Goal: Transaction & Acquisition: Purchase product/service

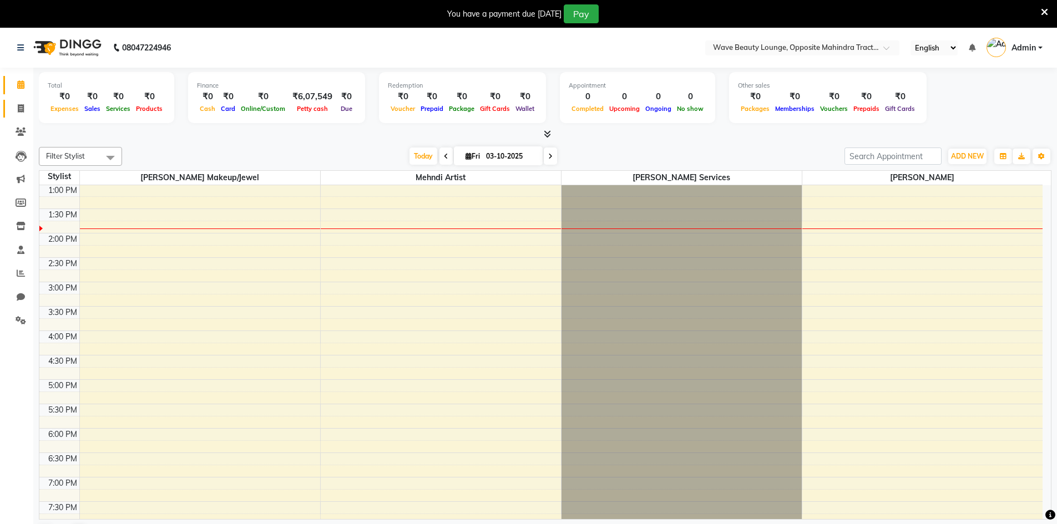
click at [26, 115] on link "Invoice" at bounding box center [16, 109] width 27 height 18
select select "6830"
select select "service"
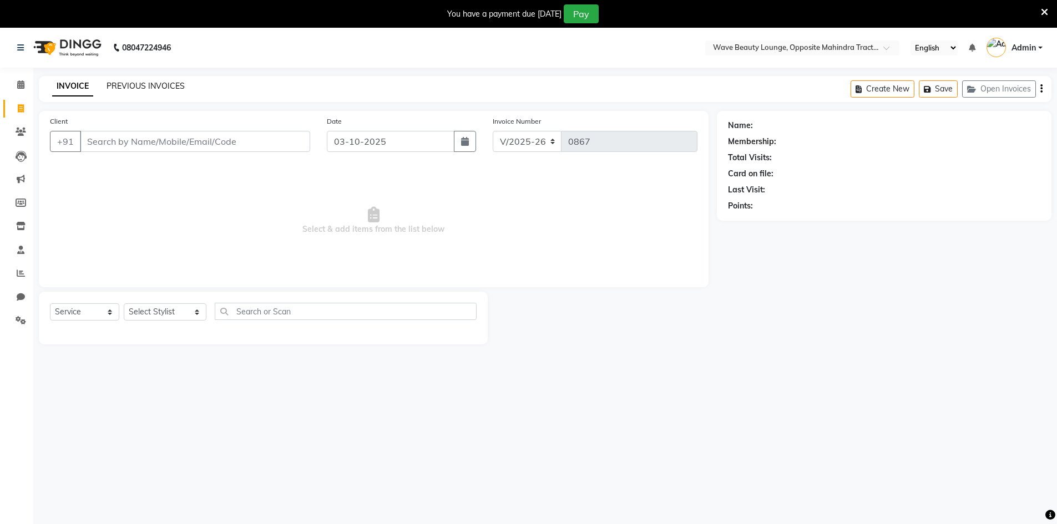
click at [146, 85] on link "PREVIOUS INVOICES" at bounding box center [146, 86] width 78 height 10
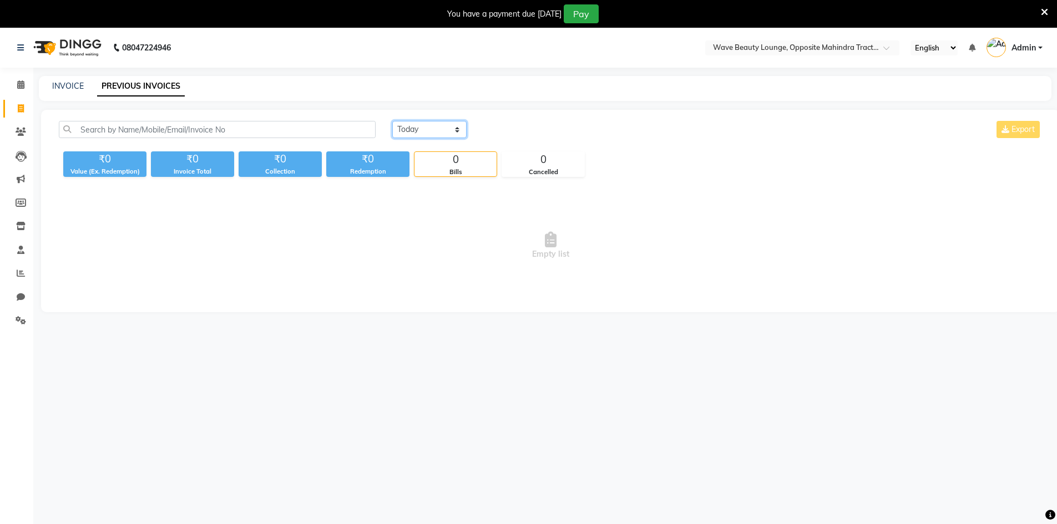
click at [414, 124] on select "[DATE] [DATE] Custom Range" at bounding box center [429, 129] width 74 height 17
click at [392, 121] on select "[DATE] [DATE] Custom Range" at bounding box center [429, 129] width 74 height 17
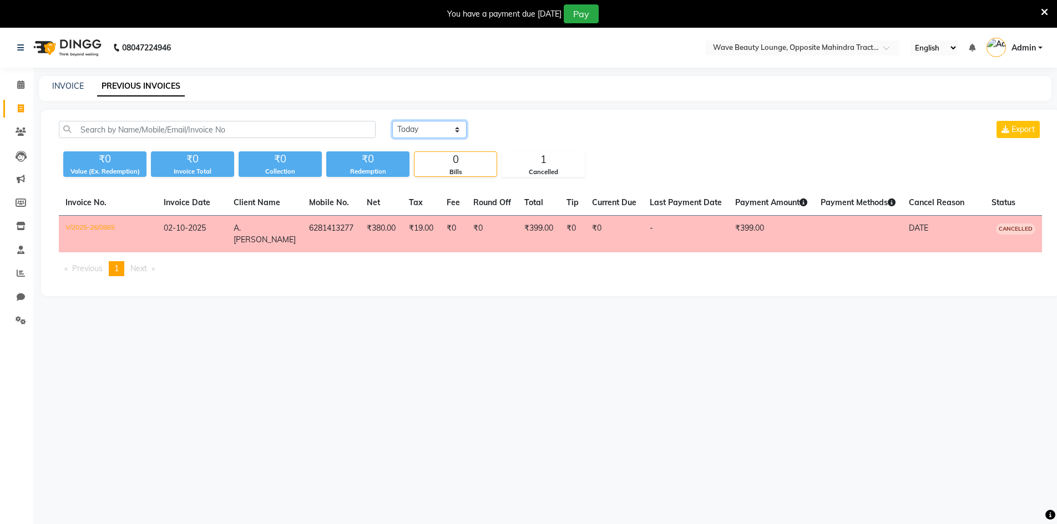
click at [424, 132] on select "[DATE] [DATE] Custom Range" at bounding box center [429, 129] width 74 height 17
select select "range"
click at [392, 121] on select "[DATE] [DATE] Custom Range" at bounding box center [429, 129] width 74 height 17
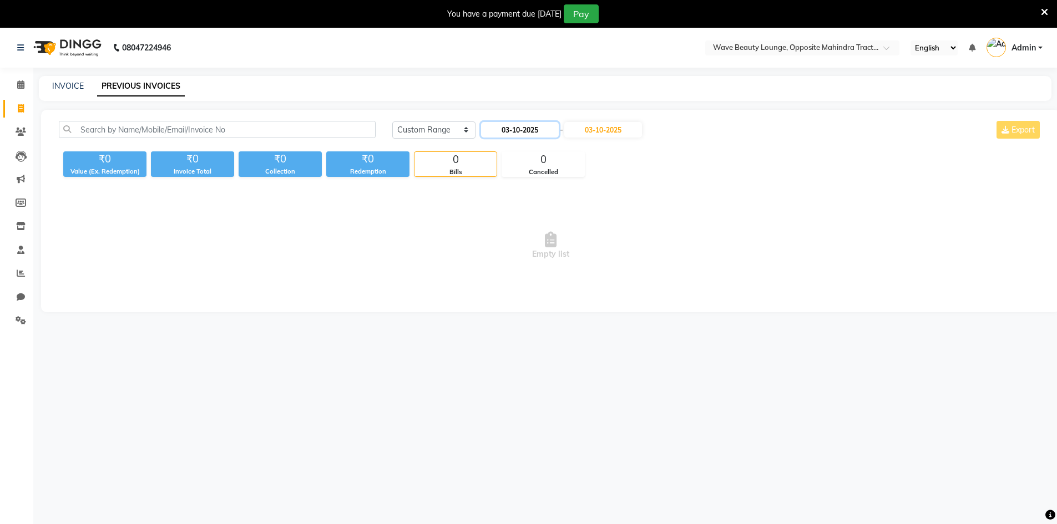
click at [509, 129] on input "03-10-2025" at bounding box center [520, 130] width 78 height 16
select select "10"
select select "2025"
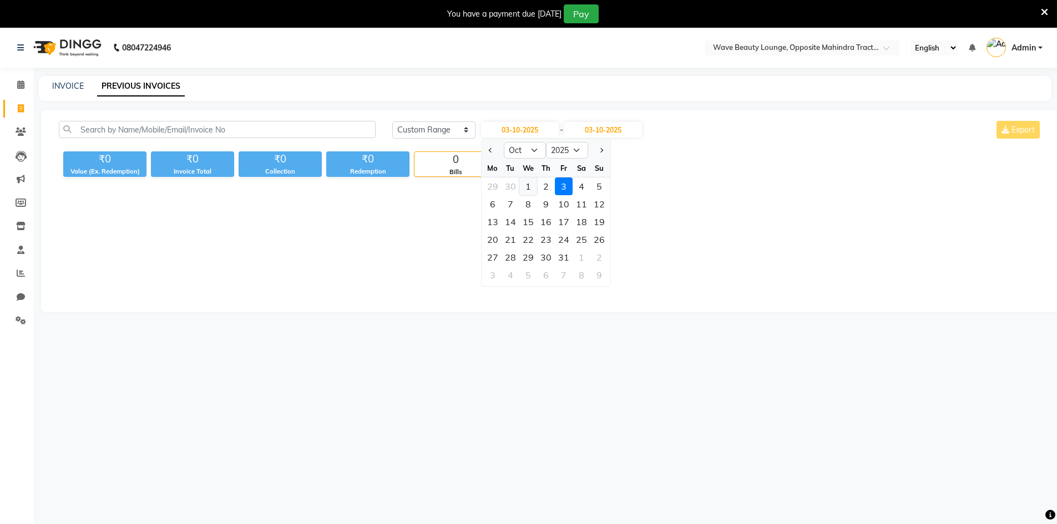
click at [530, 181] on div "1" at bounding box center [528, 187] width 18 height 18
type input "01-10-2025"
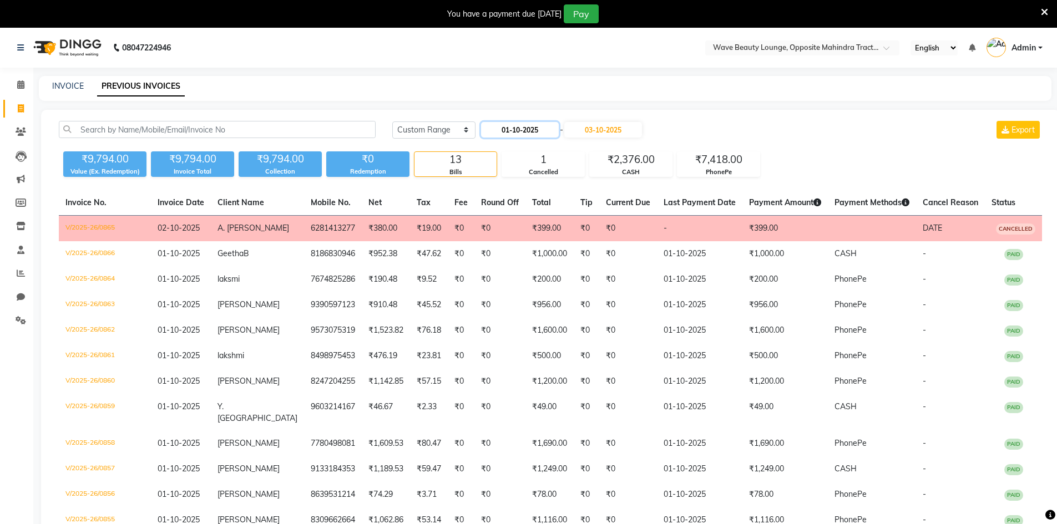
click at [520, 129] on input "01-10-2025" at bounding box center [520, 130] width 78 height 16
select select "10"
select select "2025"
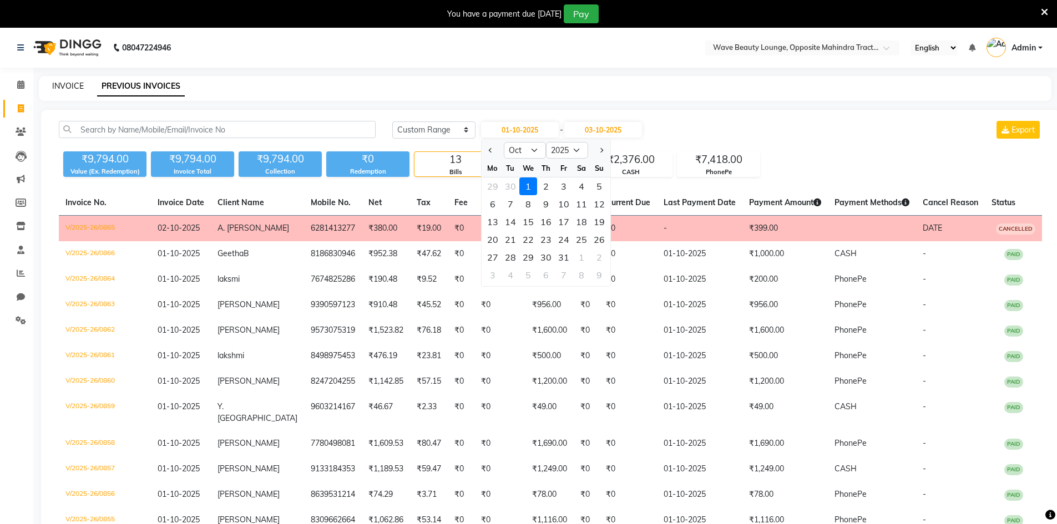
click at [64, 90] on link "INVOICE" at bounding box center [68, 86] width 32 height 10
select select "service"
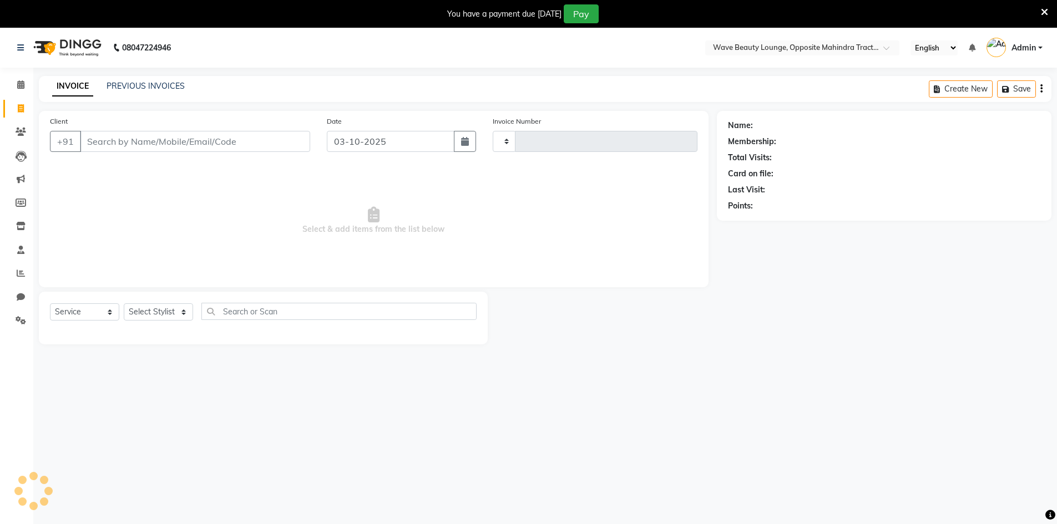
scroll to position [28, 0]
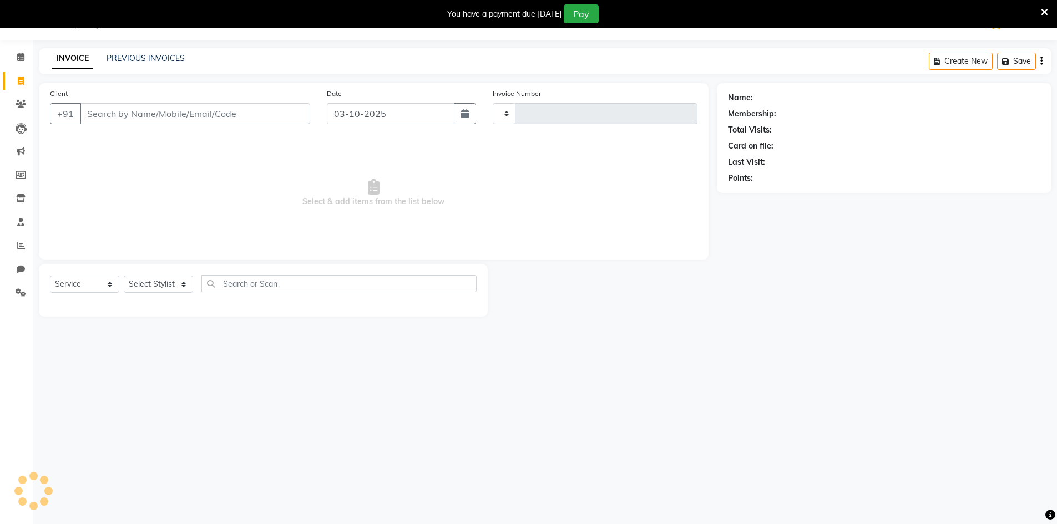
type input "0867"
select select "6830"
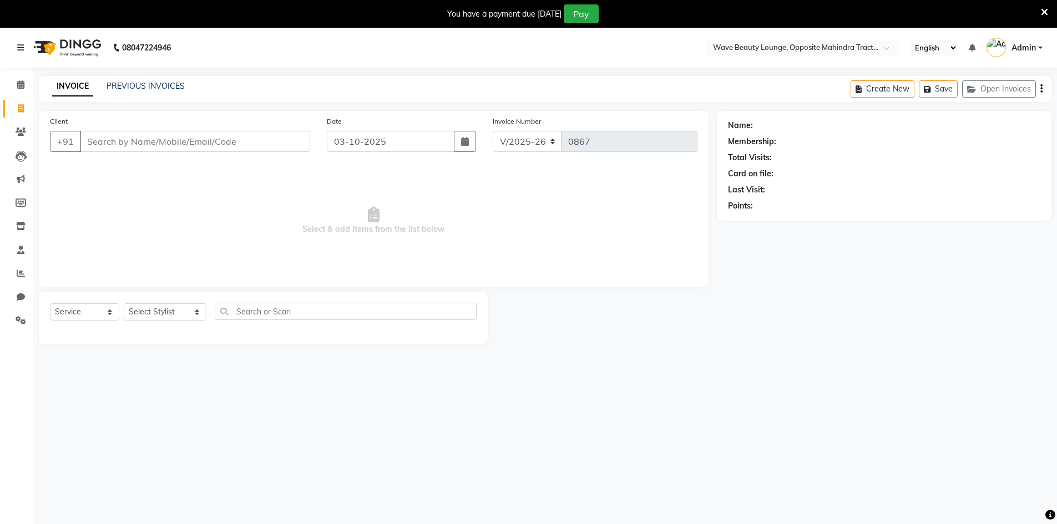
click at [155, 79] on div "INVOICE PREVIOUS INVOICES Create New Save Open Invoices" at bounding box center [545, 89] width 1013 height 26
click at [154, 79] on div "INVOICE PREVIOUS INVOICES Create New Save Open Invoices" at bounding box center [545, 89] width 1013 height 26
click at [183, 84] on div "INVOICE PREVIOUS INVOICES" at bounding box center [118, 86] width 159 height 13
click at [165, 86] on link "PREVIOUS INVOICES" at bounding box center [146, 86] width 78 height 10
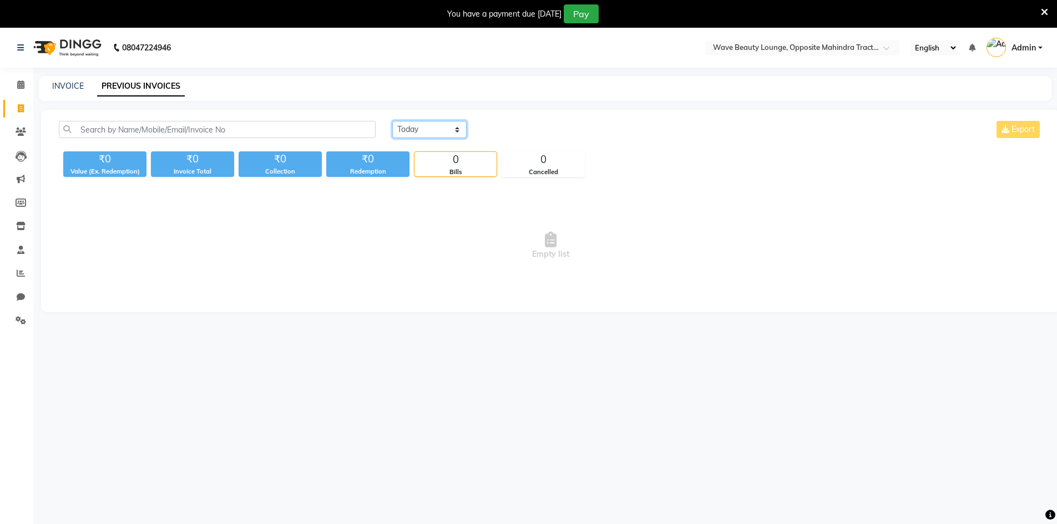
click at [406, 125] on select "[DATE] [DATE] Custom Range" at bounding box center [429, 129] width 74 height 17
select select "range"
click at [392, 121] on select "[DATE] [DATE] Custom Range" at bounding box center [429, 129] width 74 height 17
click at [529, 136] on input "03-10-2025" at bounding box center [520, 130] width 78 height 16
select select "10"
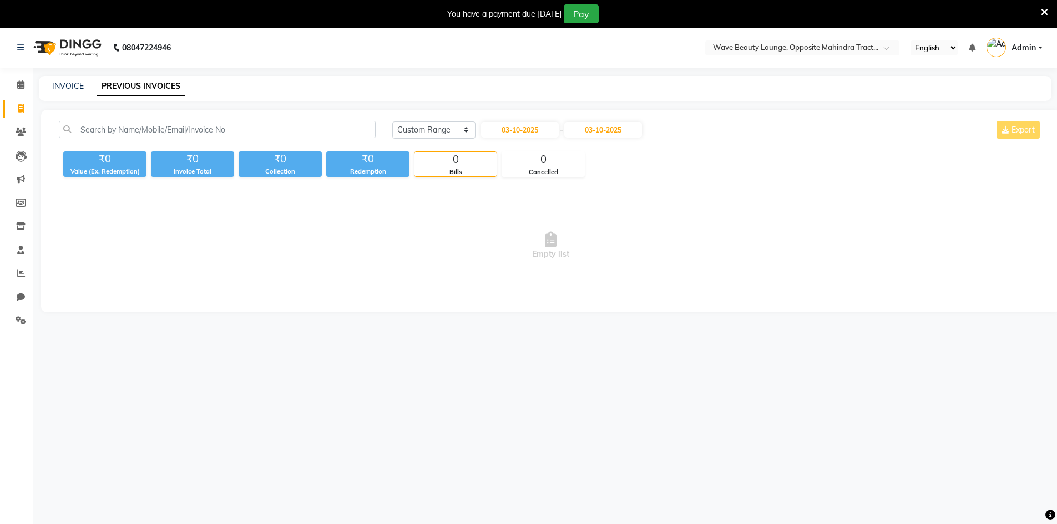
select select "2025"
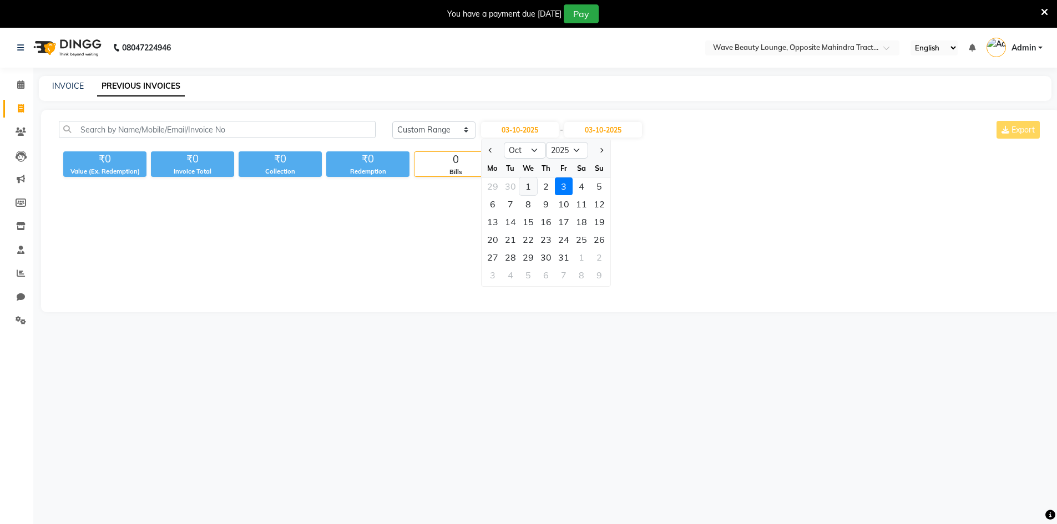
click at [525, 186] on div "1" at bounding box center [528, 187] width 18 height 18
type input "01-10-2025"
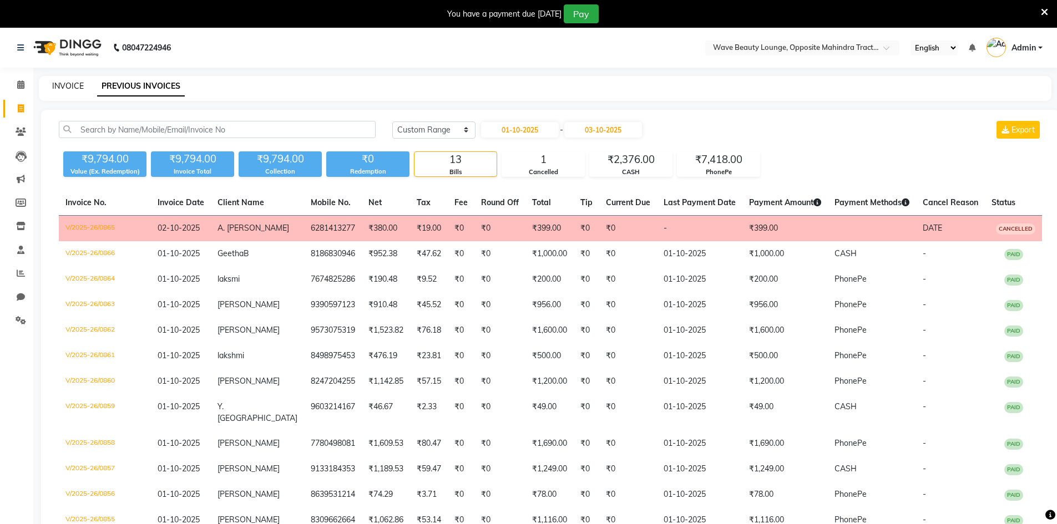
click at [59, 83] on link "INVOICE" at bounding box center [68, 86] width 32 height 10
select select "service"
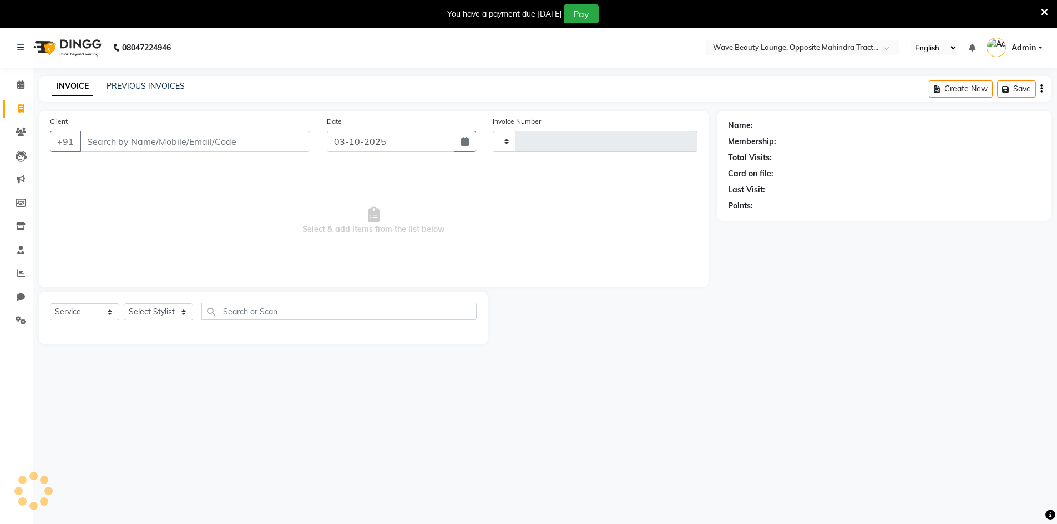
scroll to position [28, 0]
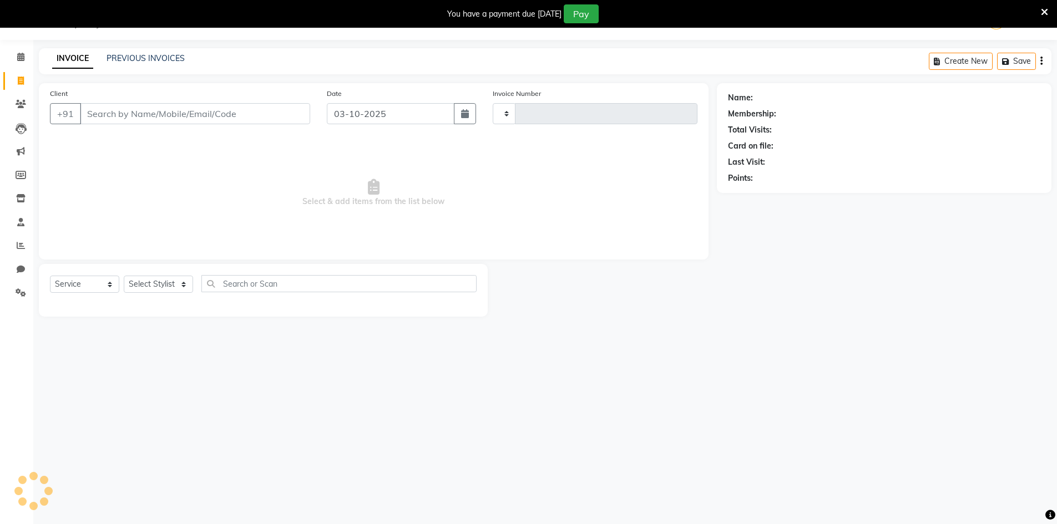
type input "0867"
select select "6830"
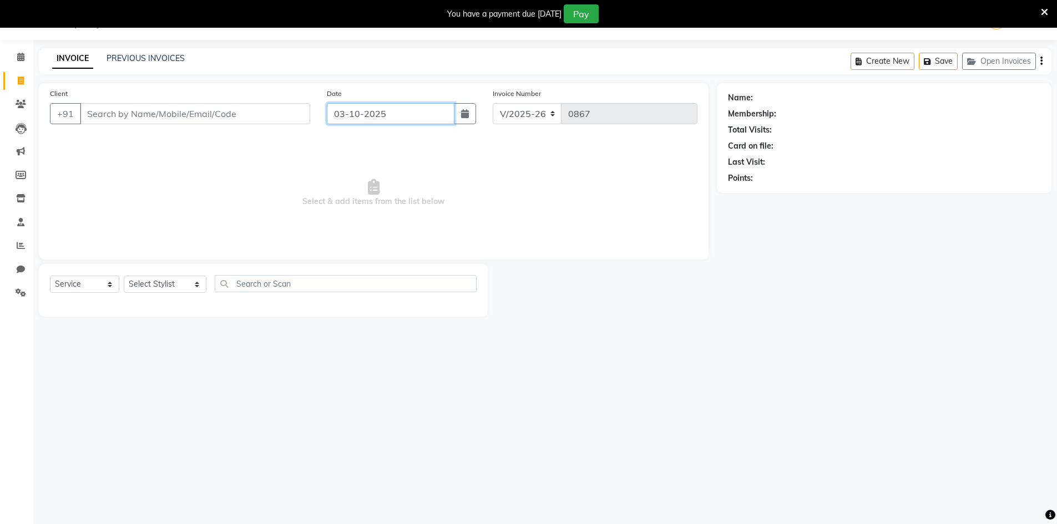
click at [367, 121] on input "03-10-2025" at bounding box center [391, 113] width 128 height 21
select select "10"
select select "2025"
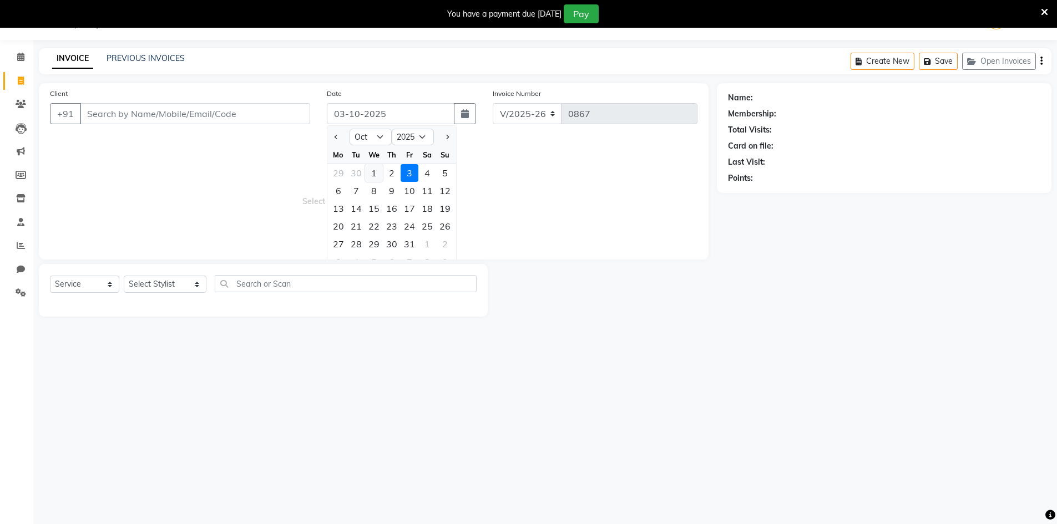
click at [373, 175] on div "1" at bounding box center [374, 173] width 18 height 18
type input "01-10-2025"
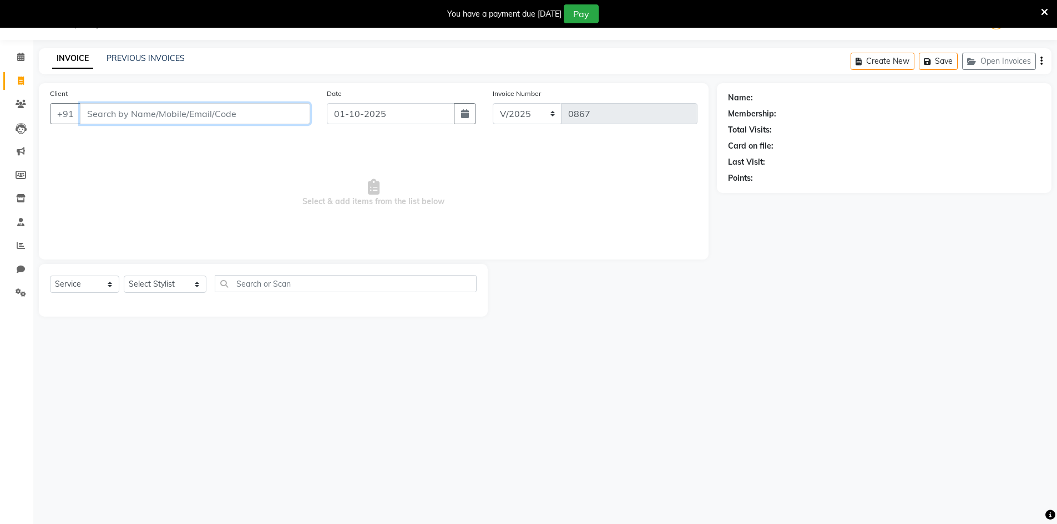
click at [240, 113] on input "Client" at bounding box center [195, 113] width 230 height 21
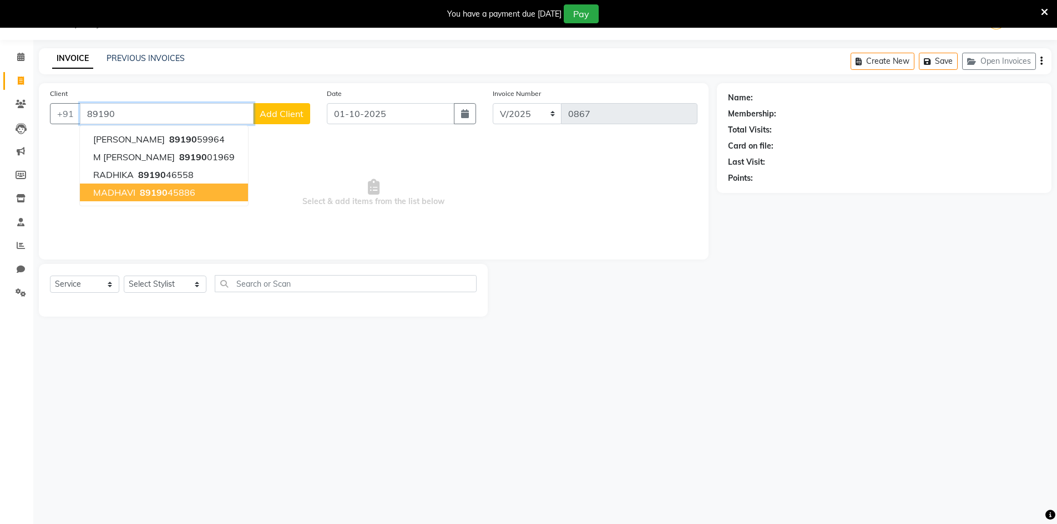
click at [184, 189] on ngb-highlight "89190 45886" at bounding box center [167, 192] width 58 height 11
type input "8919045886"
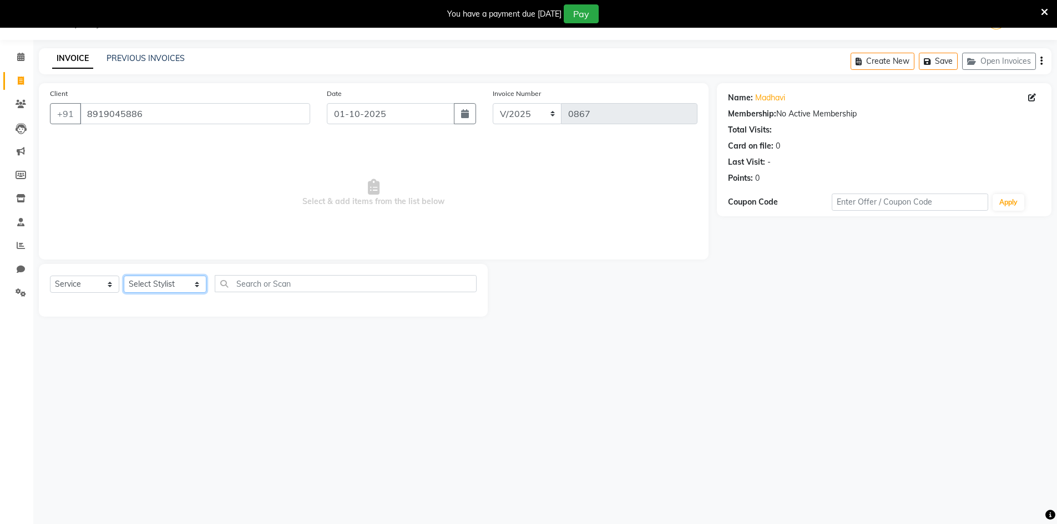
click at [159, 285] on select "Select Stylist [PERSON_NAME] Makeup/[PERSON_NAME] Services Manager Mehndi Artis…" at bounding box center [165, 284] width 83 height 17
select select "65299"
click at [124, 276] on select "Select Stylist [PERSON_NAME] Makeup/[PERSON_NAME] Services Manager Mehndi Artis…" at bounding box center [165, 284] width 83 height 17
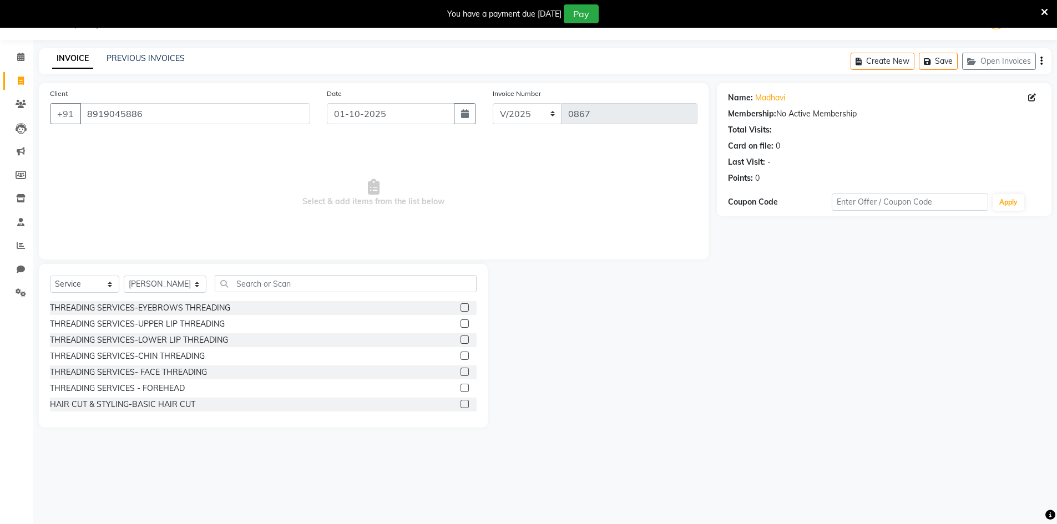
click at [461, 304] on label at bounding box center [465, 307] width 8 height 8
click at [461, 305] on input "checkbox" at bounding box center [464, 308] width 7 height 7
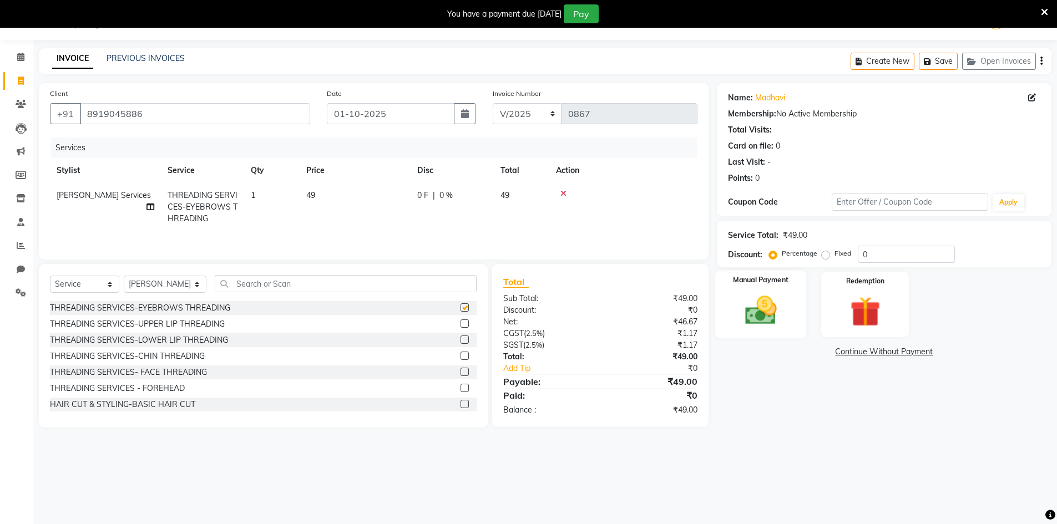
checkbox input "false"
click at [769, 305] on img at bounding box center [760, 310] width 51 height 36
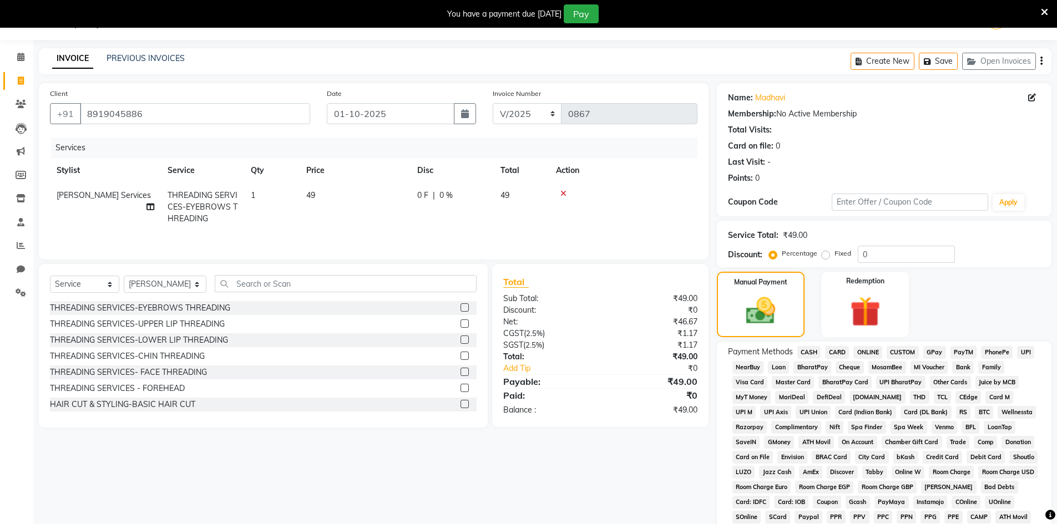
click at [810, 355] on span "CASH" at bounding box center [809, 352] width 24 height 13
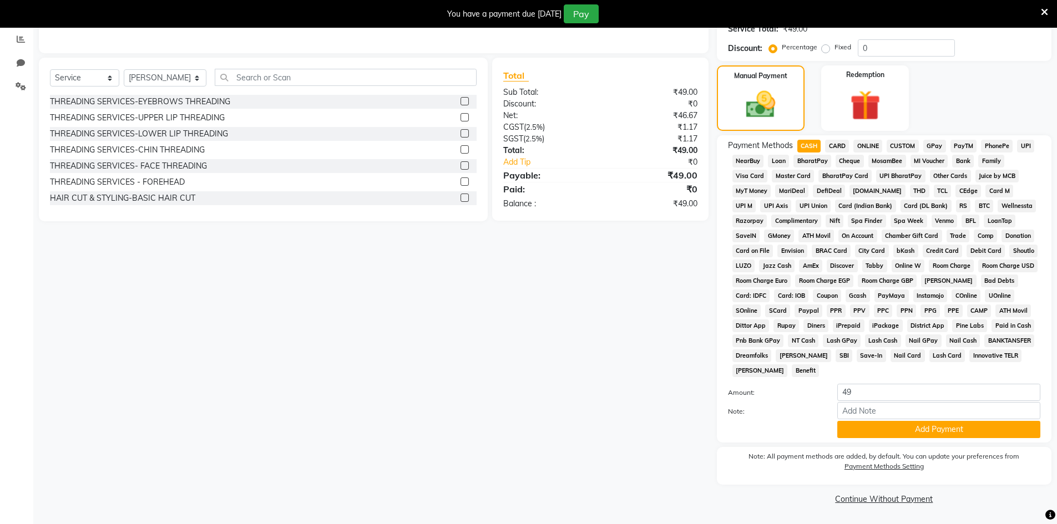
click at [862, 432] on button "Add Payment" at bounding box center [938, 429] width 203 height 17
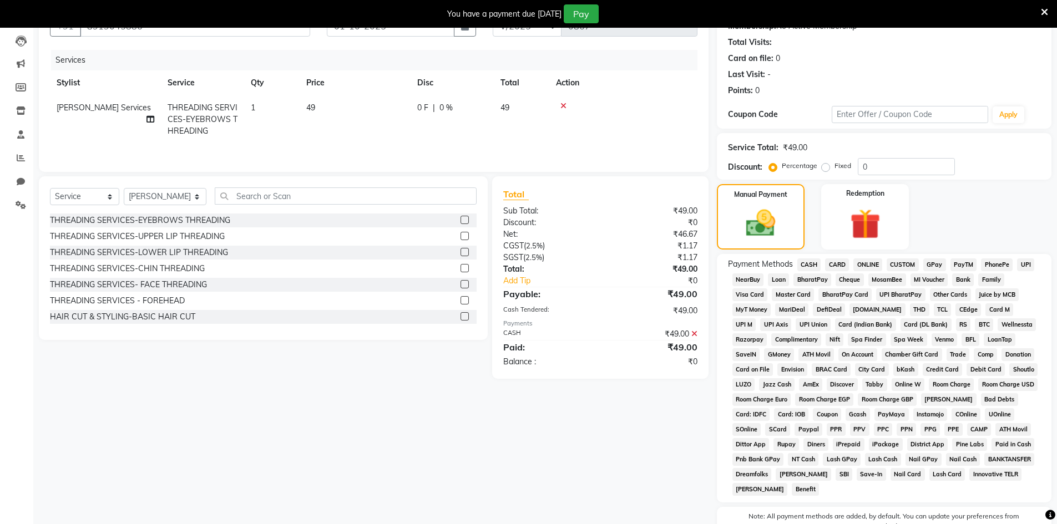
scroll to position [222, 0]
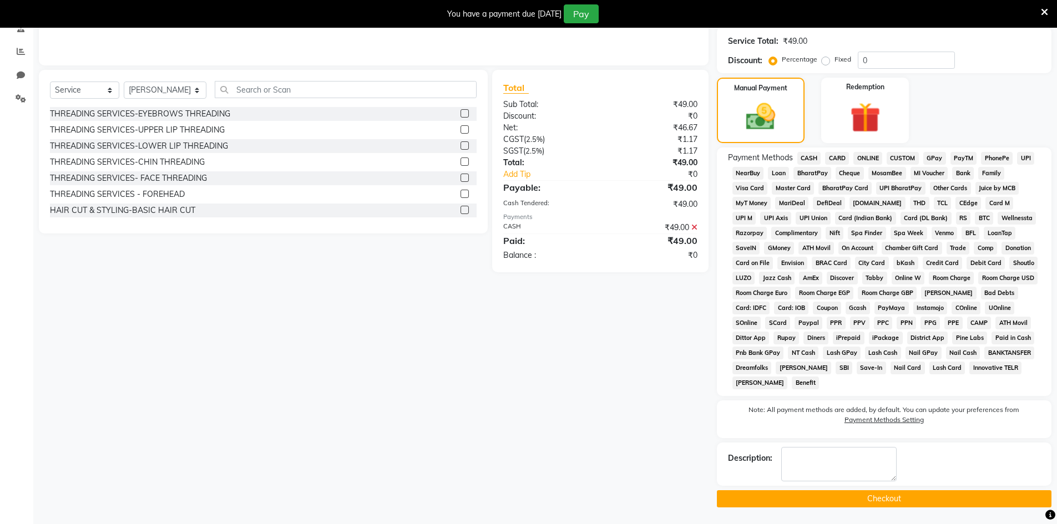
click at [806, 495] on button "Checkout" at bounding box center [884, 498] width 335 height 17
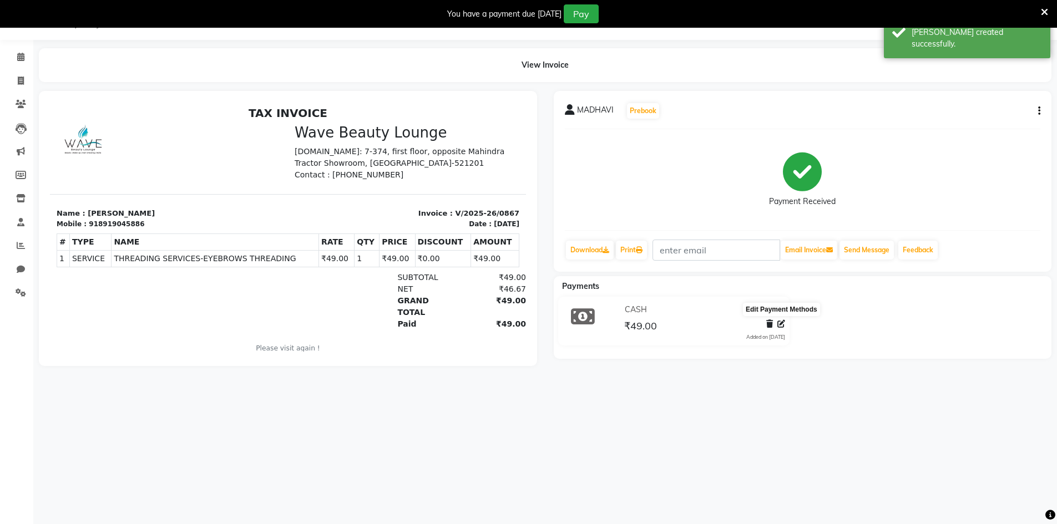
click at [782, 330] on span at bounding box center [781, 324] width 8 height 12
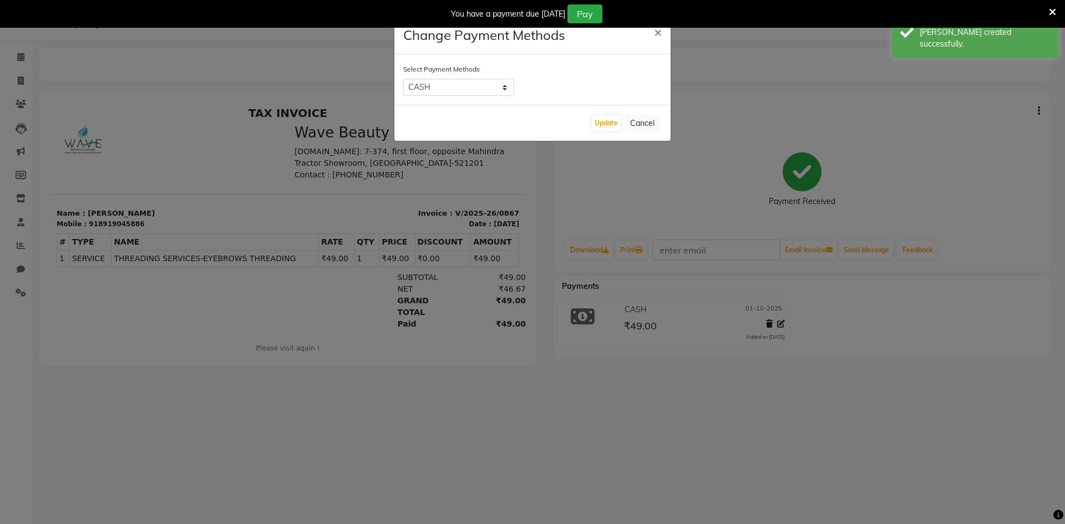
click at [465, 97] on div "Select Payment Methods CASH CARD ONLINE CUSTOM GPay PayTM PhonePe UPI NearBuy L…" at bounding box center [532, 79] width 276 height 50
click at [463, 89] on select "CASH CARD ONLINE CUSTOM GPay PayTM PhonePe UPI NearBuy Loan BharatPay Cheque Mo…" at bounding box center [458, 87] width 111 height 17
click at [403, 79] on select "CASH CARD ONLINE CUSTOM GPay PayTM PhonePe UPI NearBuy Loan BharatPay Cheque Mo…" at bounding box center [458, 87] width 111 height 17
click at [610, 128] on button "Update" at bounding box center [606, 123] width 29 height 16
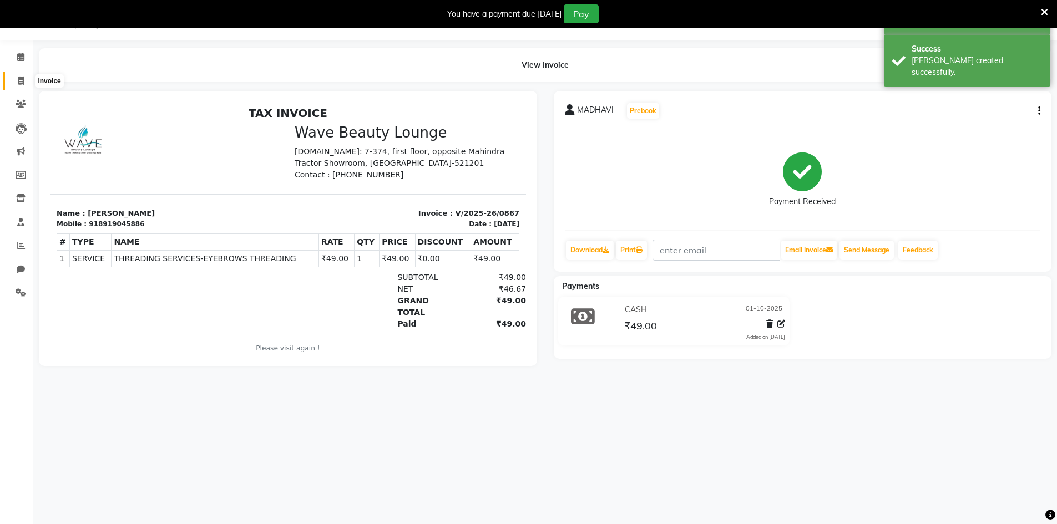
click at [14, 82] on span at bounding box center [20, 81] width 19 height 13
select select "6830"
select select "service"
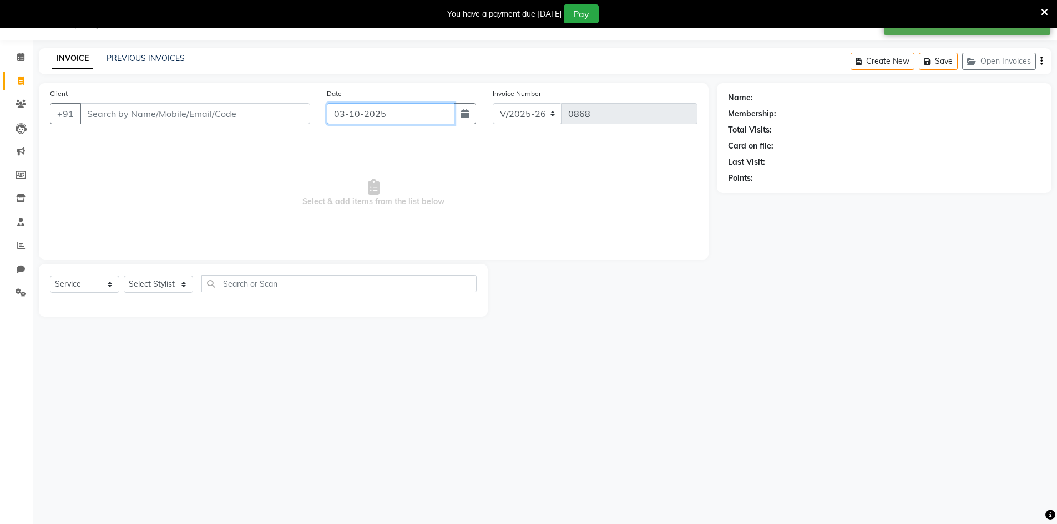
click at [335, 114] on input "03-10-2025" at bounding box center [391, 113] width 128 height 21
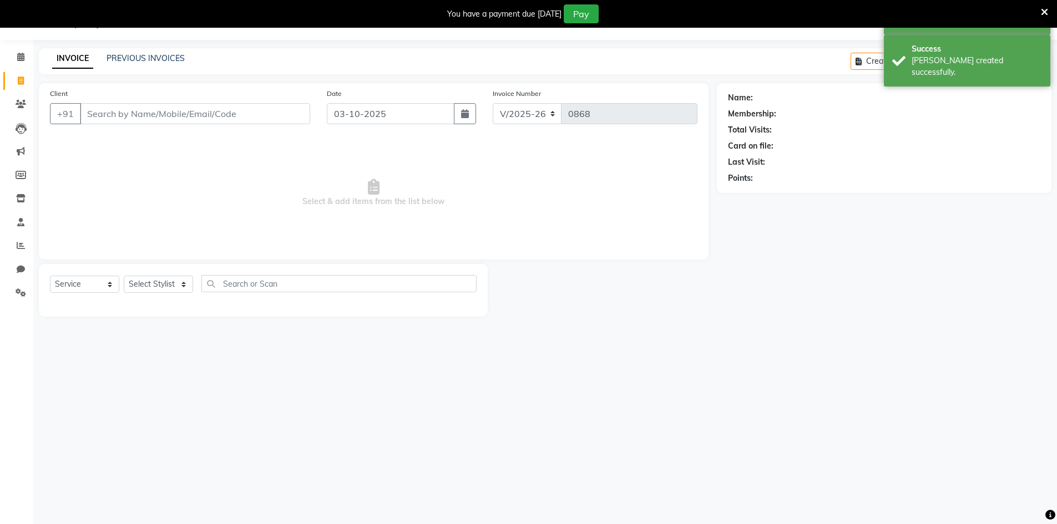
select select "10"
select select "2025"
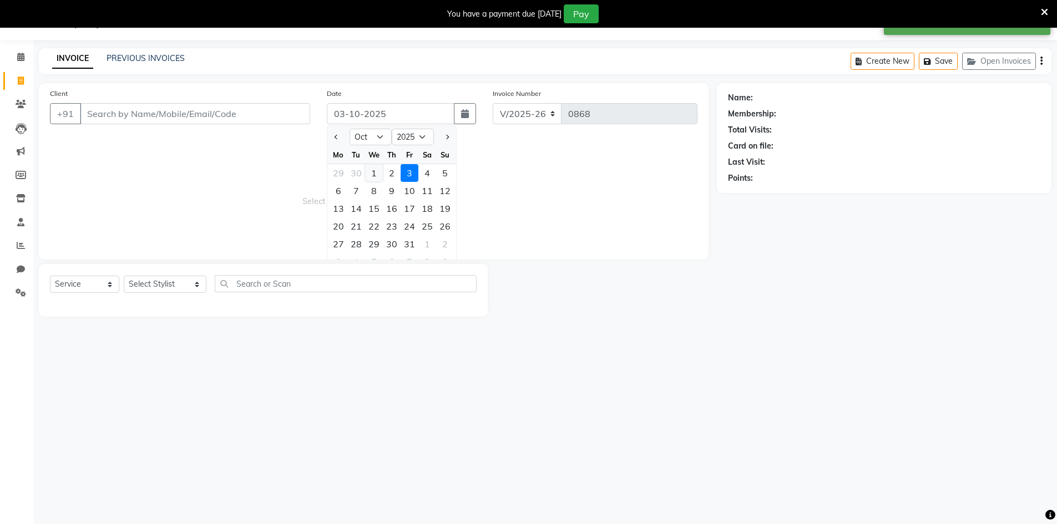
click at [372, 178] on div "1" at bounding box center [374, 173] width 18 height 18
type input "01-10-2025"
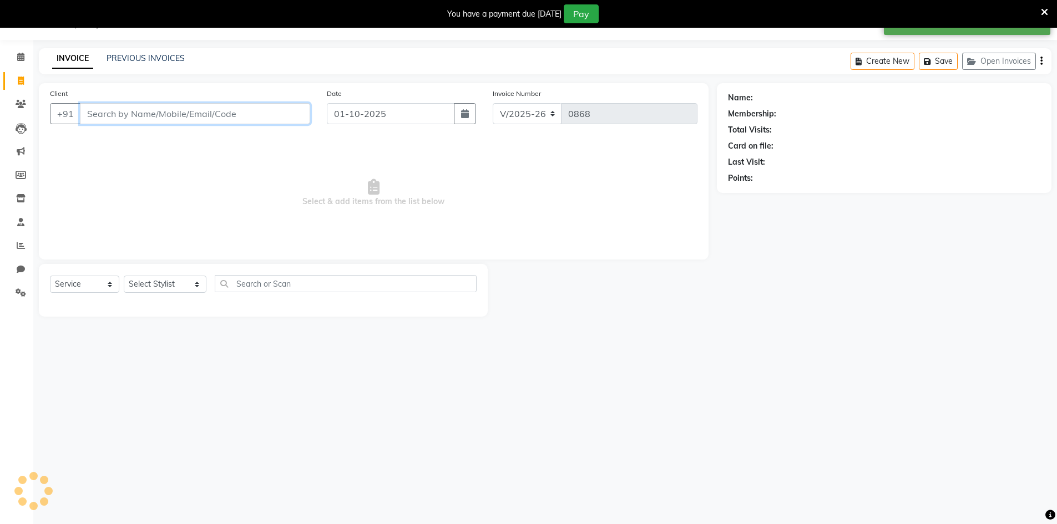
click at [259, 112] on input "Client" at bounding box center [195, 113] width 230 height 21
click at [230, 112] on input "Client" at bounding box center [195, 113] width 230 height 21
type input "4"
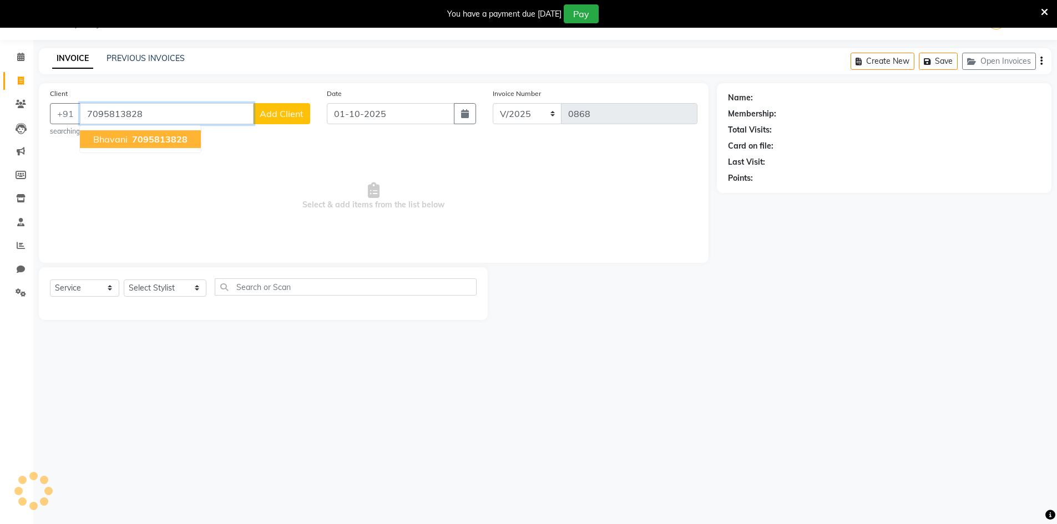
type input "7095813828"
click at [173, 140] on span "7095813828" at bounding box center [159, 139] width 55 height 11
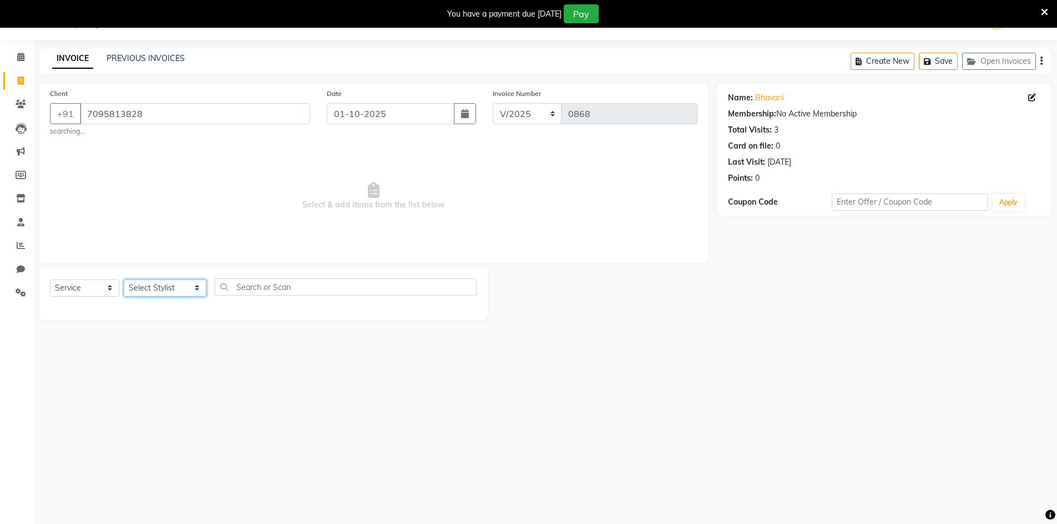
click at [159, 289] on select "Select Stylist [PERSON_NAME] Makeup/[PERSON_NAME] Services Manager Mehndi Artis…" at bounding box center [165, 288] width 83 height 17
select select "83690"
click at [124, 280] on select "Select Stylist [PERSON_NAME] Makeup/[PERSON_NAME] Services Manager Mehndi Artis…" at bounding box center [165, 288] width 83 height 17
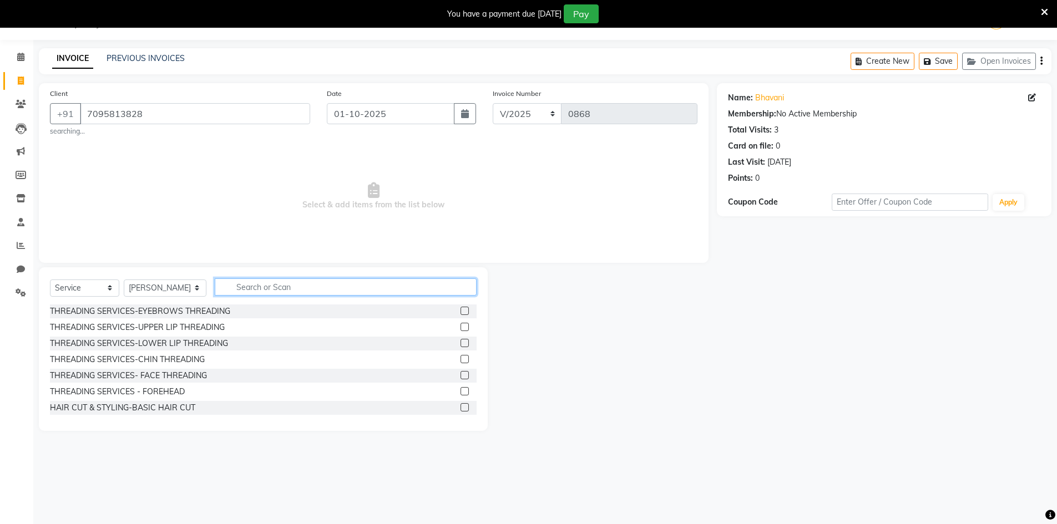
click at [337, 289] on input "text" at bounding box center [346, 287] width 262 height 17
type input "fac"
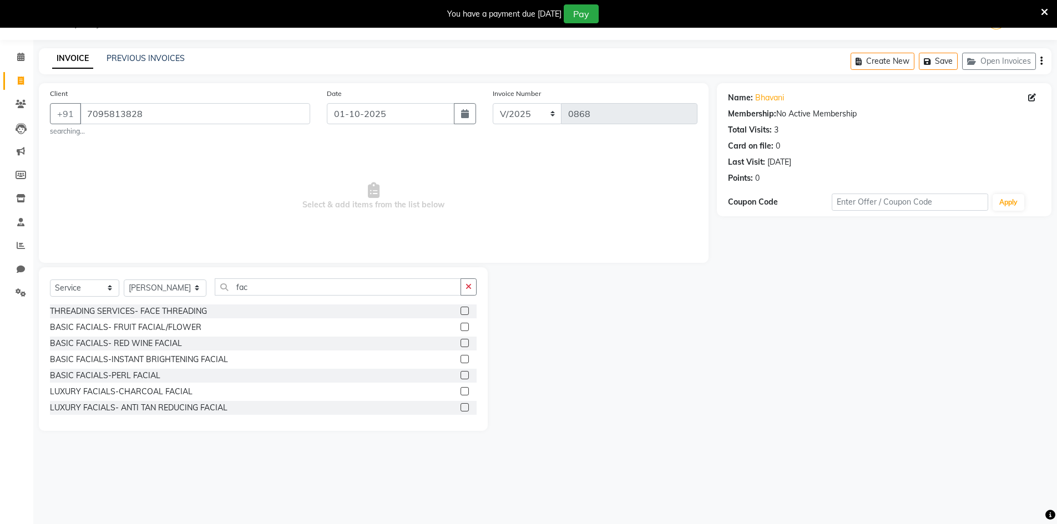
click at [461, 330] on label at bounding box center [465, 327] width 8 height 8
click at [461, 330] on input "checkbox" at bounding box center [464, 327] width 7 height 7
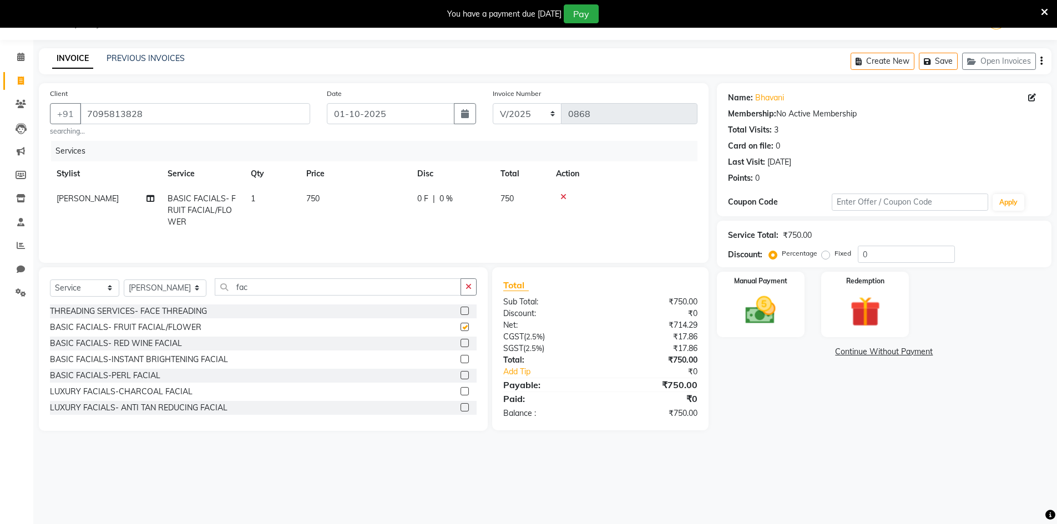
checkbox input "false"
click at [478, 295] on div "Select Service Product Membership Package Voucher Prepaid Gift Card Select Styl…" at bounding box center [263, 349] width 449 height 164
click at [474, 293] on button "button" at bounding box center [469, 287] width 16 height 17
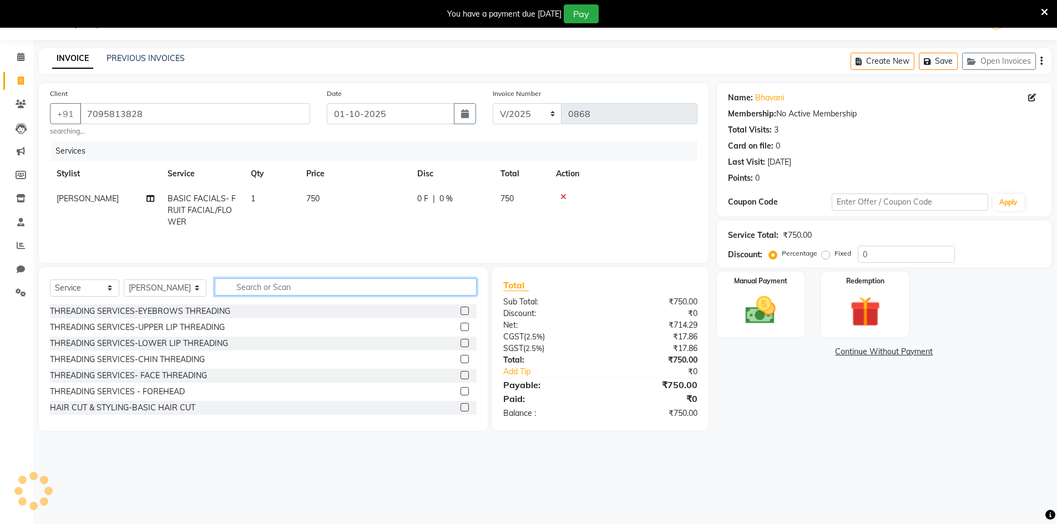
click at [449, 287] on input "text" at bounding box center [346, 287] width 262 height 17
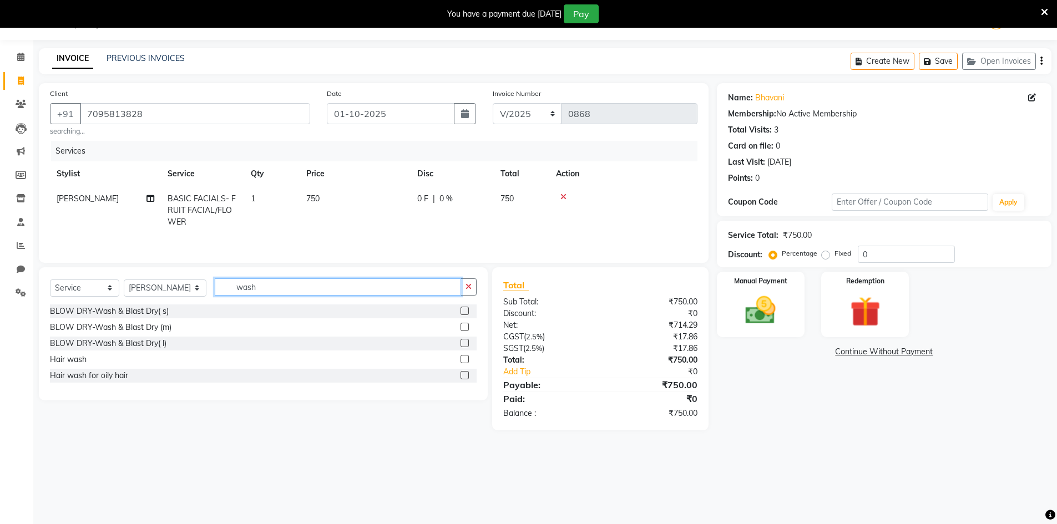
type input "wash"
click at [462, 362] on label at bounding box center [465, 359] width 8 height 8
click at [462, 362] on input "checkbox" at bounding box center [464, 359] width 7 height 7
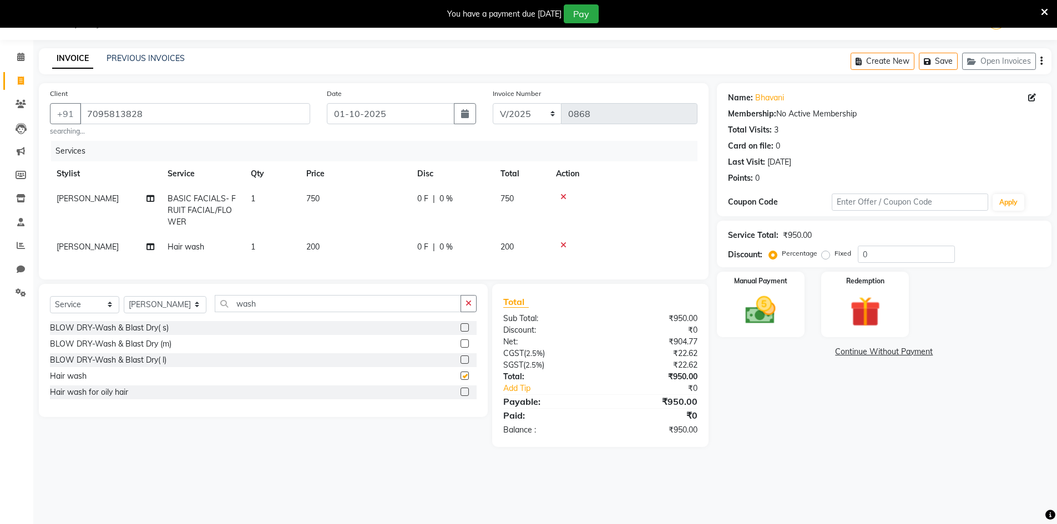
checkbox input "false"
click at [348, 201] on td "750" at bounding box center [355, 210] width 111 height 48
select select "83690"
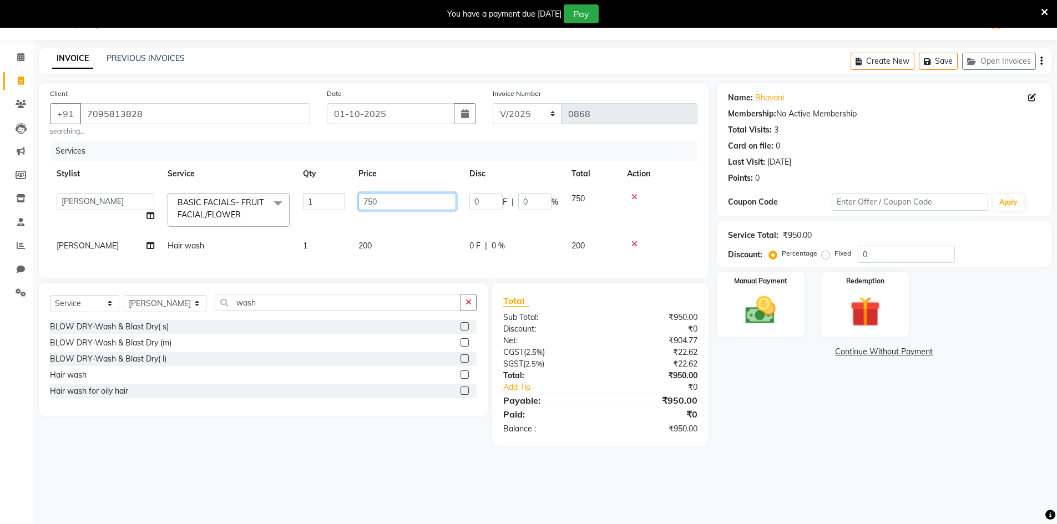
click at [398, 205] on input "750" at bounding box center [407, 201] width 98 height 17
type input "7"
type input "570"
click at [908, 477] on div "08047224946 Select Location × Wave Beauty Lounge, Opposite Mahindra Tractor Sho…" at bounding box center [528, 262] width 1057 height 524
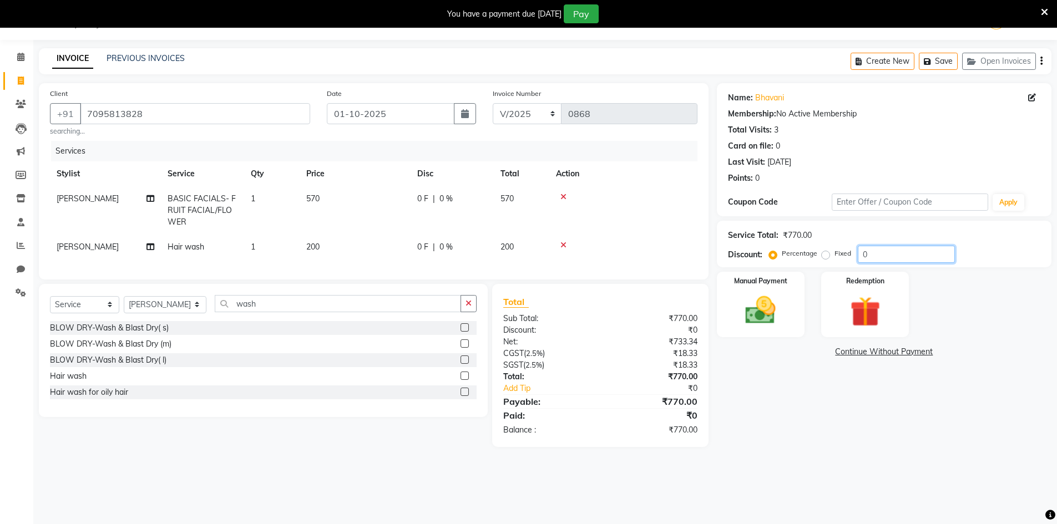
click at [876, 251] on input "0" at bounding box center [906, 254] width 97 height 17
type input "6"
type input "30"
click at [730, 319] on div "Manual Payment" at bounding box center [761, 305] width 92 height 68
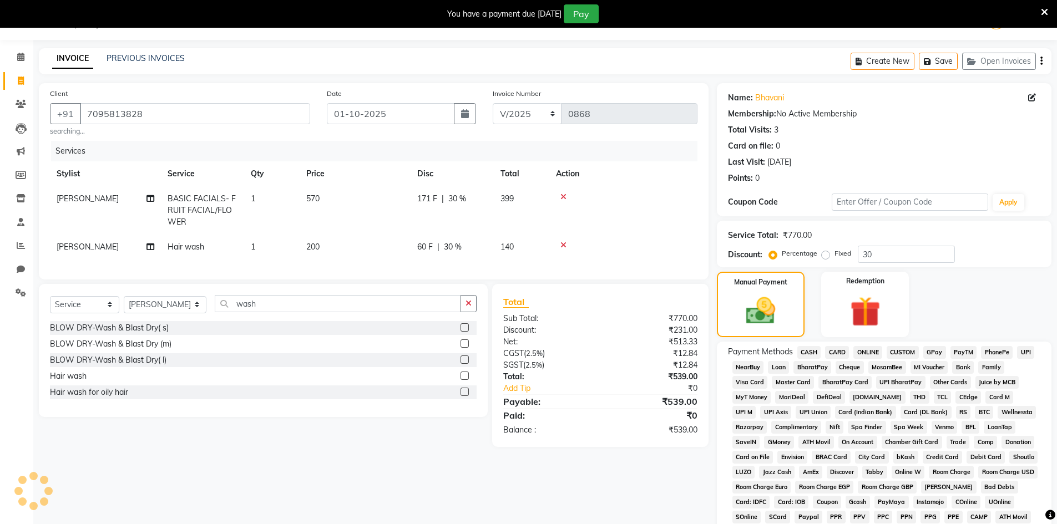
click at [803, 350] on span "CASH" at bounding box center [809, 352] width 24 height 13
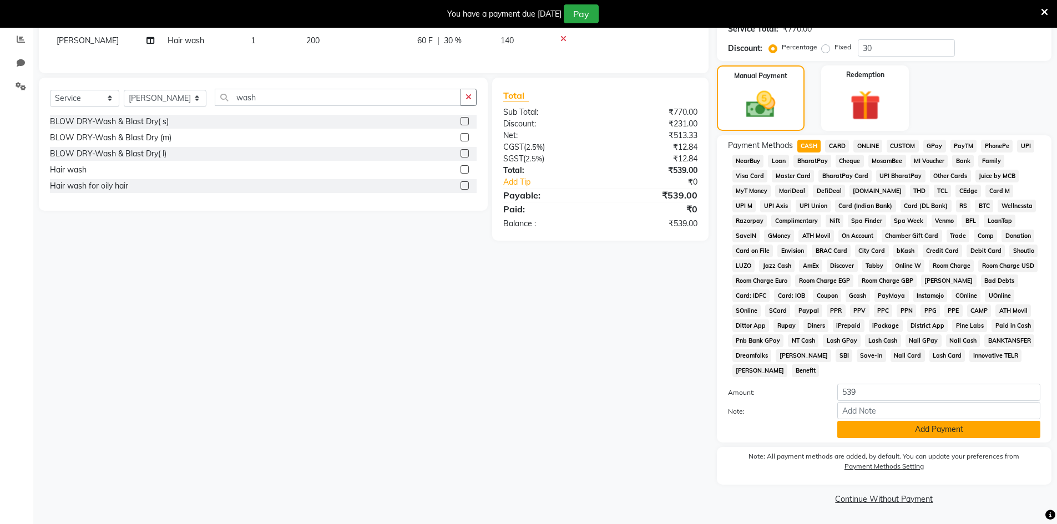
click at [852, 435] on button "Add Payment" at bounding box center [938, 429] width 203 height 17
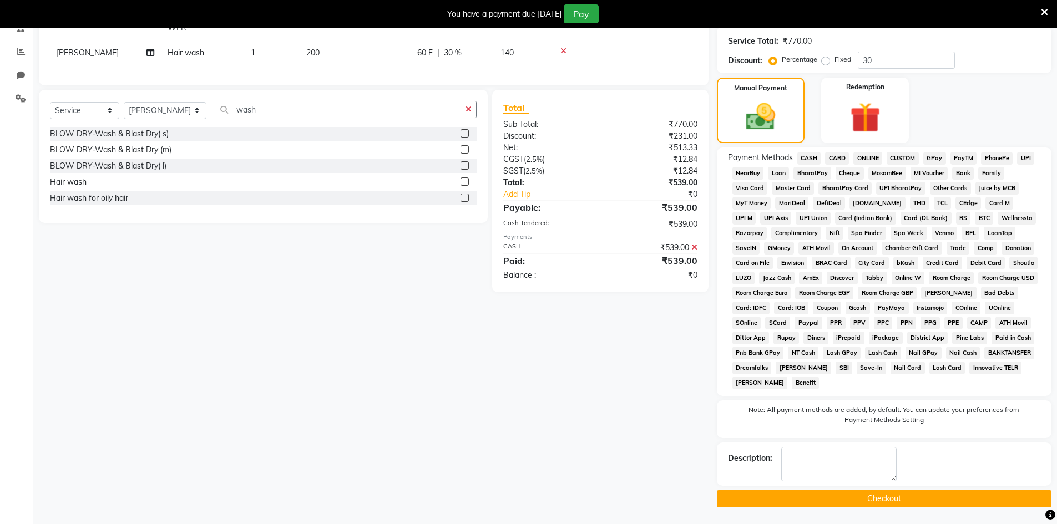
scroll to position [222, 0]
click at [853, 497] on button "Checkout" at bounding box center [884, 498] width 335 height 17
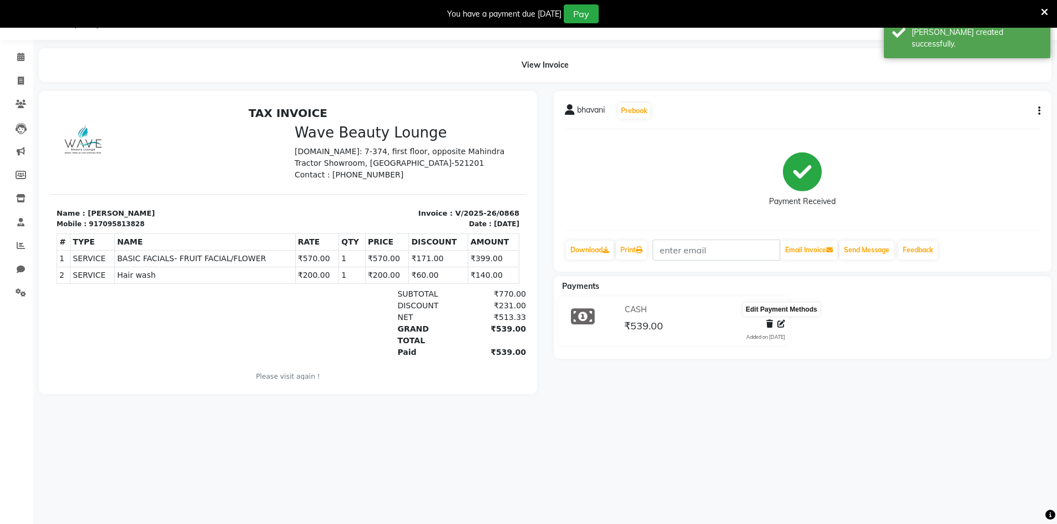
click at [782, 325] on icon at bounding box center [781, 324] width 8 height 8
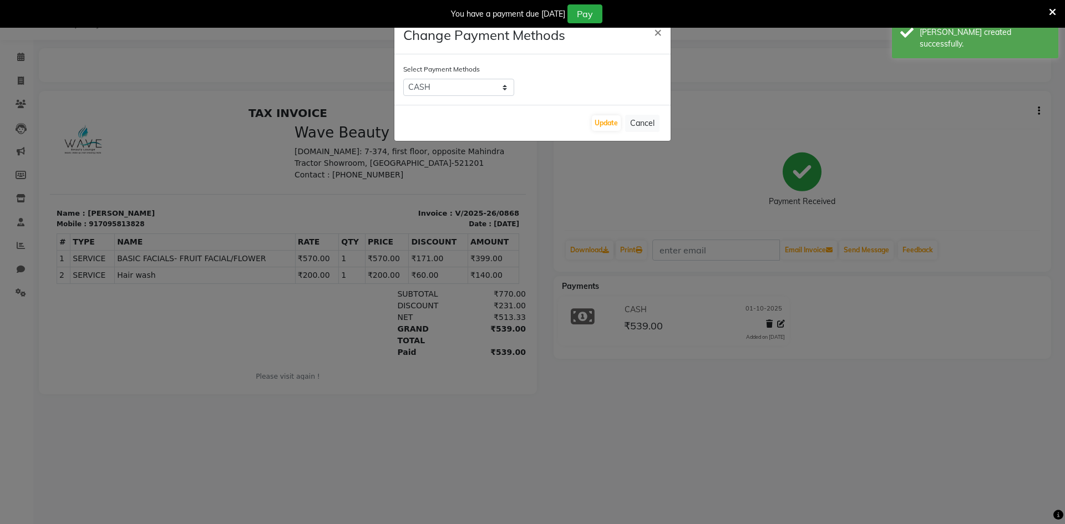
click at [478, 68] on label "Select Payment Methods" at bounding box center [441, 69] width 77 height 10
click at [475, 84] on select "CASH CARD ONLINE CUSTOM GPay PayTM PhonePe UPI NearBuy Loan BharatPay Cheque Mo…" at bounding box center [458, 87] width 111 height 17
select select "7"
click at [403, 79] on select "CASH CARD ONLINE CUSTOM GPay PayTM PhonePe UPI NearBuy Loan BharatPay Cheque Mo…" at bounding box center [458, 87] width 111 height 17
click at [594, 124] on button "Update" at bounding box center [606, 123] width 29 height 16
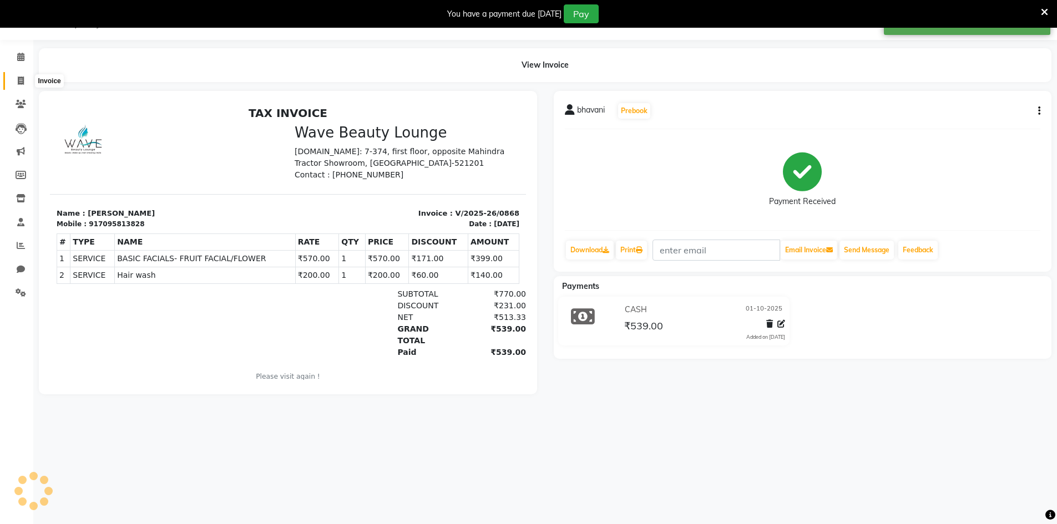
click at [18, 80] on icon at bounding box center [21, 81] width 6 height 8
select select "service"
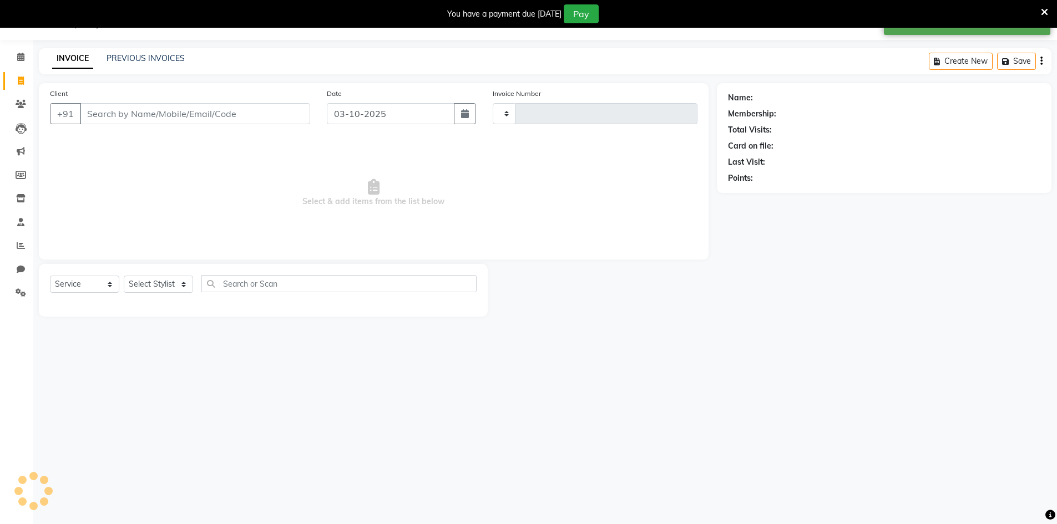
type input "0869"
select select "6830"
click at [329, 103] on input "03-10-2025" at bounding box center [391, 113] width 128 height 21
select select "10"
select select "2025"
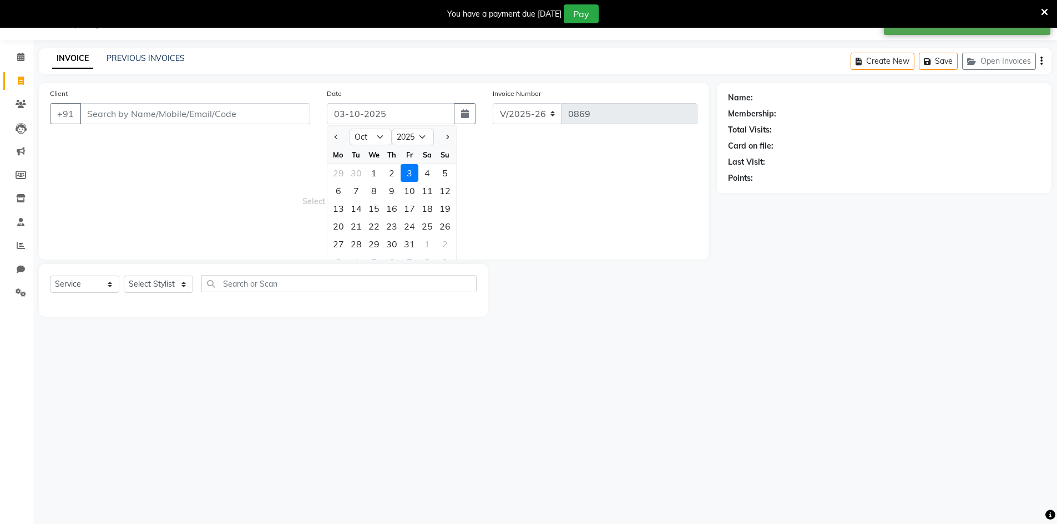
click at [368, 161] on div "We" at bounding box center [374, 155] width 18 height 18
click at [368, 173] on div "1" at bounding box center [374, 173] width 18 height 18
type input "01-10-2025"
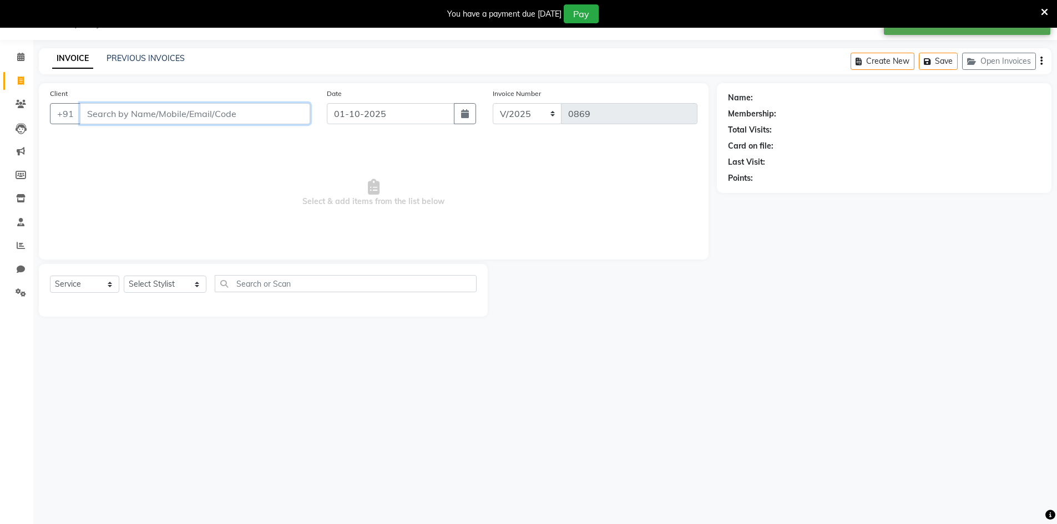
click at [247, 112] on input "Client" at bounding box center [195, 113] width 230 height 21
type input "8367674046"
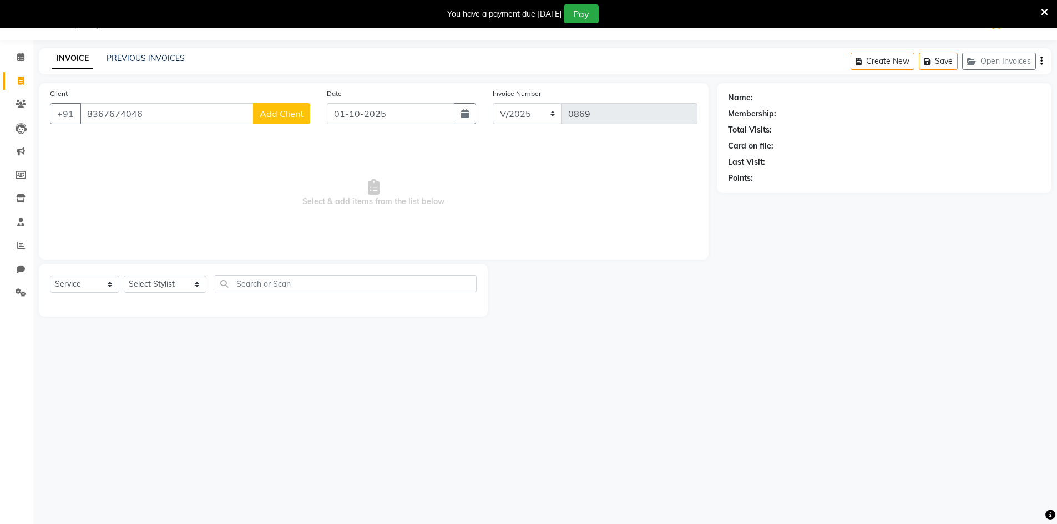
click at [297, 110] on span "Add Client" at bounding box center [282, 113] width 44 height 11
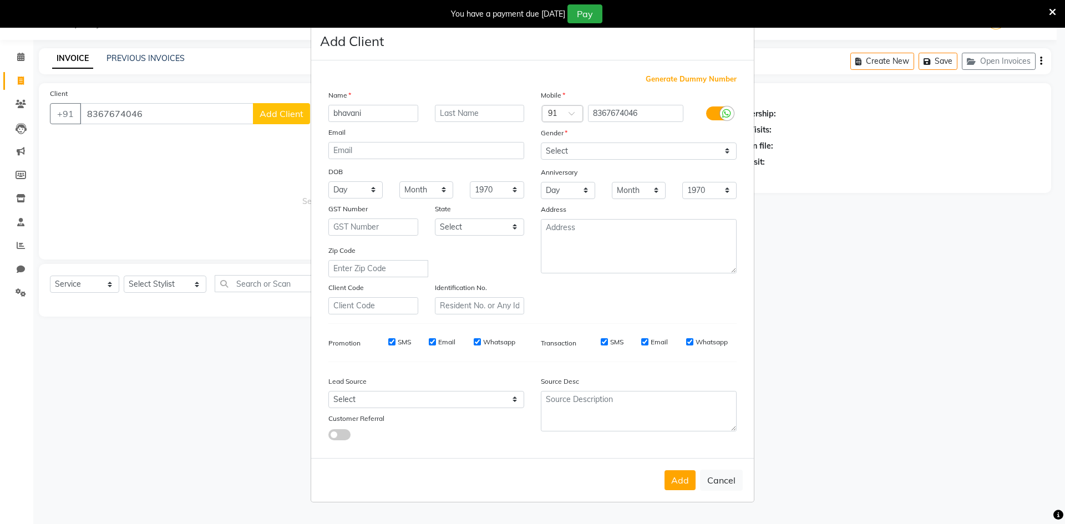
type input "bhavani"
click at [485, 229] on select "Select [GEOGRAPHIC_DATA] [GEOGRAPHIC_DATA] [GEOGRAPHIC_DATA] [GEOGRAPHIC_DATA] …" at bounding box center [480, 227] width 90 height 17
select select "2"
click at [435, 219] on select "Select [GEOGRAPHIC_DATA] [GEOGRAPHIC_DATA] [GEOGRAPHIC_DATA] [GEOGRAPHIC_DATA] …" at bounding box center [480, 227] width 90 height 17
click at [559, 144] on select "Select [DEMOGRAPHIC_DATA] [DEMOGRAPHIC_DATA] Other Prefer Not To Say" at bounding box center [639, 151] width 196 height 17
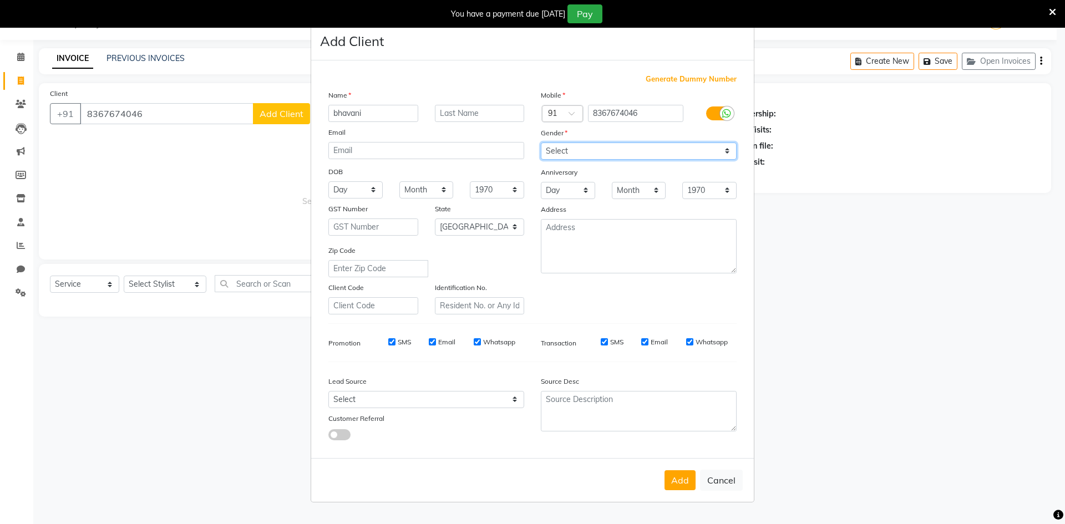
select select "[DEMOGRAPHIC_DATA]"
click at [541, 143] on select "Select [DEMOGRAPHIC_DATA] [DEMOGRAPHIC_DATA] Other Prefer Not To Say" at bounding box center [639, 151] width 196 height 17
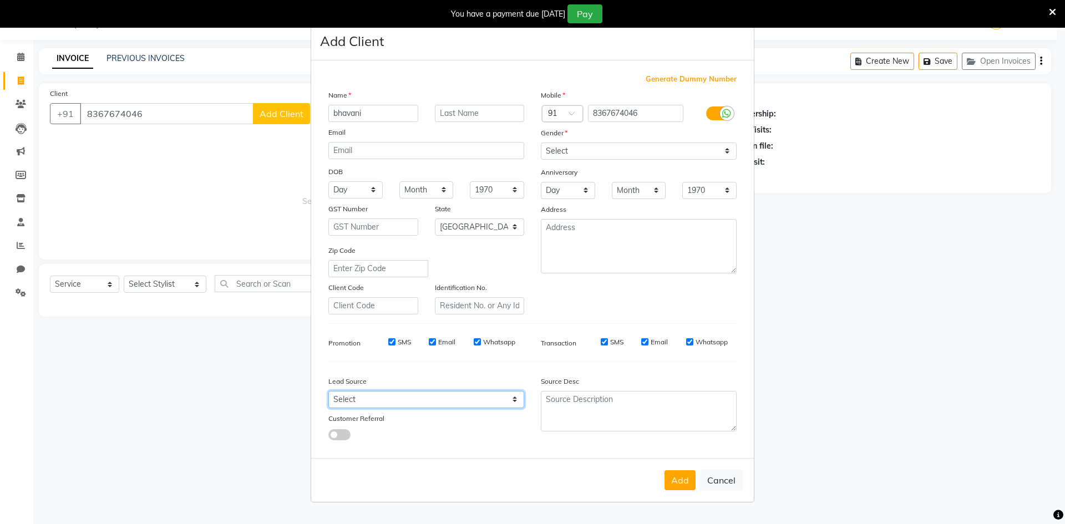
click at [498, 408] on select "Select Walk-in Referral Internet Friend Word of Mouth Advertisement Facebook Ju…" at bounding box center [426, 399] width 196 height 17
select select "47862"
click at [328, 391] on select "Select Walk-in Referral Internet Friend Word of Mouth Advertisement Facebook Ju…" at bounding box center [426, 399] width 196 height 17
click at [681, 483] on button "Add" at bounding box center [680, 481] width 31 height 20
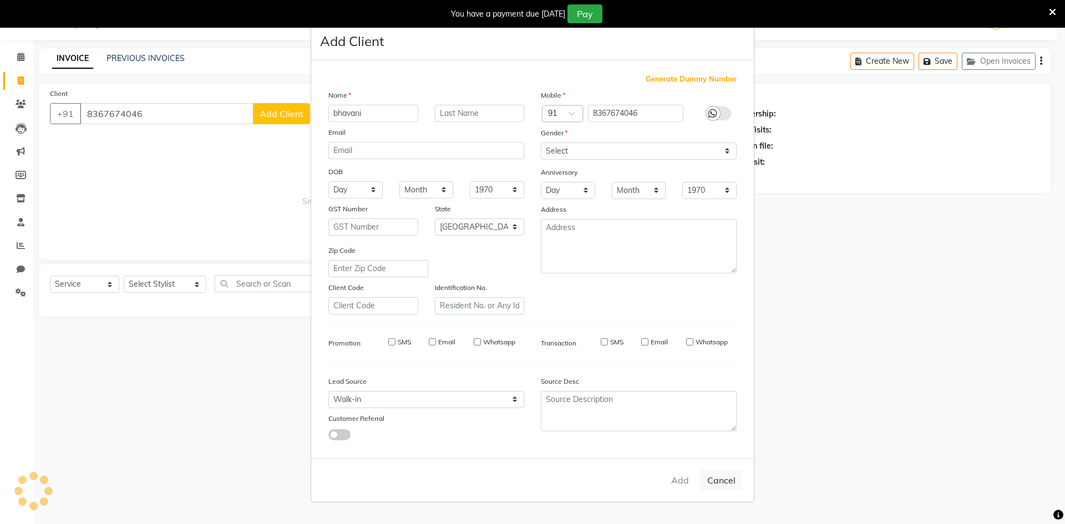
select select
select select "null"
select select
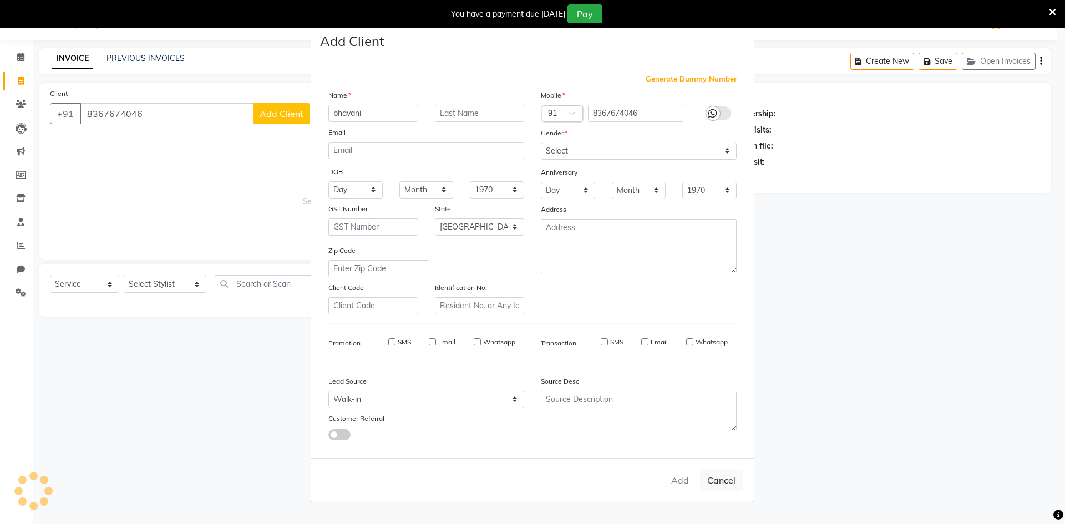
select select
checkbox input "false"
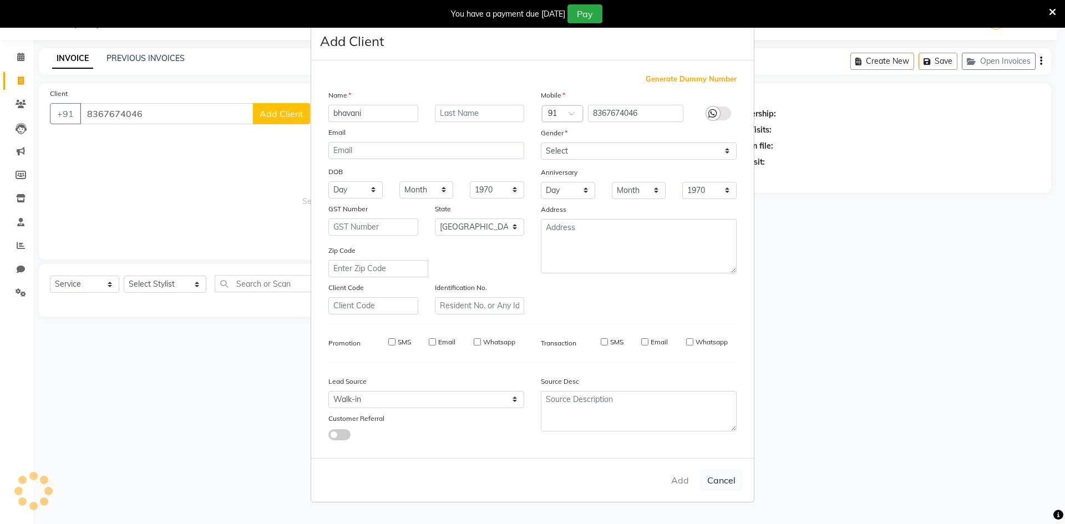
checkbox input "false"
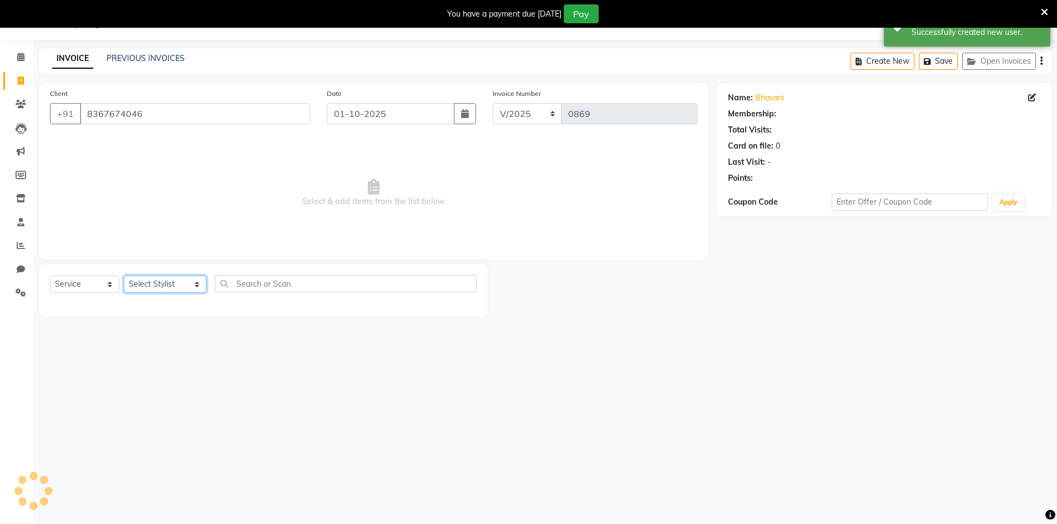
click at [160, 286] on select "Select Stylist [PERSON_NAME] Makeup/[PERSON_NAME] Services Manager Mehndi Artis…" at bounding box center [165, 284] width 83 height 17
select select "65299"
click at [124, 276] on select "Select Stylist [PERSON_NAME] Makeup/[PERSON_NAME] Services Manager Mehndi Artis…" at bounding box center [165, 284] width 83 height 17
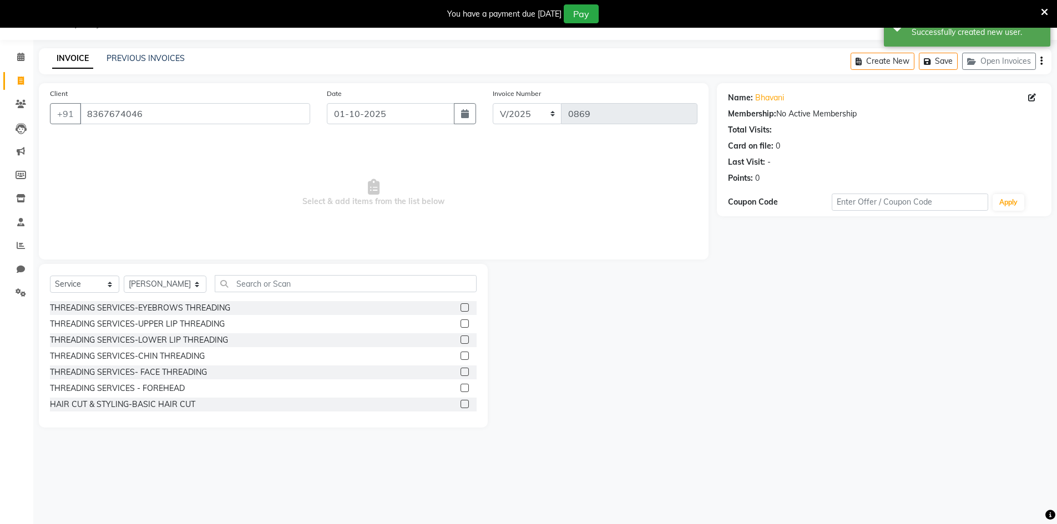
click at [461, 309] on label at bounding box center [465, 307] width 8 height 8
click at [461, 309] on input "checkbox" at bounding box center [464, 308] width 7 height 7
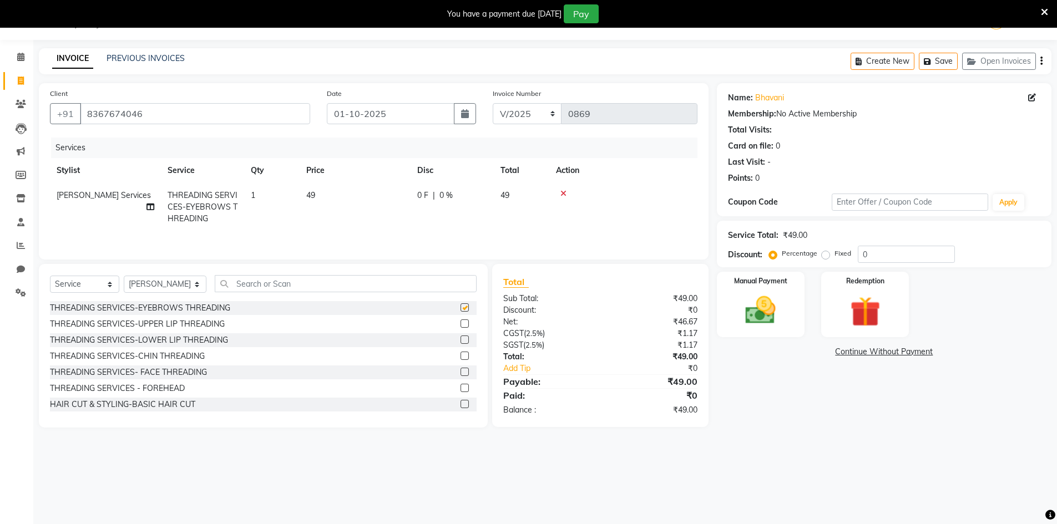
checkbox input "false"
click at [461, 385] on label at bounding box center [465, 388] width 8 height 8
click at [461, 385] on input "checkbox" at bounding box center [464, 388] width 7 height 7
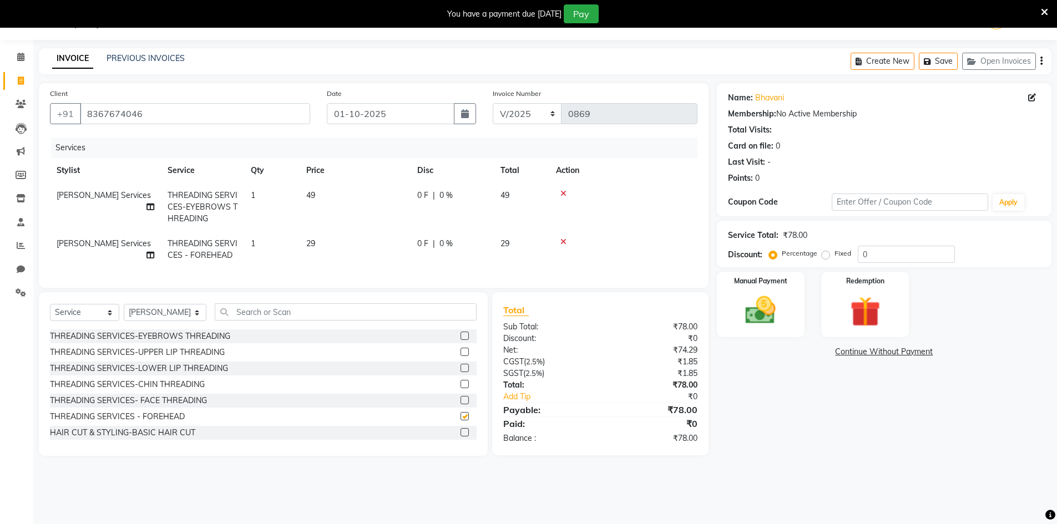
checkbox input "false"
click at [180, 318] on select "Select Stylist [PERSON_NAME] Makeup/[PERSON_NAME] Services Manager Mehndi Artis…" at bounding box center [165, 312] width 83 height 17
select select "83690"
click at [124, 312] on select "Select Stylist [PERSON_NAME] Makeup/[PERSON_NAME] Services Manager Mehndi Artis…" at bounding box center [165, 312] width 83 height 17
click at [461, 340] on label at bounding box center [465, 336] width 8 height 8
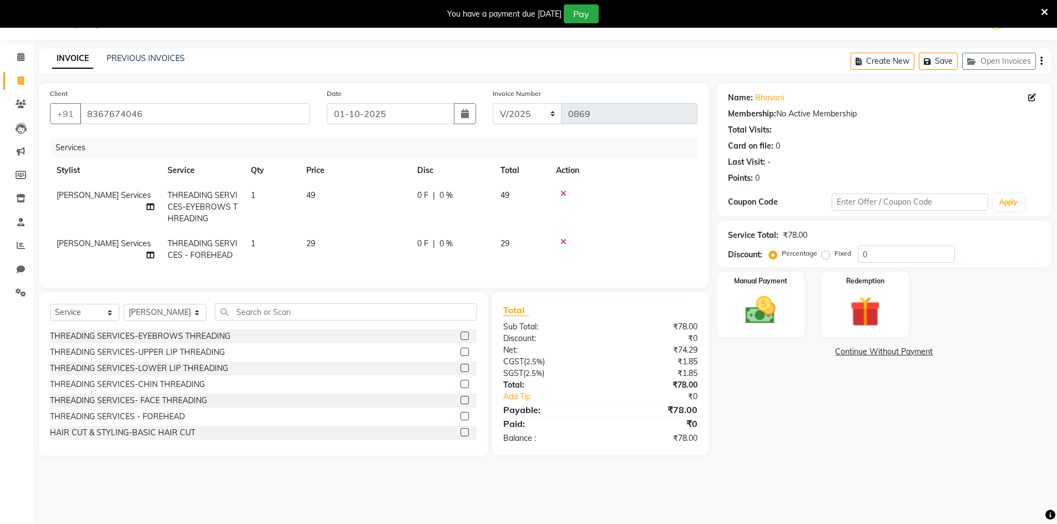
click at [461, 340] on input "checkbox" at bounding box center [464, 336] width 7 height 7
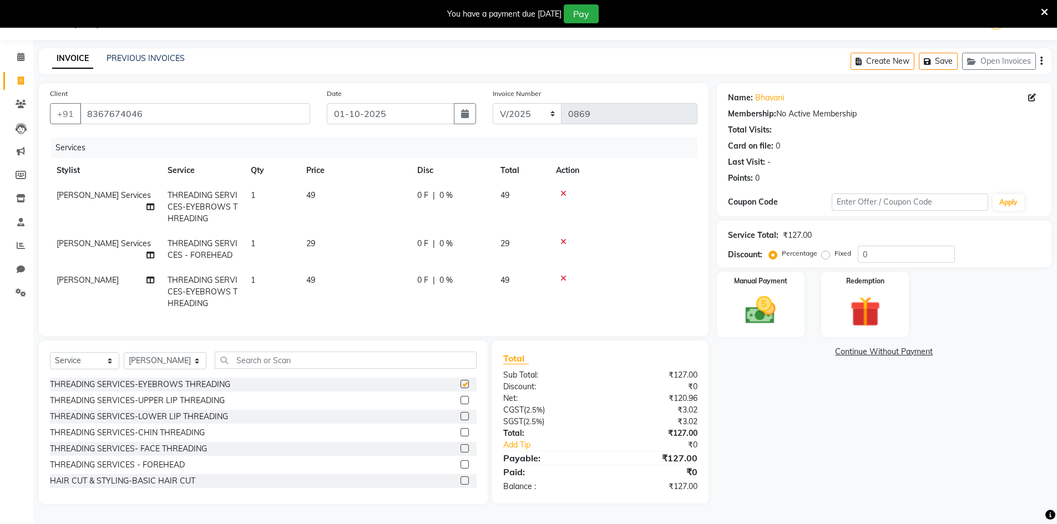
checkbox input "false"
click at [461, 469] on label at bounding box center [465, 465] width 8 height 8
click at [461, 469] on input "checkbox" at bounding box center [464, 465] width 7 height 7
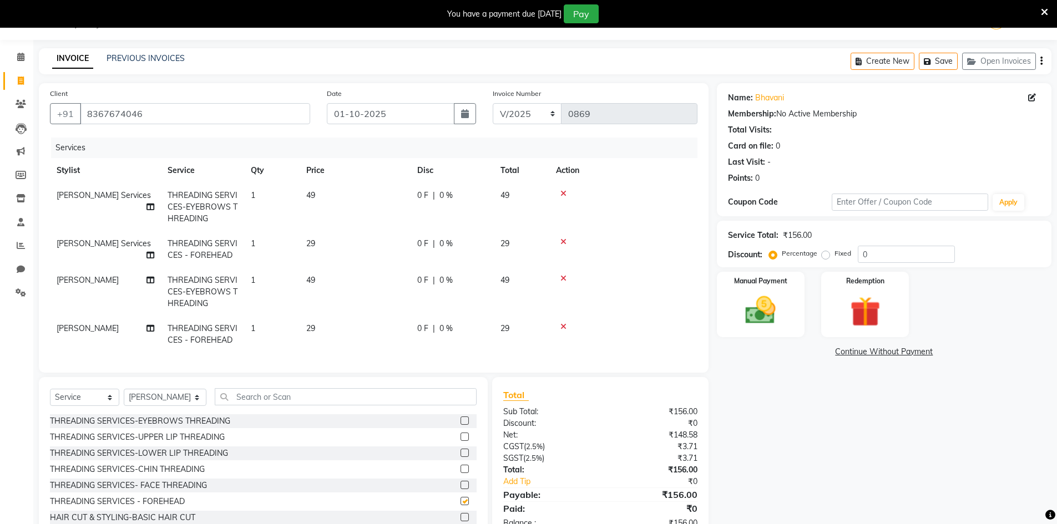
checkbox input "false"
click at [775, 303] on img at bounding box center [760, 310] width 51 height 36
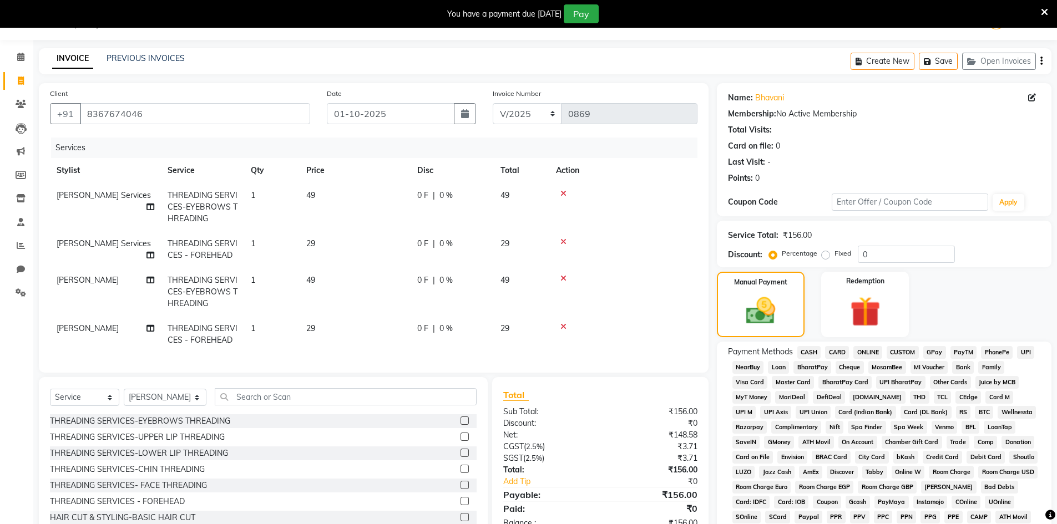
click at [809, 351] on span "CASH" at bounding box center [809, 352] width 24 height 13
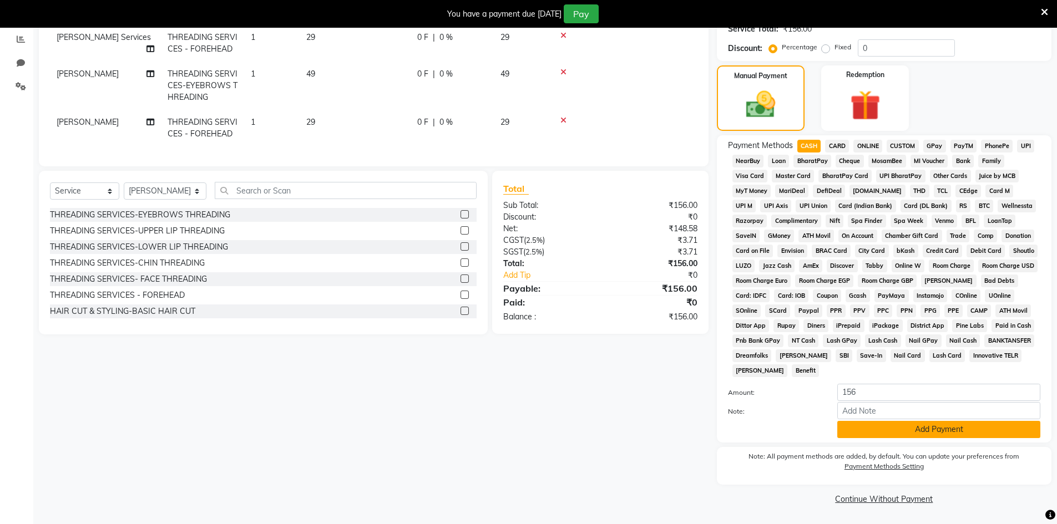
click at [848, 433] on button "Add Payment" at bounding box center [938, 429] width 203 height 17
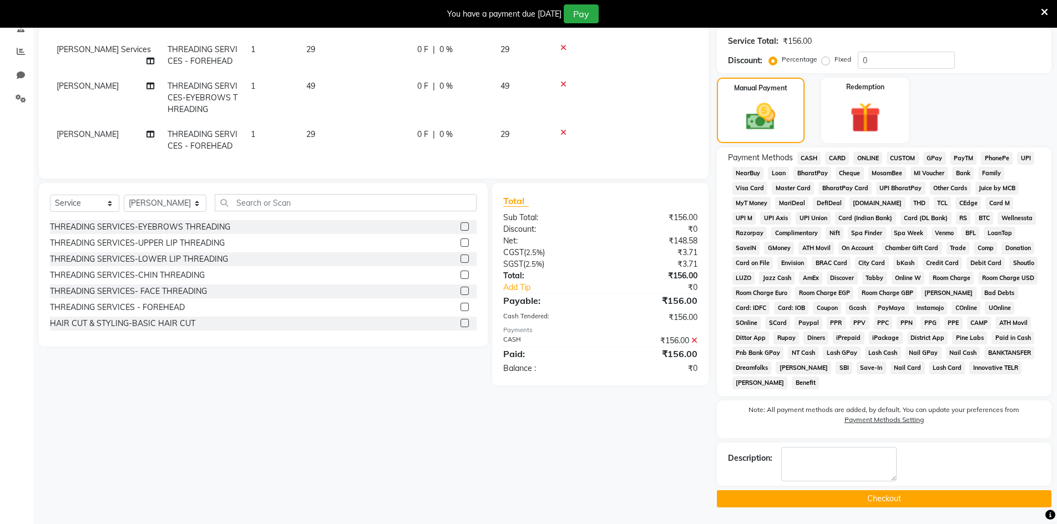
click at [821, 508] on main "INVOICE PREVIOUS INVOICES Create New Save Open Invoices Client [PHONE_NUMBER] D…" at bounding box center [545, 189] width 1024 height 670
click at [770, 502] on button "Checkout" at bounding box center [884, 498] width 335 height 17
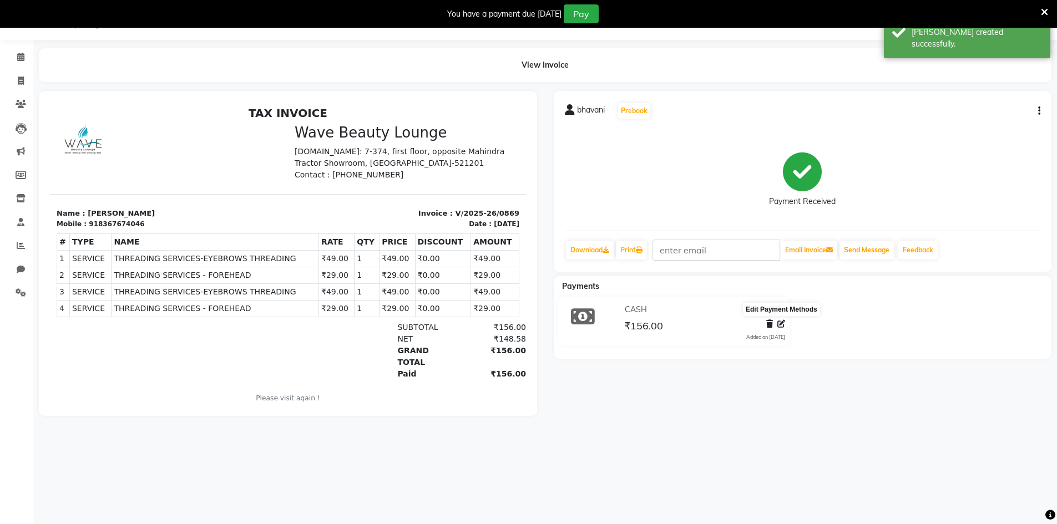
click at [783, 321] on icon at bounding box center [781, 324] width 8 height 8
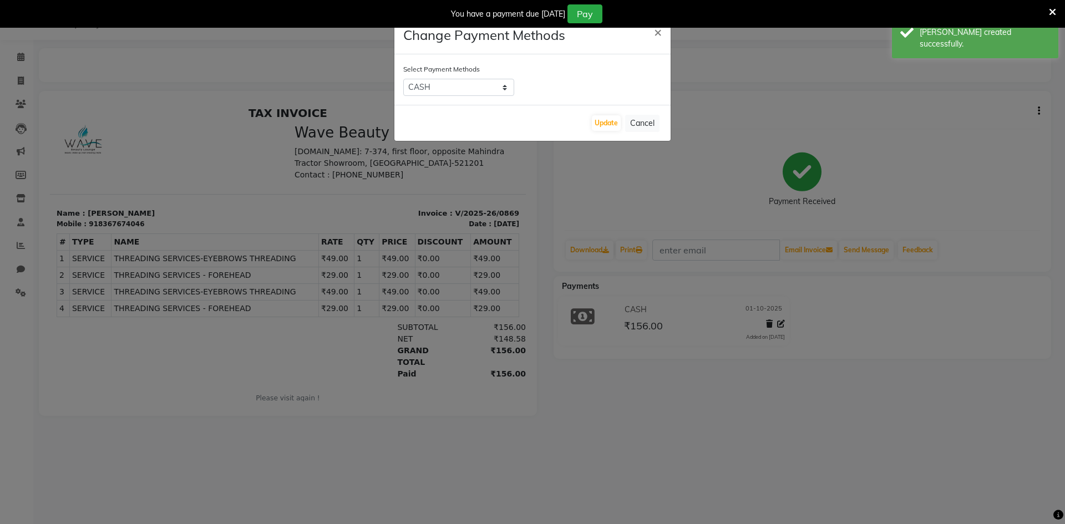
click at [485, 101] on div "Select Payment Methods CASH CARD ONLINE CUSTOM GPay PayTM PhonePe UPI NearBuy L…" at bounding box center [532, 79] width 276 height 50
click at [485, 90] on select "CASH CARD ONLINE CUSTOM GPay PayTM PhonePe UPI NearBuy Loan BharatPay Cheque Mo…" at bounding box center [458, 87] width 111 height 17
click at [403, 79] on select "CASH CARD ONLINE CUSTOM GPay PayTM PhonePe UPI NearBuy Loan BharatPay Cheque Mo…" at bounding box center [458, 87] width 111 height 17
click at [611, 122] on button "Update" at bounding box center [606, 123] width 29 height 16
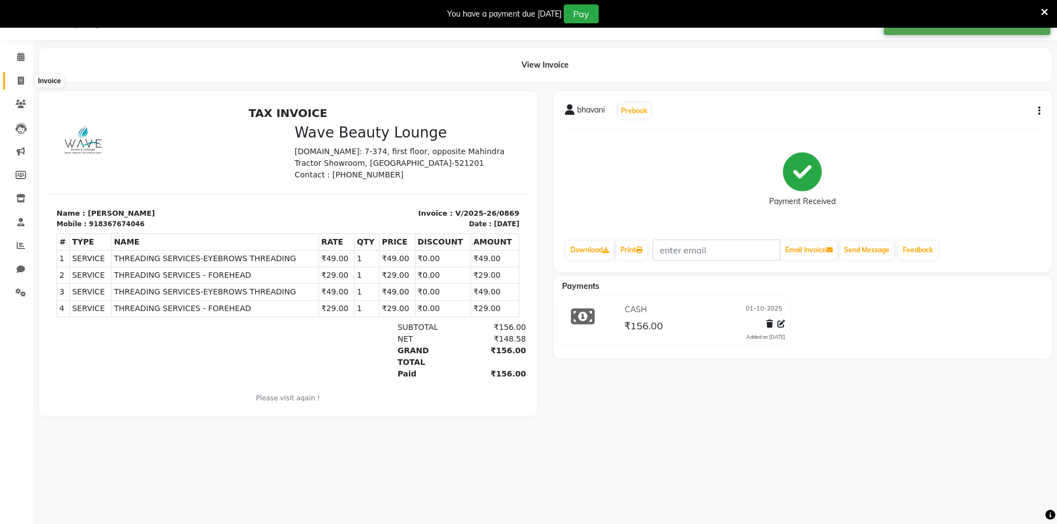
click at [23, 77] on icon at bounding box center [21, 81] width 6 height 8
select select "6830"
select select "service"
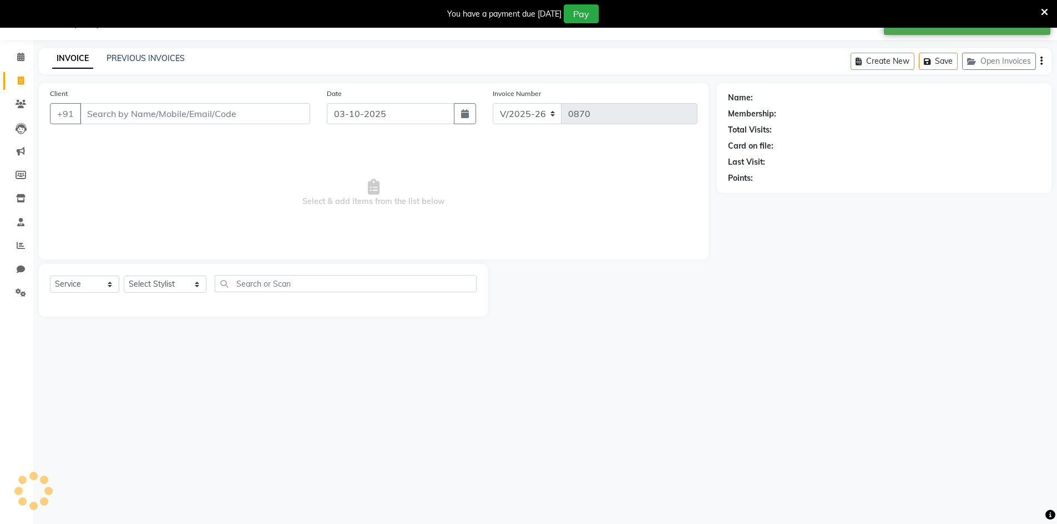
click at [379, 100] on div "Date [DATE]" at bounding box center [401, 110] width 166 height 45
click at [375, 114] on input "03-10-2025" at bounding box center [391, 113] width 128 height 21
select select "10"
select select "2025"
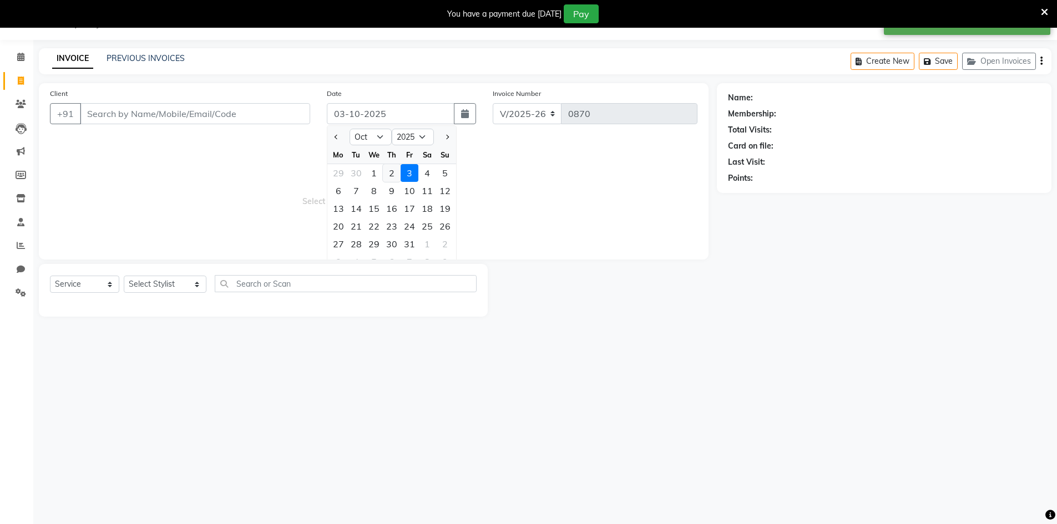
click at [385, 171] on div "2" at bounding box center [392, 173] width 18 height 18
type input "02-10-2025"
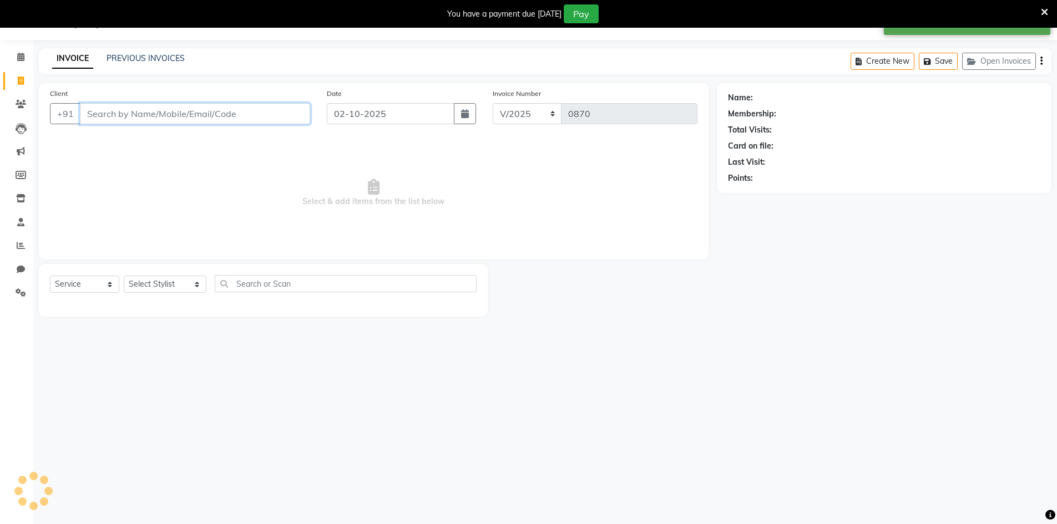
click at [254, 117] on input "Client" at bounding box center [195, 113] width 230 height 21
type input "9390703373"
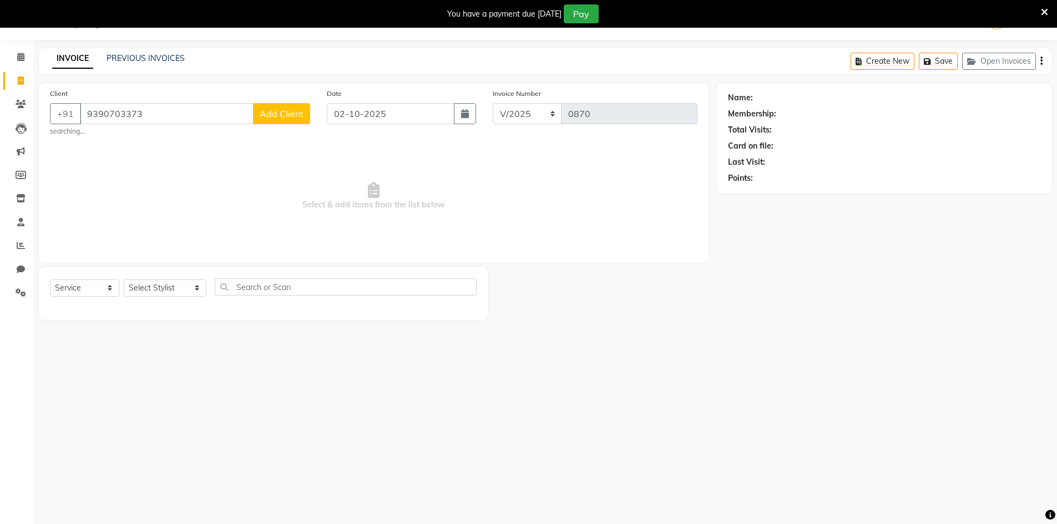
click at [303, 117] on span "Add Client" at bounding box center [282, 113] width 44 height 11
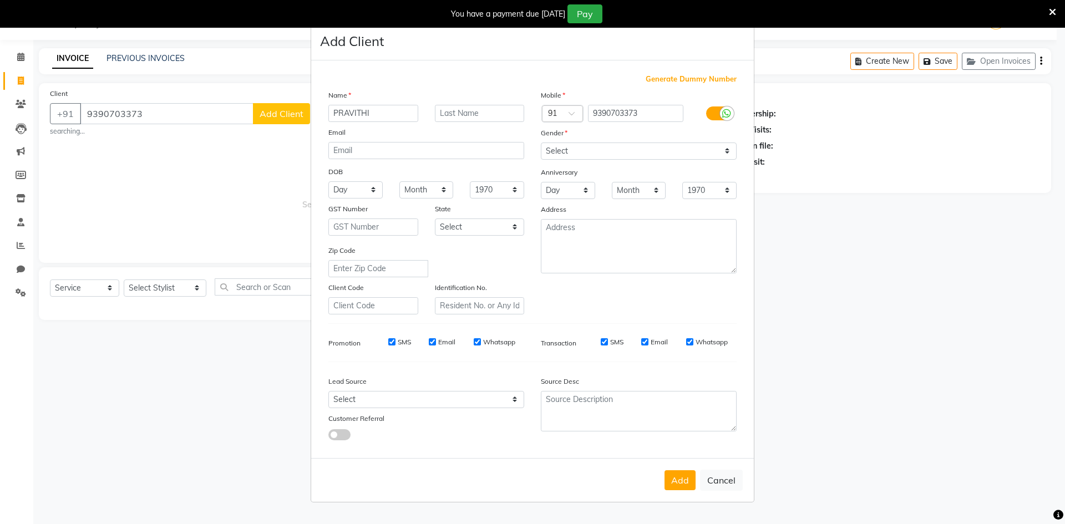
type input "PRAVITHI"
click at [459, 228] on select "Select [GEOGRAPHIC_DATA] [GEOGRAPHIC_DATA] [GEOGRAPHIC_DATA] [GEOGRAPHIC_DATA] …" at bounding box center [480, 227] width 90 height 17
select select "2"
click at [435, 219] on select "Select [GEOGRAPHIC_DATA] [GEOGRAPHIC_DATA] [GEOGRAPHIC_DATA] [GEOGRAPHIC_DATA] …" at bounding box center [480, 227] width 90 height 17
click at [459, 398] on select "Select Walk-in Referral Internet Friend Word of Mouth Advertisement Facebook Ju…" at bounding box center [426, 399] width 196 height 17
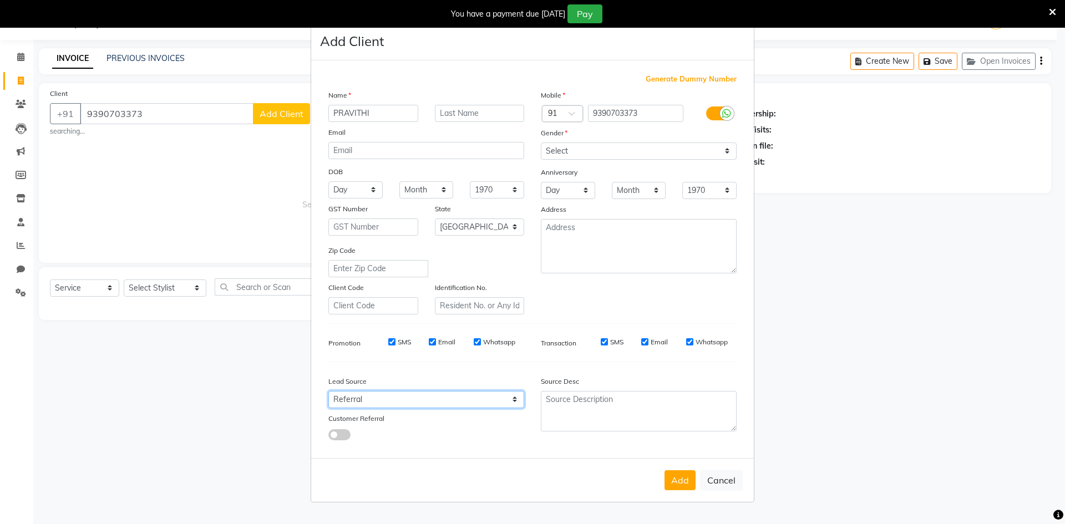
click at [328, 391] on select "Select Walk-in Referral Internet Friend Word of Mouth Advertisement Facebook Ju…" at bounding box center [426, 399] width 196 height 17
click at [446, 394] on select "Select Walk-in Referral Internet Friend Word of Mouth Advertisement Facebook Ju…" at bounding box center [426, 399] width 196 height 17
select select "47862"
click at [328, 391] on select "Select Walk-in Referral Internet Friend Word of Mouth Advertisement Facebook Ju…" at bounding box center [426, 399] width 196 height 17
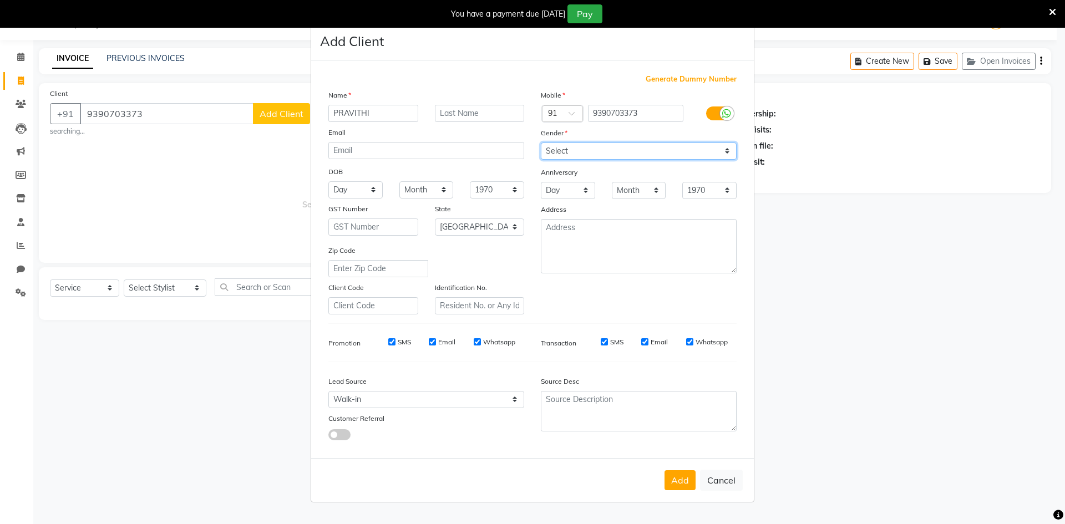
click at [557, 144] on select "Select [DEMOGRAPHIC_DATA] [DEMOGRAPHIC_DATA] Other Prefer Not To Say" at bounding box center [639, 151] width 196 height 17
select select "[DEMOGRAPHIC_DATA]"
click at [541, 143] on select "Select [DEMOGRAPHIC_DATA] [DEMOGRAPHIC_DATA] Other Prefer Not To Say" at bounding box center [639, 151] width 196 height 17
click at [691, 487] on button "Add" at bounding box center [680, 481] width 31 height 20
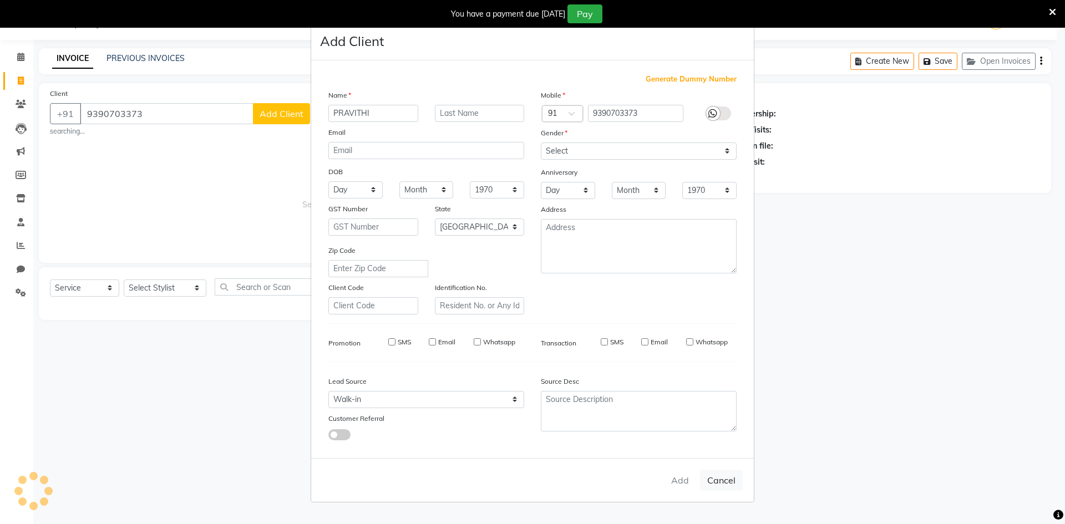
select select
select select "null"
select select
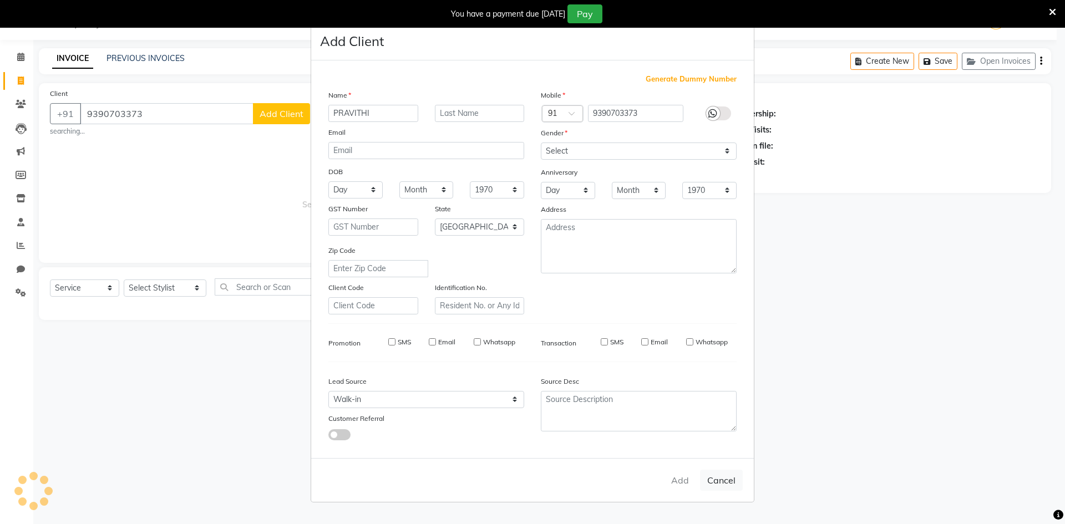
select select
checkbox input "false"
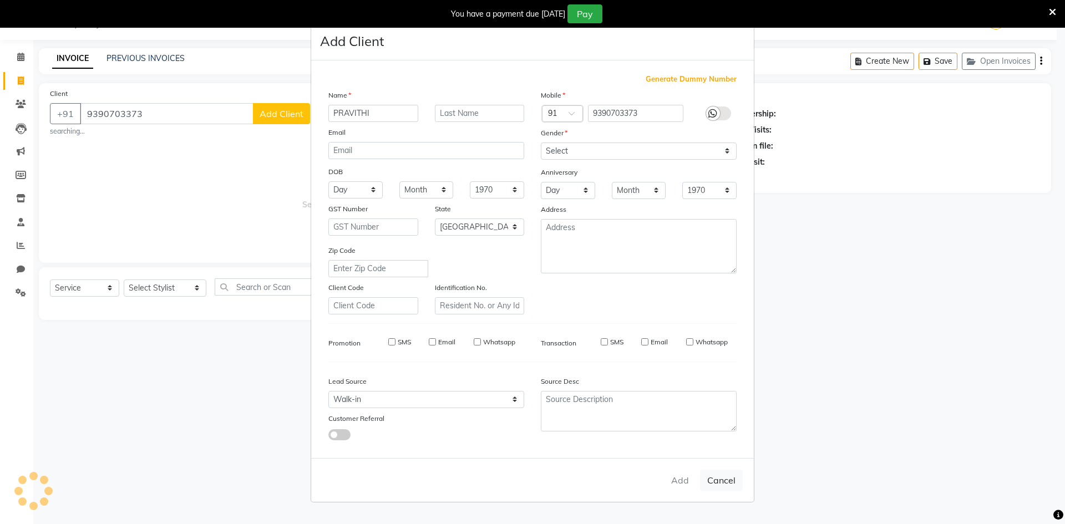
checkbox input "false"
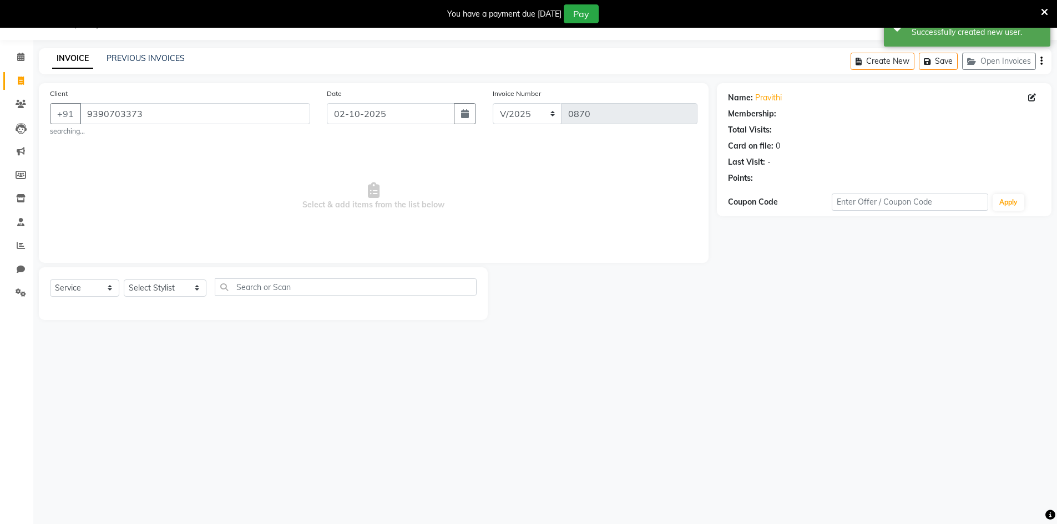
click at [156, 297] on div "Select Service Product Membership Package Voucher Prepaid Gift Card Select Styl…" at bounding box center [263, 292] width 427 height 26
click at [156, 295] on select "Select Stylist [PERSON_NAME] Makeup/[PERSON_NAME] Services Manager Mehndi Artis…" at bounding box center [165, 288] width 83 height 17
select select "91477"
click at [124, 280] on select "Select Stylist [PERSON_NAME] Makeup/[PERSON_NAME] Services Manager Mehndi Artis…" at bounding box center [165, 288] width 83 height 17
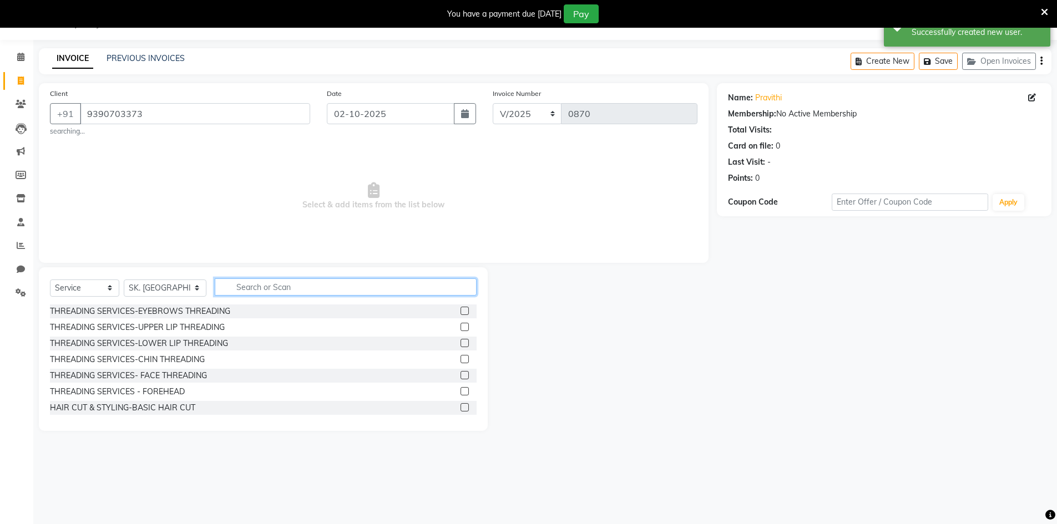
click at [284, 290] on input "text" at bounding box center [346, 287] width 262 height 17
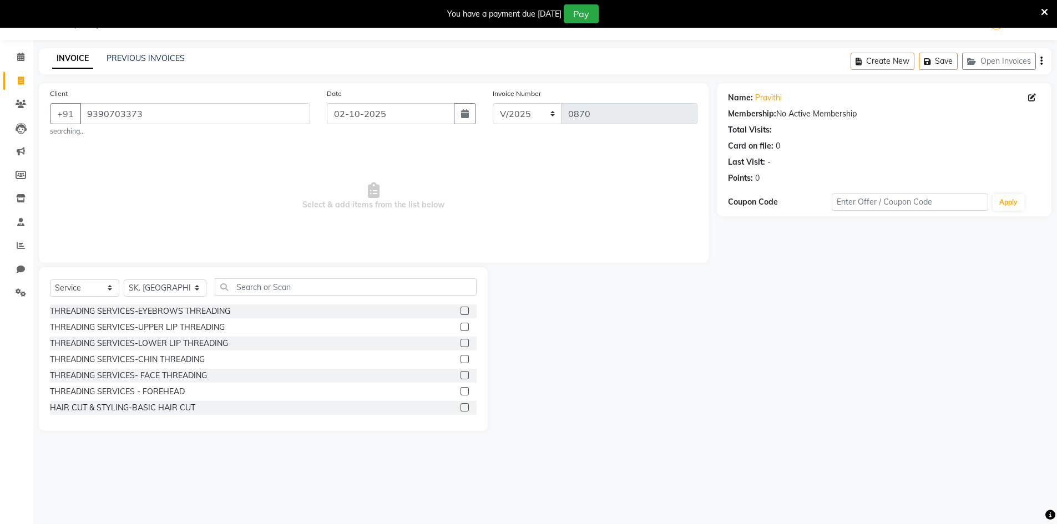
click at [461, 310] on label at bounding box center [465, 311] width 8 height 8
click at [461, 310] on input "checkbox" at bounding box center [464, 311] width 7 height 7
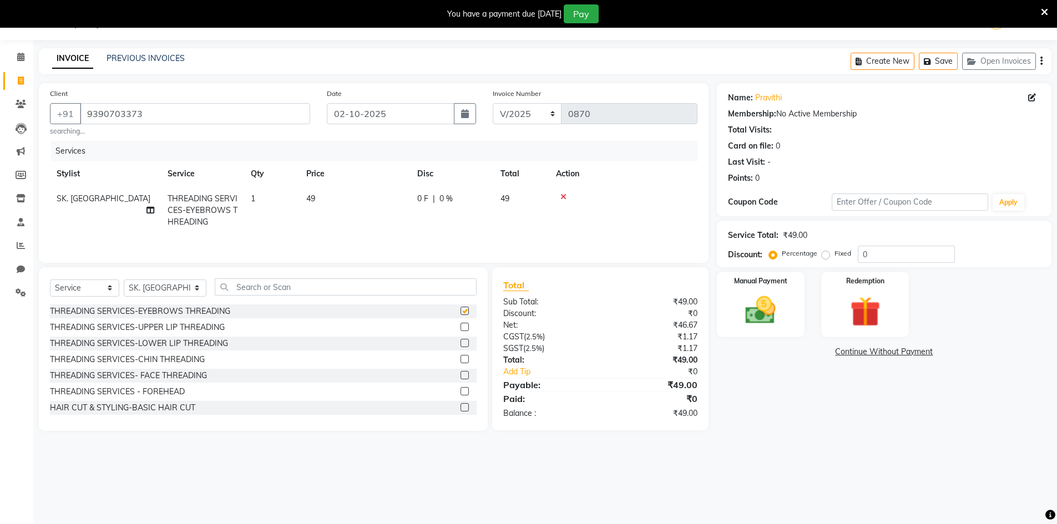
checkbox input "false"
click at [461, 393] on label at bounding box center [465, 391] width 8 height 8
click at [461, 393] on input "checkbox" at bounding box center [464, 391] width 7 height 7
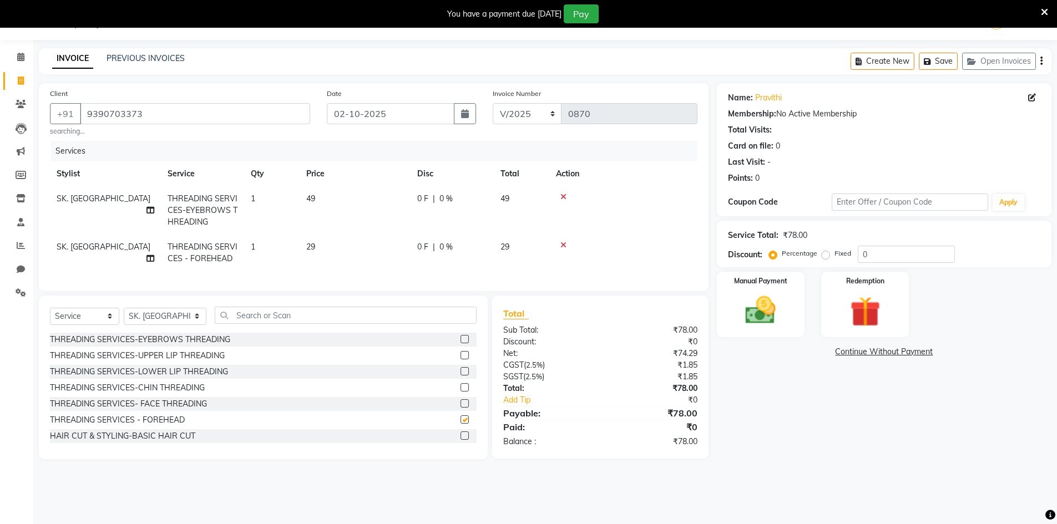
checkbox input "false"
click at [422, 321] on input "text" at bounding box center [346, 315] width 262 height 17
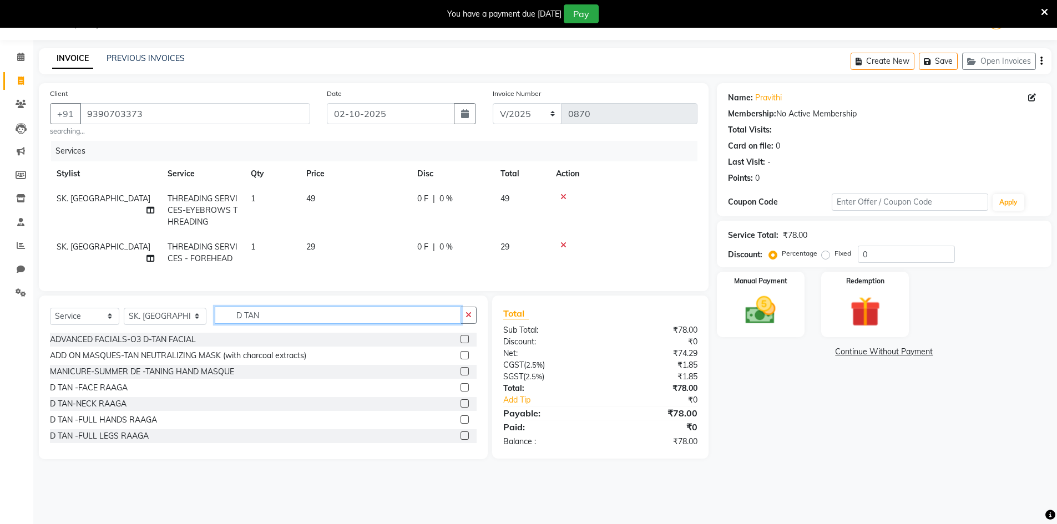
type input "D TAN"
click at [461, 392] on label at bounding box center [465, 387] width 8 height 8
click at [461, 392] on input "checkbox" at bounding box center [464, 388] width 7 height 7
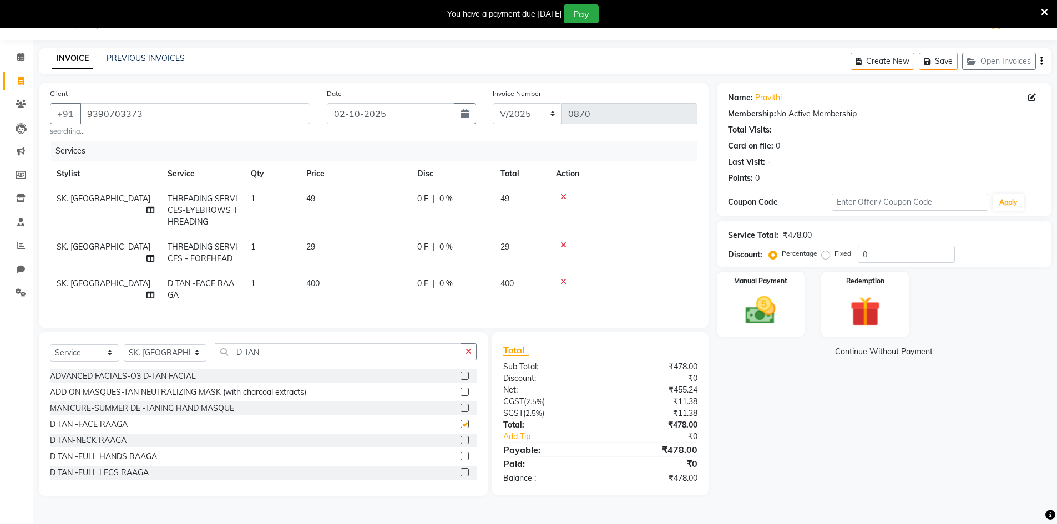
checkbox input "false"
click at [461, 444] on label at bounding box center [465, 440] width 8 height 8
click at [461, 444] on input "checkbox" at bounding box center [464, 440] width 7 height 7
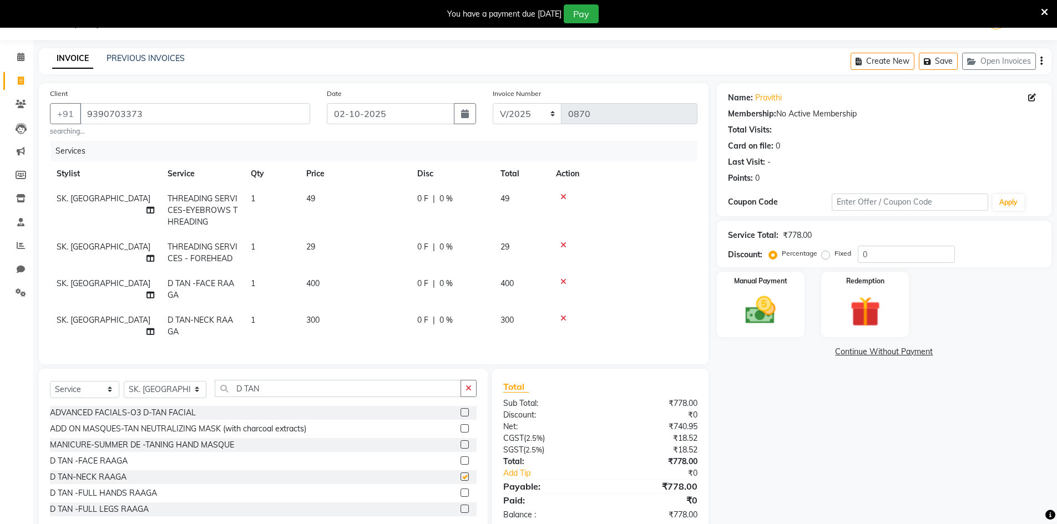
checkbox input "false"
click at [461, 497] on label at bounding box center [465, 493] width 8 height 8
click at [461, 497] on input "checkbox" at bounding box center [464, 493] width 7 height 7
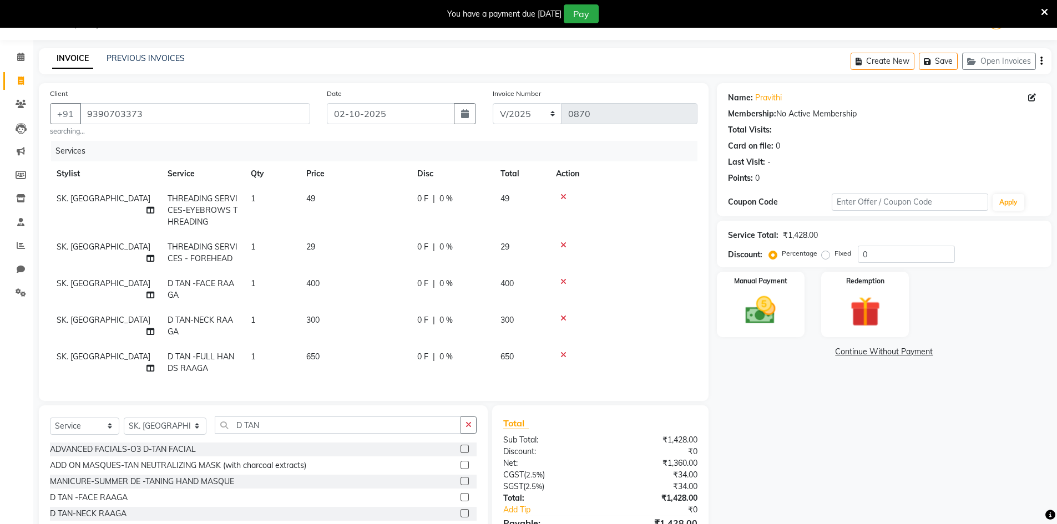
checkbox input "false"
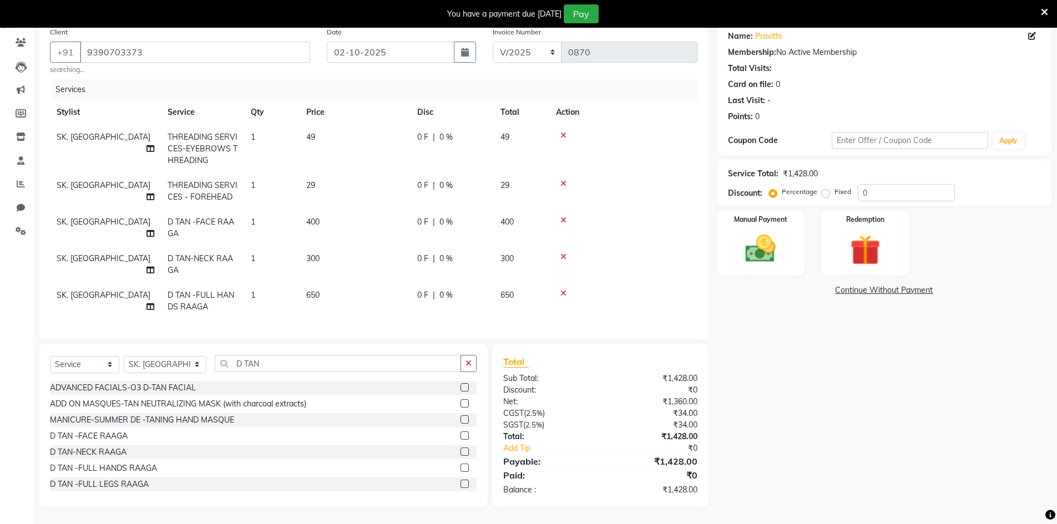
scroll to position [98, 0]
click at [351, 210] on td "400" at bounding box center [355, 228] width 111 height 37
select select "91477"
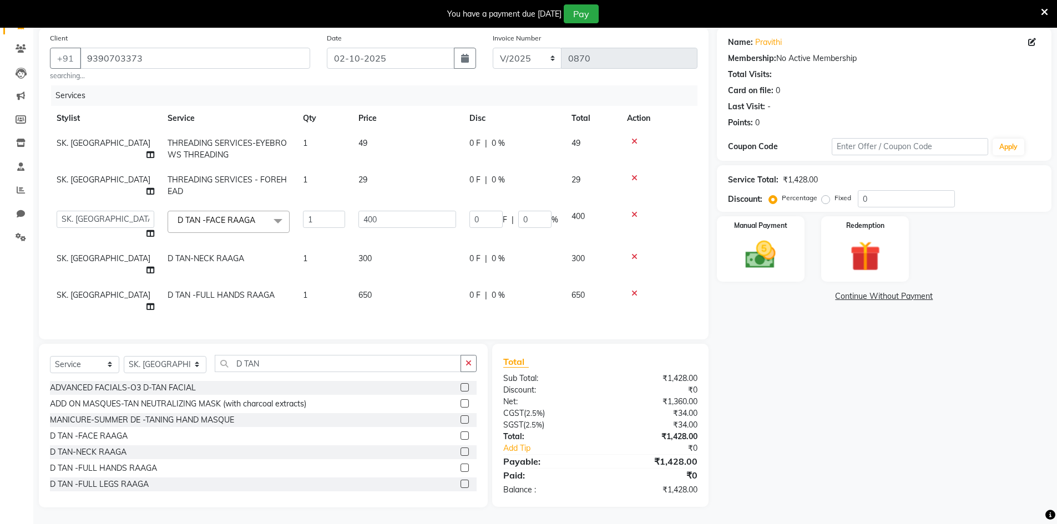
scroll to position [68, 0]
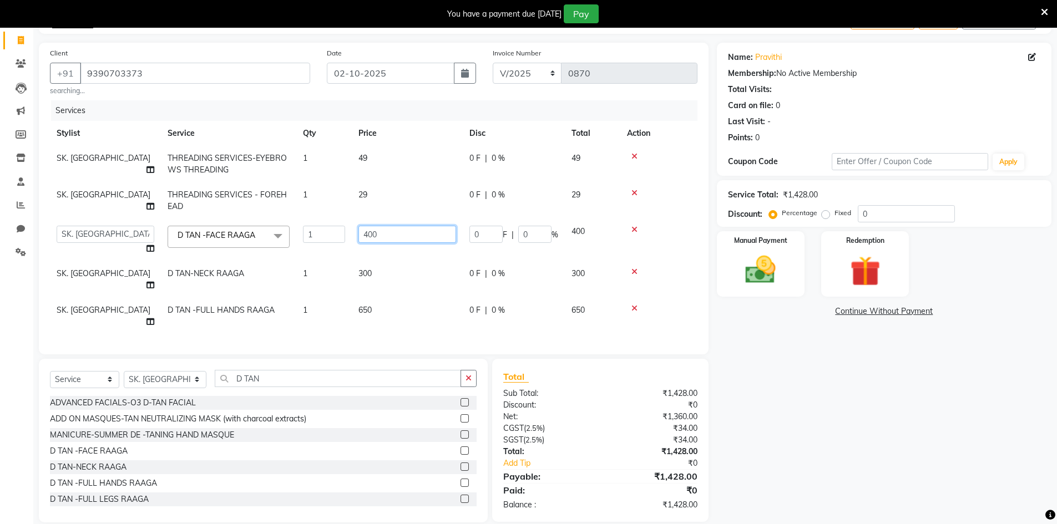
click at [405, 238] on input "400" at bounding box center [407, 234] width 98 height 17
type input "4"
type input "380"
click at [416, 275] on tr "SK. [PERSON_NAME]-NECK RAAGA 1 300 0 F | 0 % 300" at bounding box center [373, 279] width 647 height 37
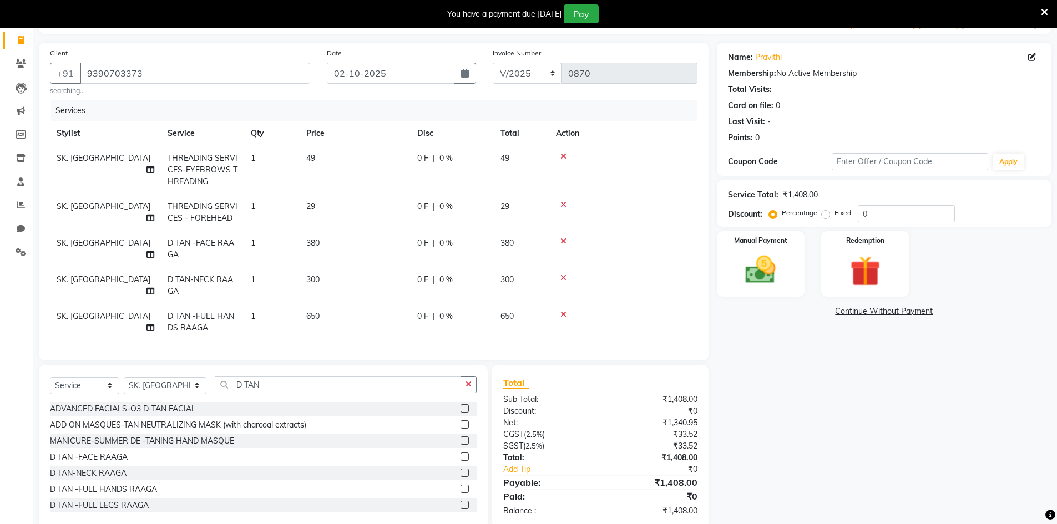
click at [416, 276] on td "0 F | 0 %" at bounding box center [452, 285] width 83 height 37
select select "91477"
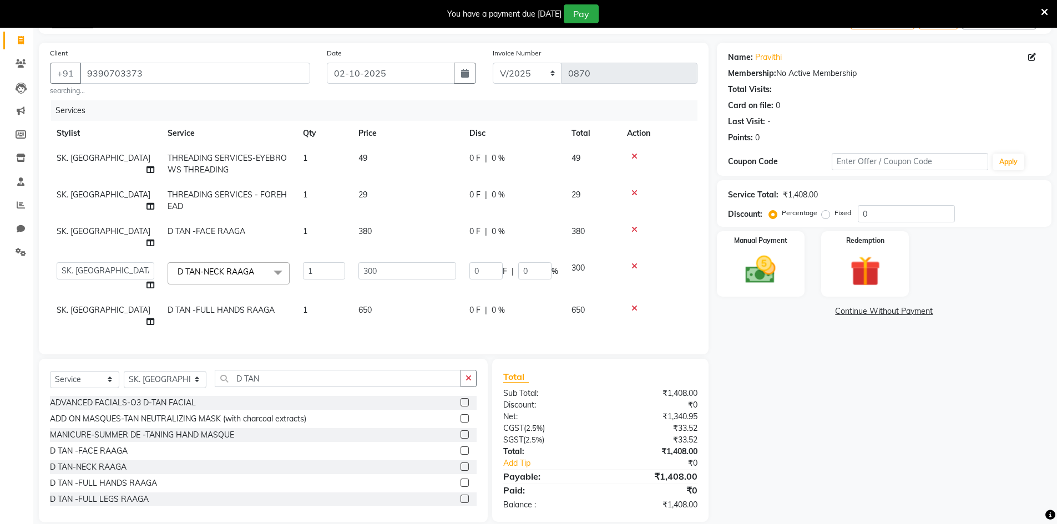
click at [424, 271] on td "300" at bounding box center [407, 277] width 111 height 42
click at [429, 262] on input "300" at bounding box center [407, 270] width 98 height 17
type input "3"
type input "280"
click at [419, 294] on tbody "SK. BASHEERA THREADING SERVICES-EYEBROWS THREADING 1 49 0 F | 0 % 49 SK. BASHEE…" at bounding box center [373, 240] width 647 height 189
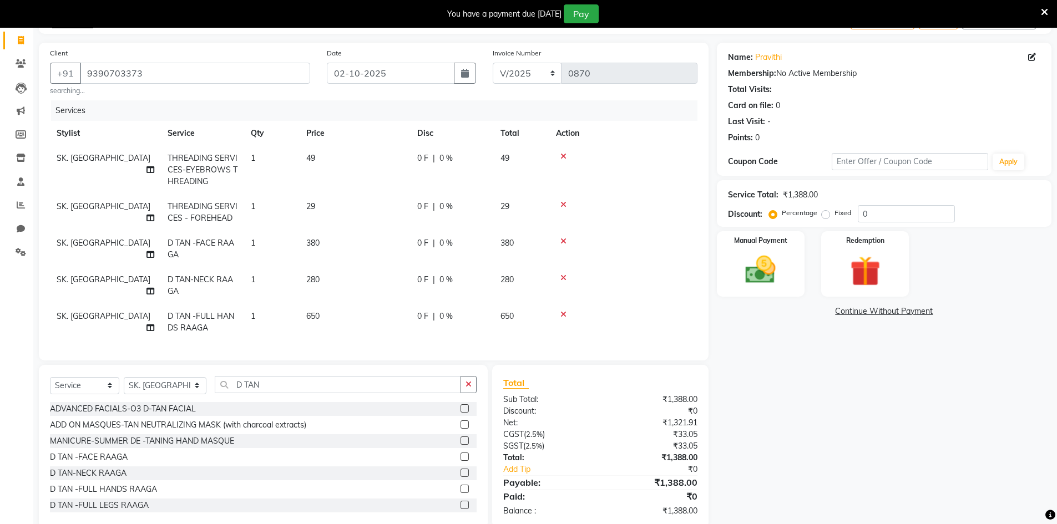
click at [380, 308] on td "650" at bounding box center [355, 322] width 111 height 37
select select "91477"
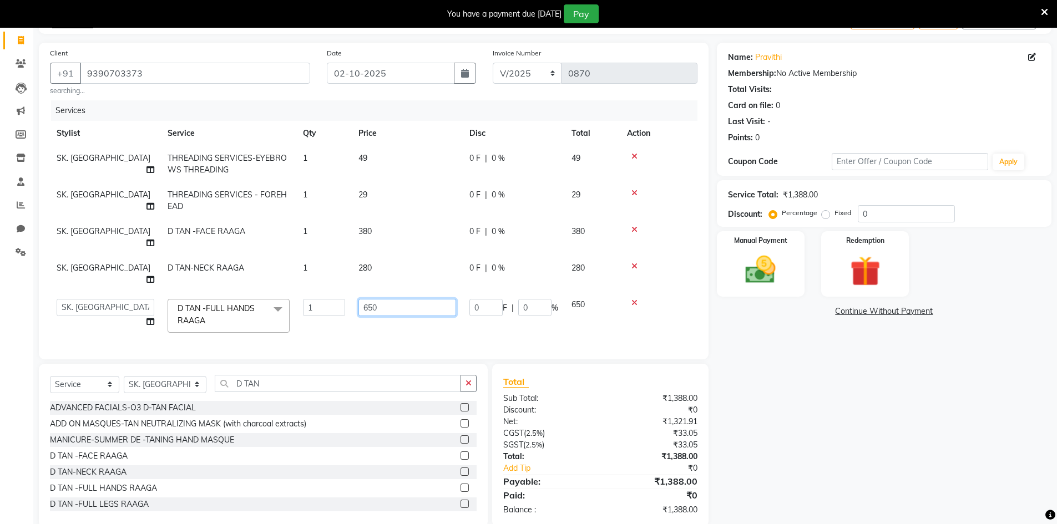
click at [408, 299] on input "650" at bounding box center [407, 307] width 98 height 17
type input "550"
click at [457, 356] on div "Client [PHONE_NUMBER] searching... Date [DATE] Invoice Number V/2025 V/[PHONE_N…" at bounding box center [374, 285] width 686 height 485
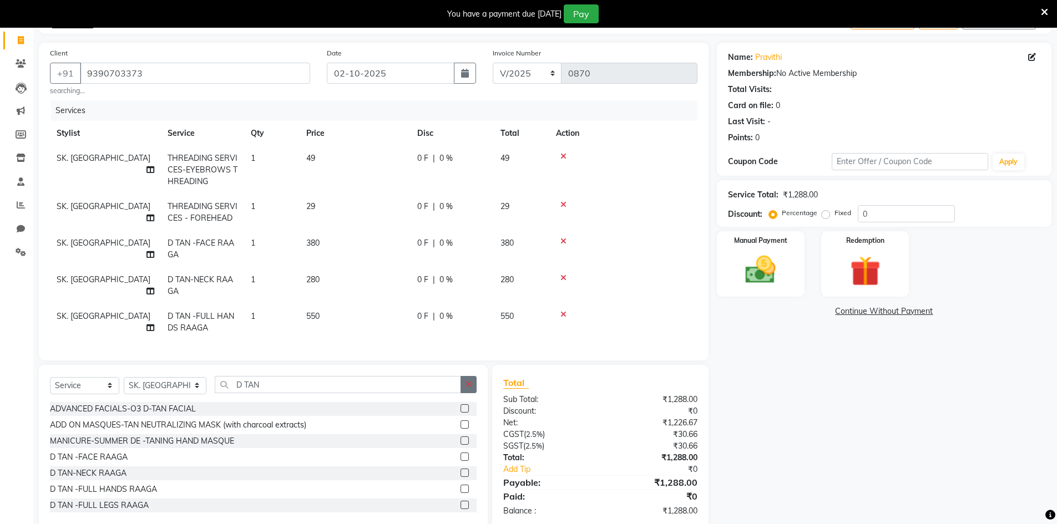
click at [464, 393] on button "button" at bounding box center [469, 384] width 16 height 17
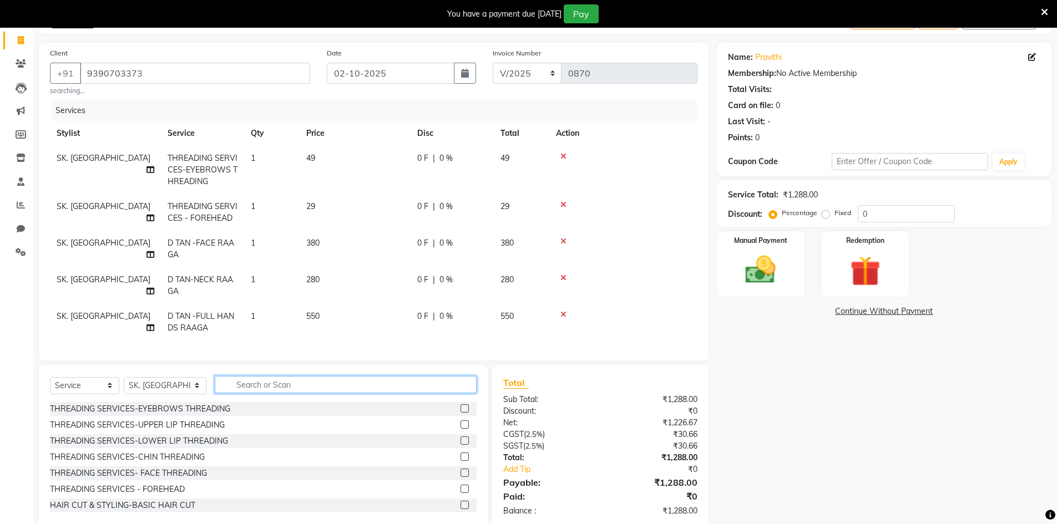
click at [455, 393] on input "text" at bounding box center [346, 384] width 262 height 17
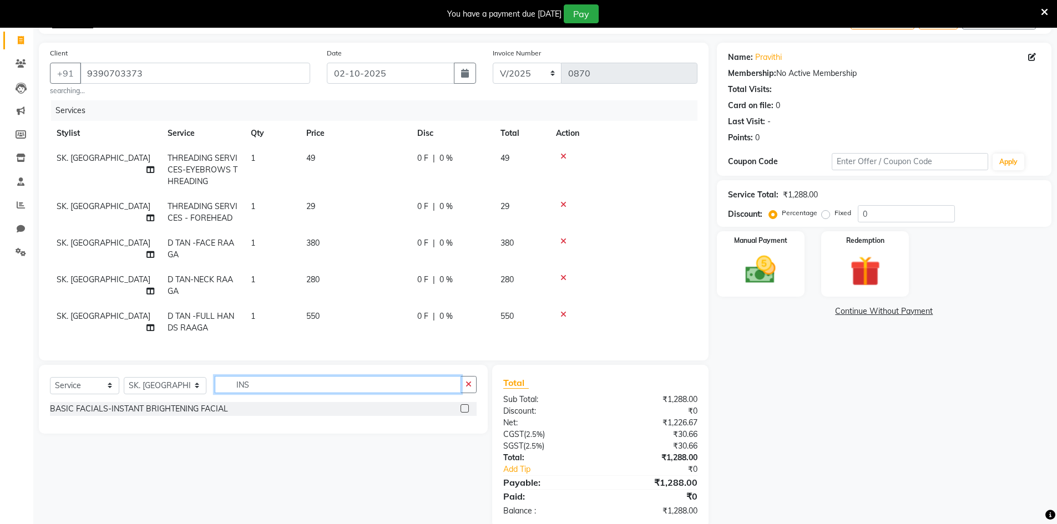
type input "INS"
click at [466, 413] on label at bounding box center [465, 408] width 8 height 8
click at [466, 413] on input "checkbox" at bounding box center [464, 409] width 7 height 7
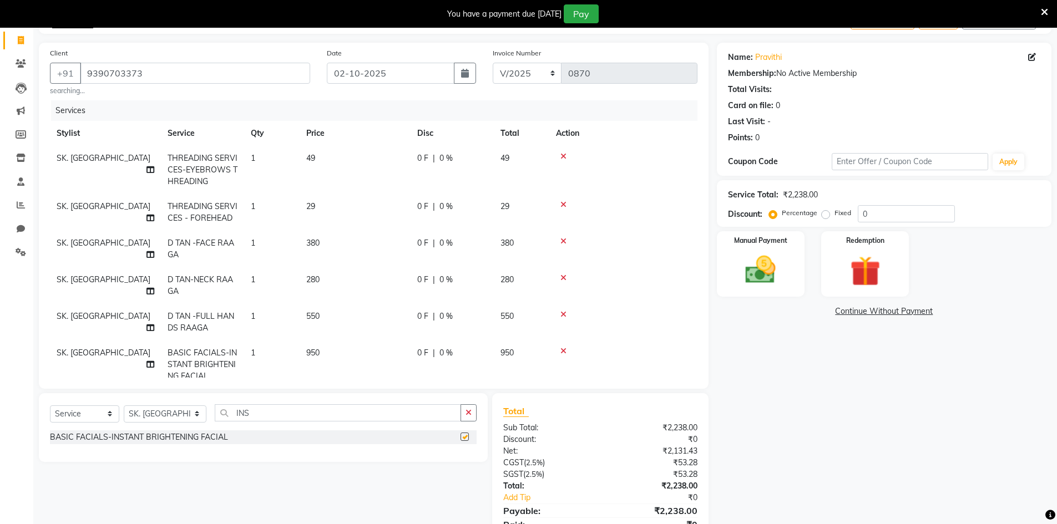
checkbox input "false"
click at [338, 357] on td "950" at bounding box center [355, 365] width 111 height 48
select select "91477"
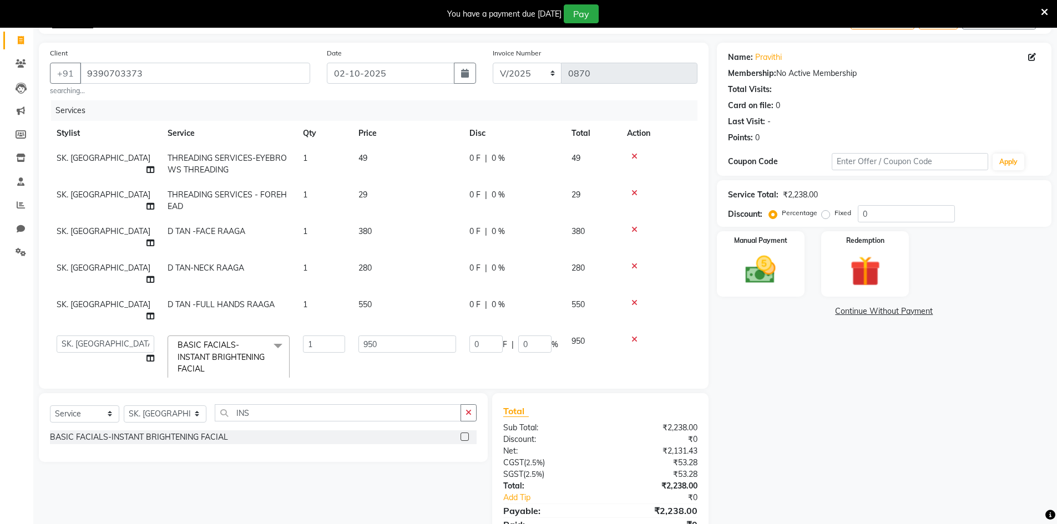
click at [401, 329] on td "950" at bounding box center [407, 358] width 111 height 59
click at [403, 336] on input "950" at bounding box center [407, 344] width 98 height 17
type input "9"
type input "800"
click at [803, 350] on div "Name: [PERSON_NAME] Membership: No Active Membership Total Visits: Card on file…" at bounding box center [888, 300] width 343 height 514
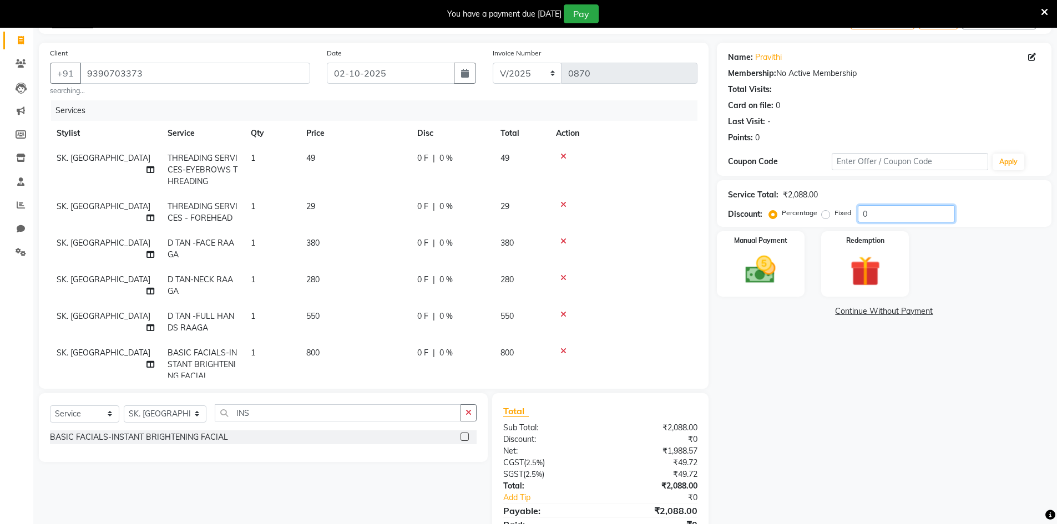
click at [871, 219] on input "0" at bounding box center [906, 213] width 97 height 17
type input "30"
click at [792, 447] on div "Name: [PERSON_NAME] Membership: No Active Membership Total Visits: Card on file…" at bounding box center [888, 300] width 343 height 514
click at [754, 280] on img at bounding box center [760, 270] width 51 height 36
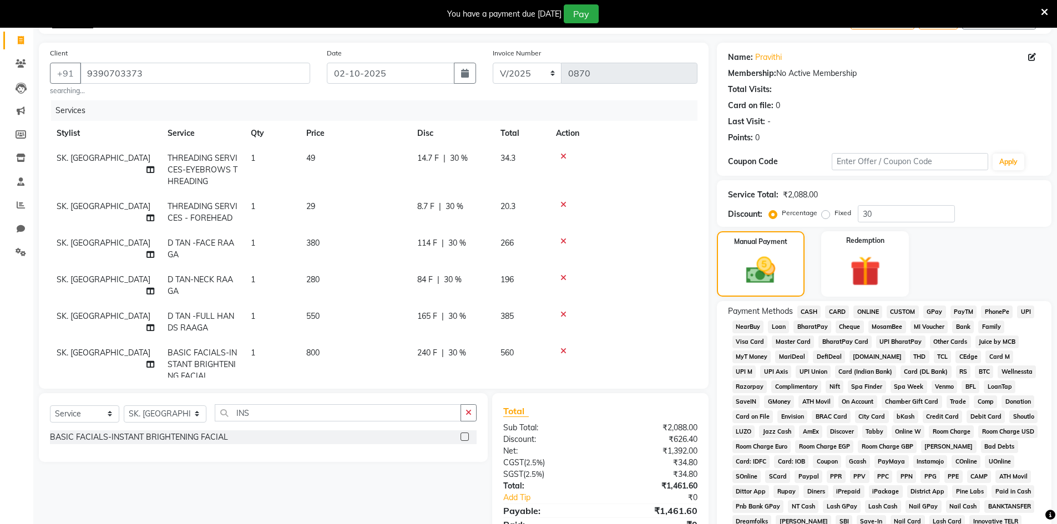
click at [802, 312] on span "CASH" at bounding box center [809, 312] width 24 height 13
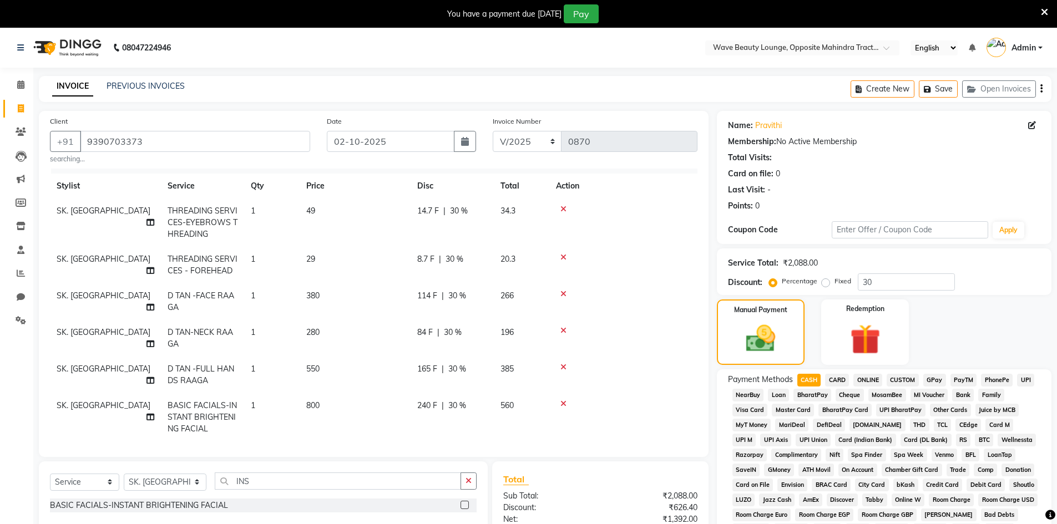
scroll to position [28, 0]
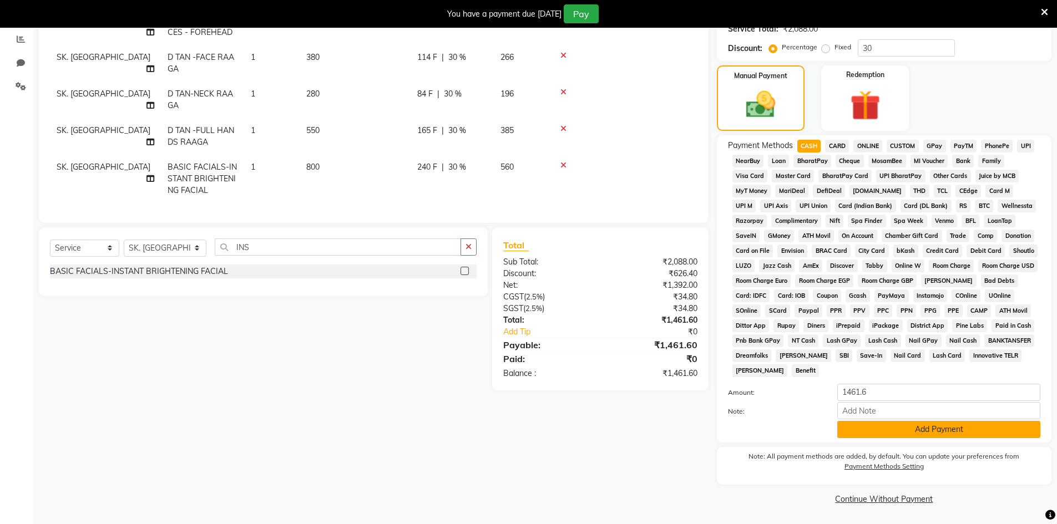
click at [941, 428] on button "Add Payment" at bounding box center [938, 429] width 203 height 17
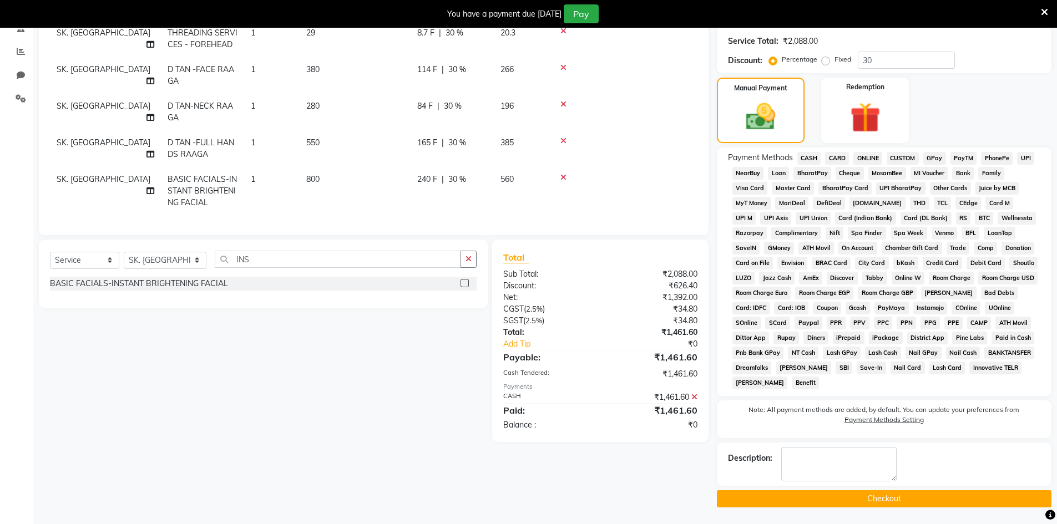
click at [913, 493] on button "Checkout" at bounding box center [884, 498] width 335 height 17
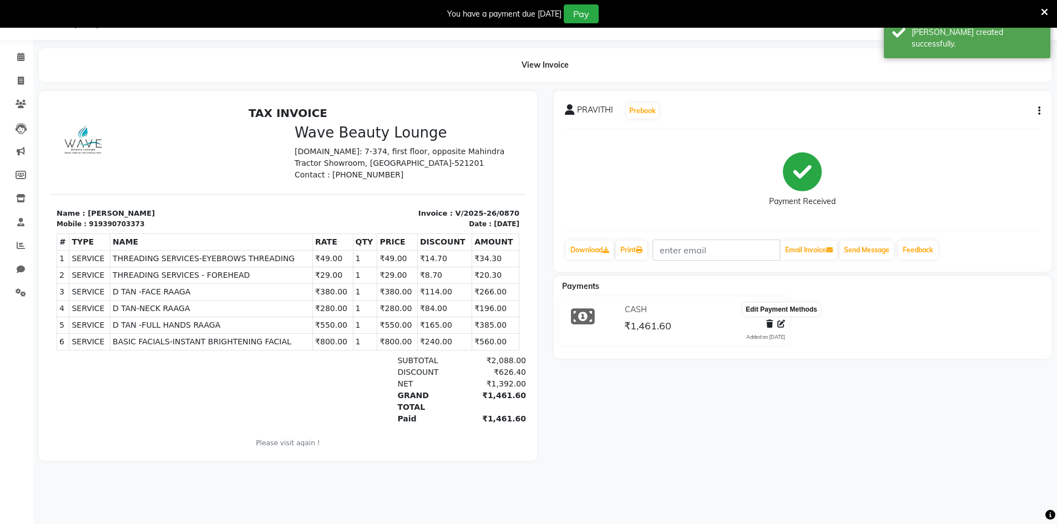
click at [783, 326] on icon at bounding box center [781, 324] width 8 height 8
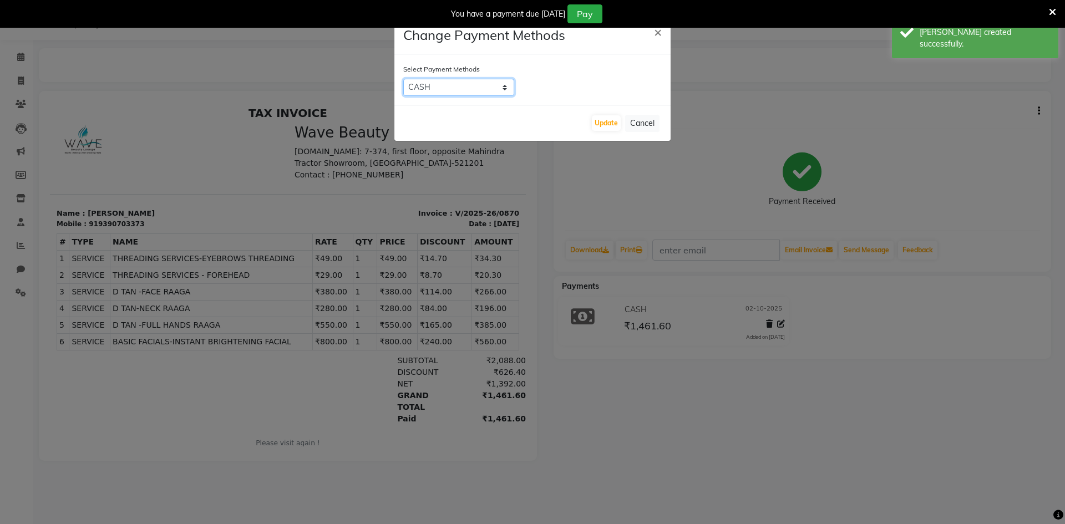
click at [494, 91] on select "CASH CARD ONLINE CUSTOM GPay PayTM PhonePe UPI NearBuy Loan BharatPay Cheque Mo…" at bounding box center [458, 87] width 111 height 17
click at [591, 127] on div "Update Cancel" at bounding box center [532, 123] width 276 height 36
click at [593, 127] on button "Update" at bounding box center [606, 123] width 29 height 16
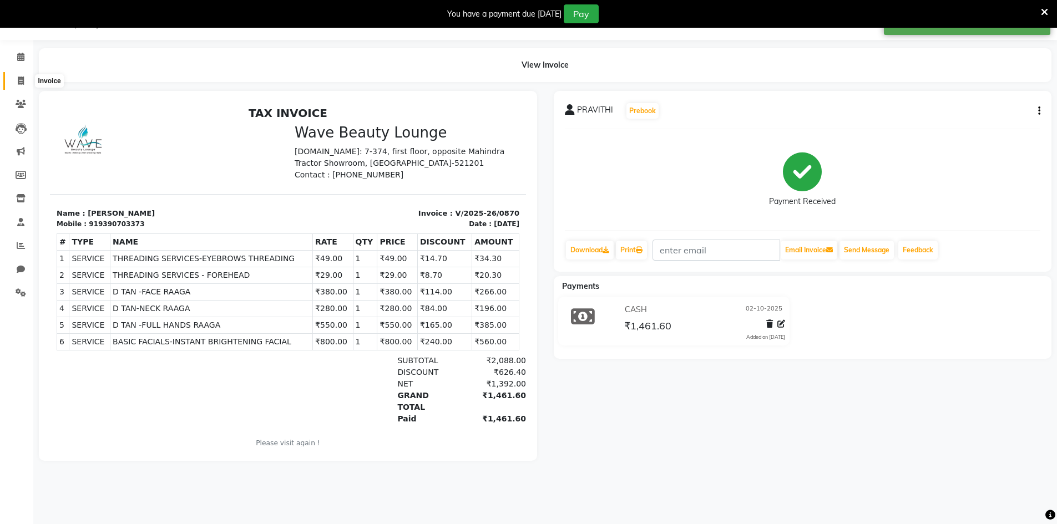
click at [26, 85] on span at bounding box center [20, 81] width 19 height 13
select select "service"
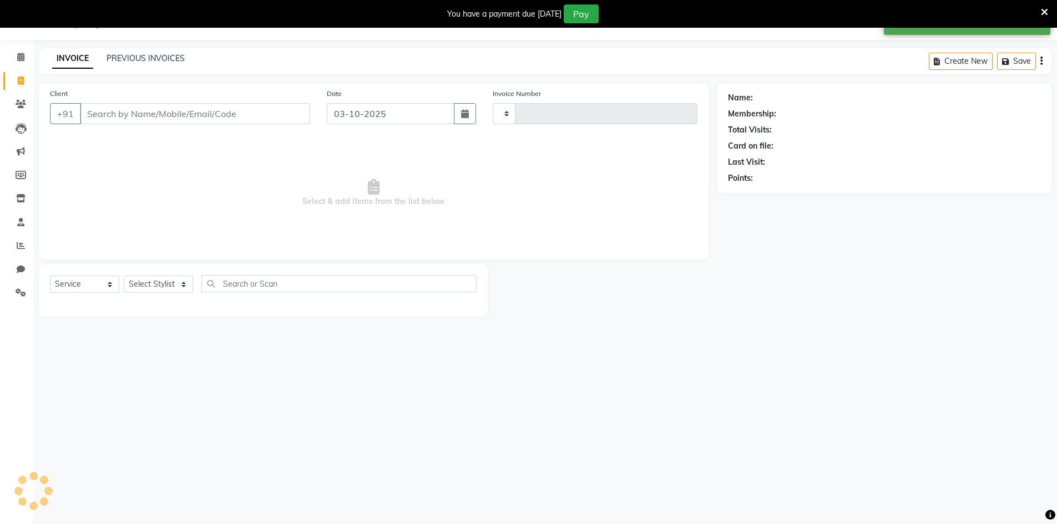
type input "0871"
select select "6830"
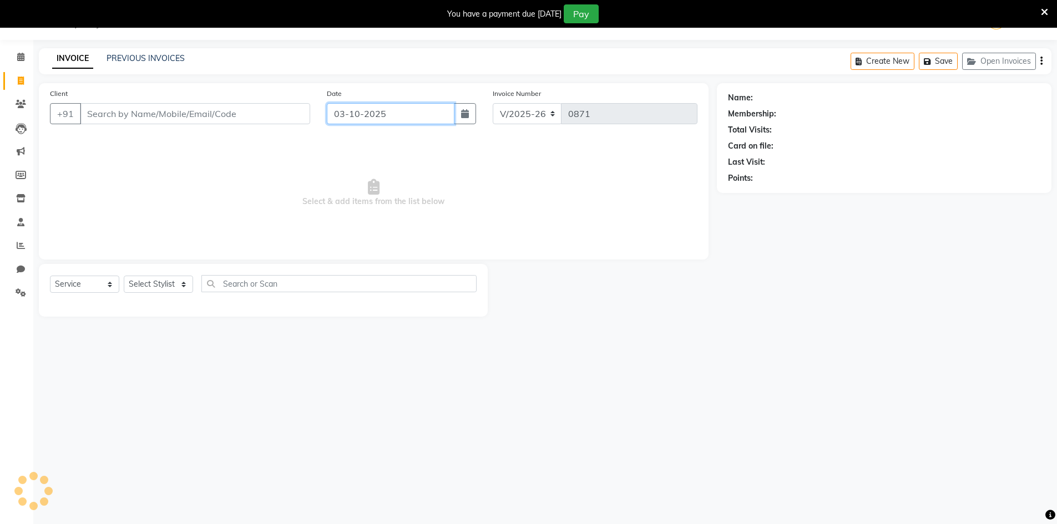
click at [391, 106] on input "03-10-2025" at bounding box center [391, 113] width 128 height 21
select select "10"
select select "2025"
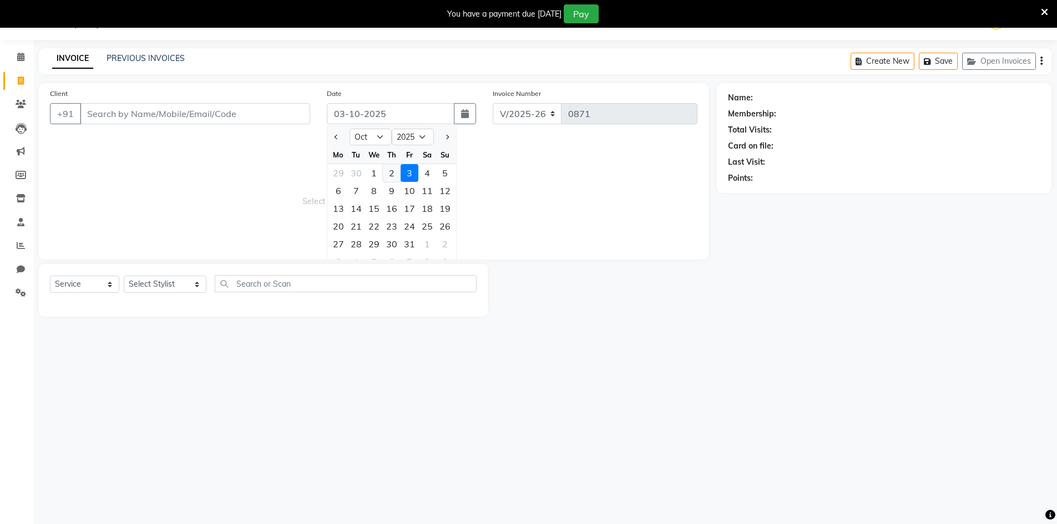
click at [390, 169] on div "2" at bounding box center [392, 173] width 18 height 18
type input "02-10-2025"
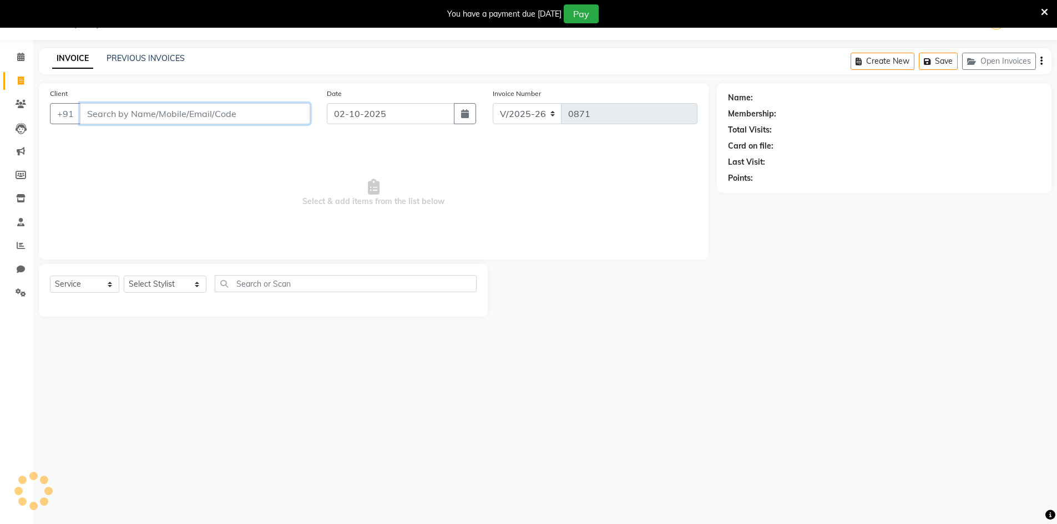
click at [159, 113] on input "Client" at bounding box center [195, 113] width 230 height 21
type input "8019829887"
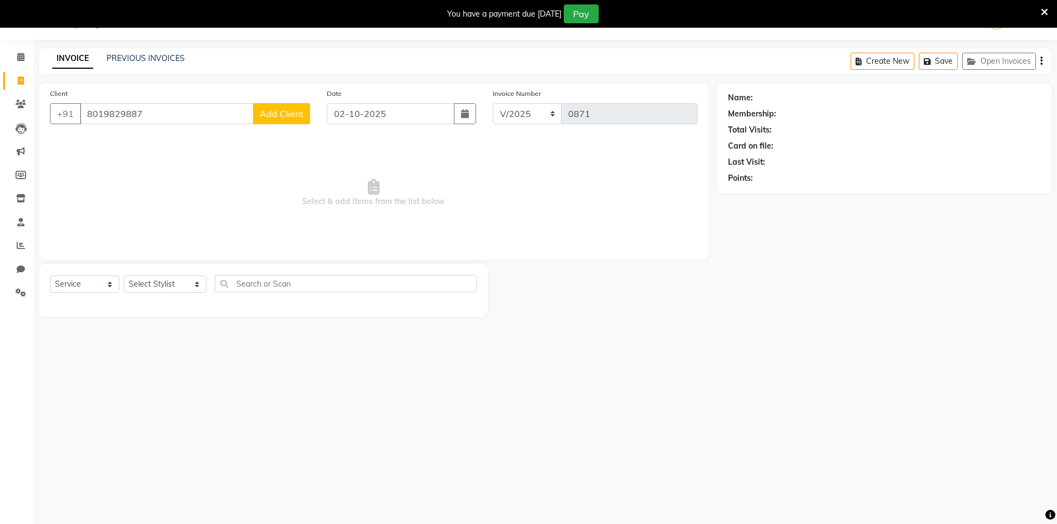
click at [279, 118] on span "Add Client" at bounding box center [282, 113] width 44 height 11
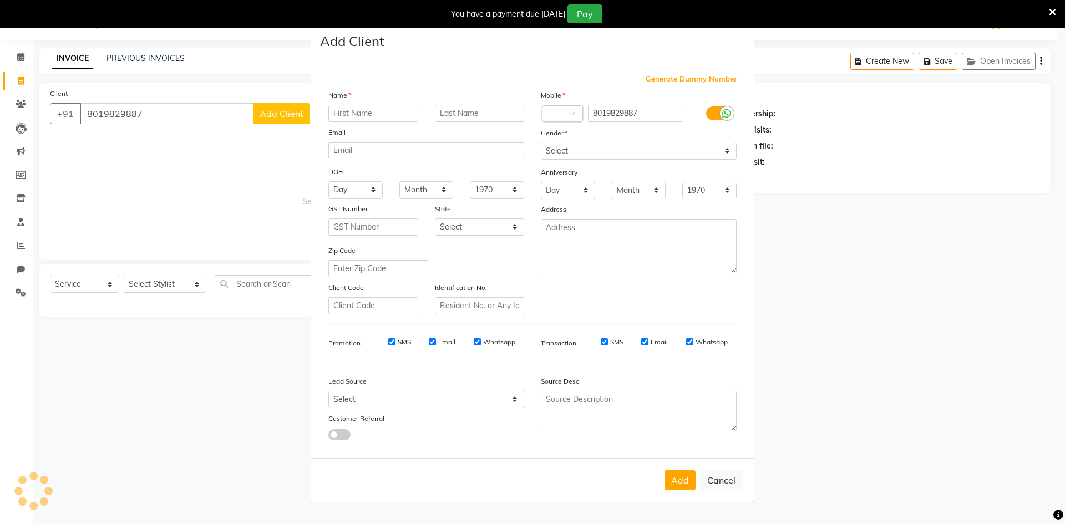
click at [338, 119] on input "text" at bounding box center [373, 113] width 90 height 17
type input "NAME"
click at [581, 152] on select "Select [DEMOGRAPHIC_DATA] [DEMOGRAPHIC_DATA] Other Prefer Not To Say" at bounding box center [639, 151] width 196 height 17
select select "[DEMOGRAPHIC_DATA]"
click at [541, 143] on select "Select [DEMOGRAPHIC_DATA] [DEMOGRAPHIC_DATA] Other Prefer Not To Say" at bounding box center [639, 151] width 196 height 17
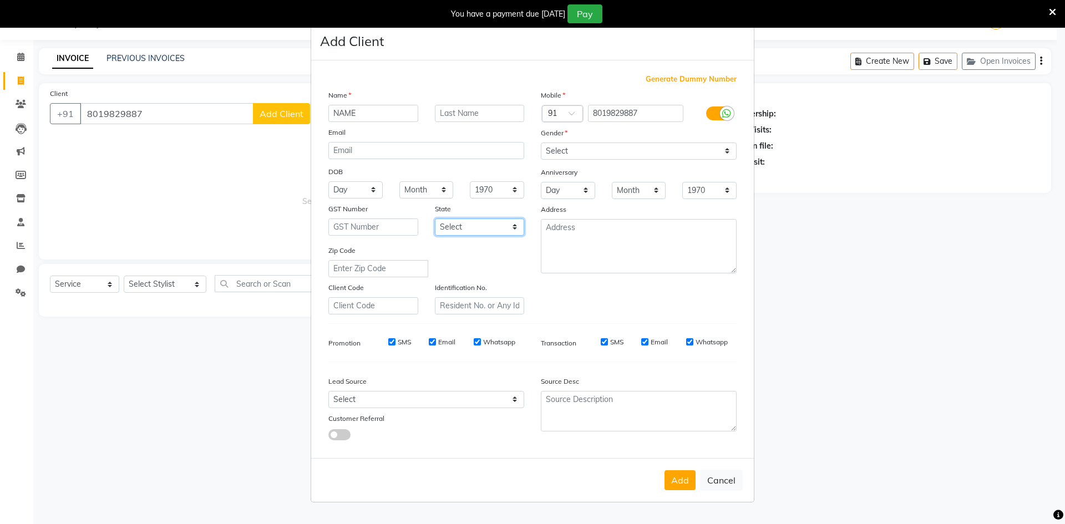
click at [501, 222] on select "Select [GEOGRAPHIC_DATA] [GEOGRAPHIC_DATA] [GEOGRAPHIC_DATA] [GEOGRAPHIC_DATA] …" at bounding box center [480, 227] width 90 height 17
select select "2"
click at [435, 219] on select "Select [GEOGRAPHIC_DATA] [GEOGRAPHIC_DATA] [GEOGRAPHIC_DATA] [GEOGRAPHIC_DATA] …" at bounding box center [480, 227] width 90 height 17
click at [451, 399] on select "Select Walk-in Referral Internet Friend Word of Mouth Advertisement Facebook Ju…" at bounding box center [426, 399] width 196 height 17
select select "47862"
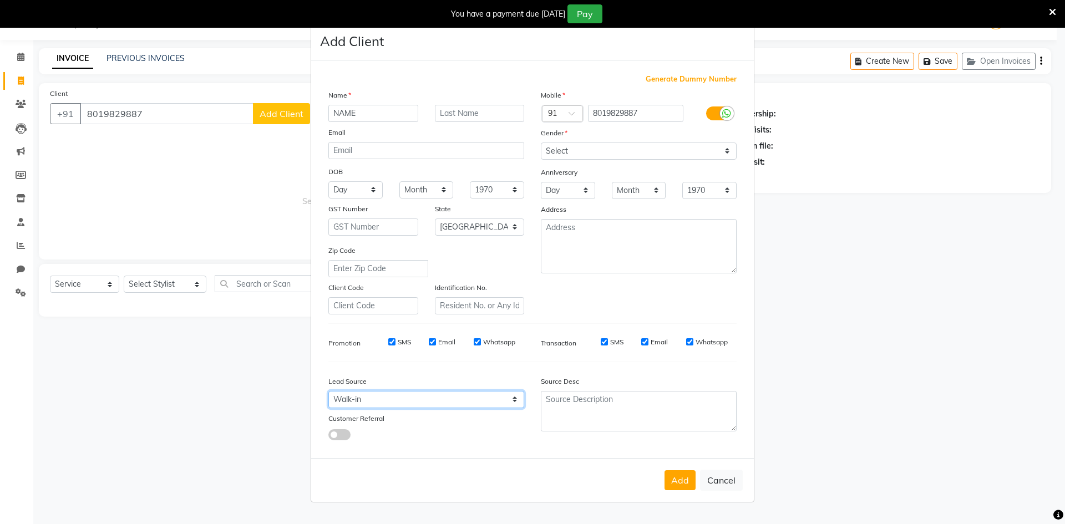
click at [328, 391] on select "Select Walk-in Referral Internet Friend Word of Mouth Advertisement Facebook Ju…" at bounding box center [426, 399] width 196 height 17
click at [670, 480] on button "Add" at bounding box center [680, 481] width 31 height 20
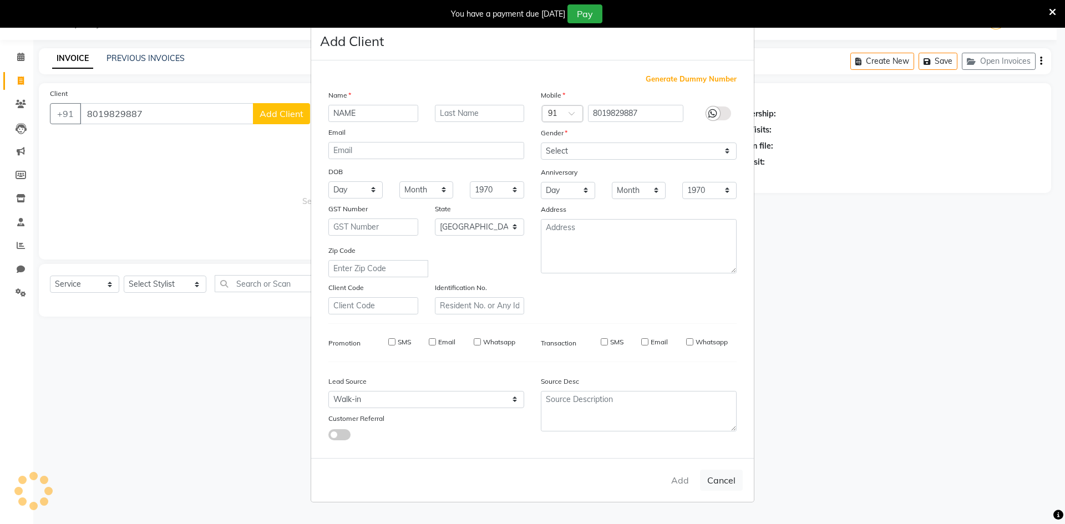
select select
select select "null"
select select
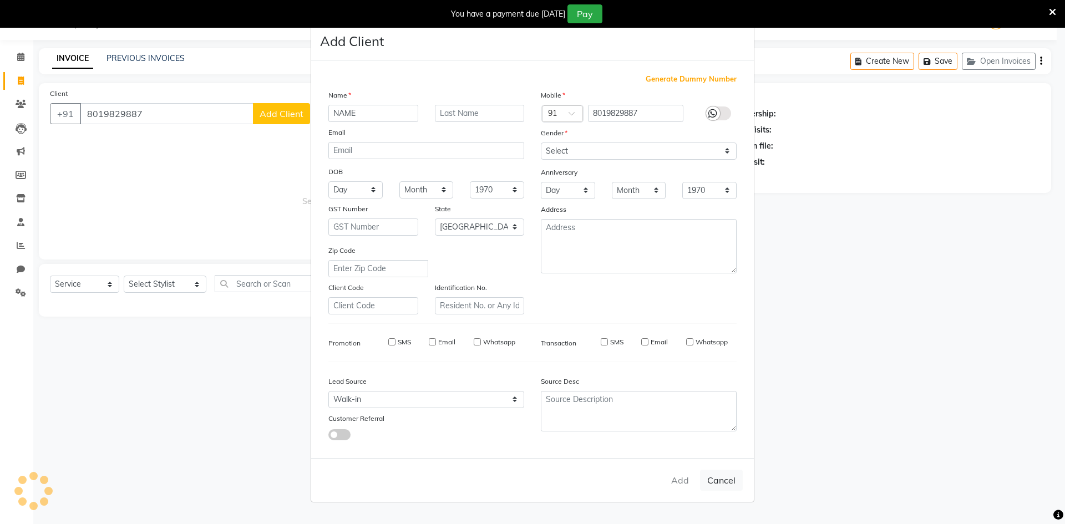
select select
checkbox input "false"
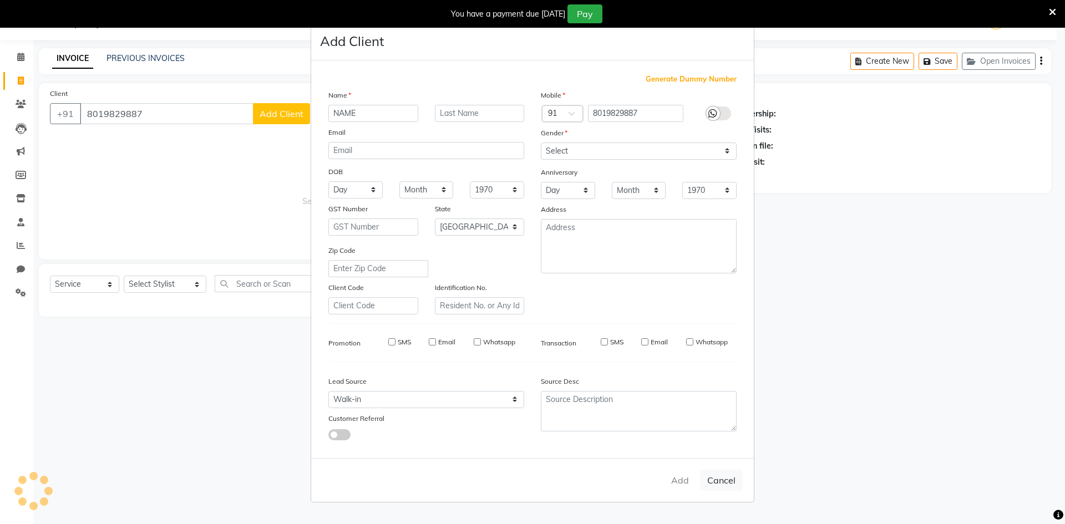
checkbox input "false"
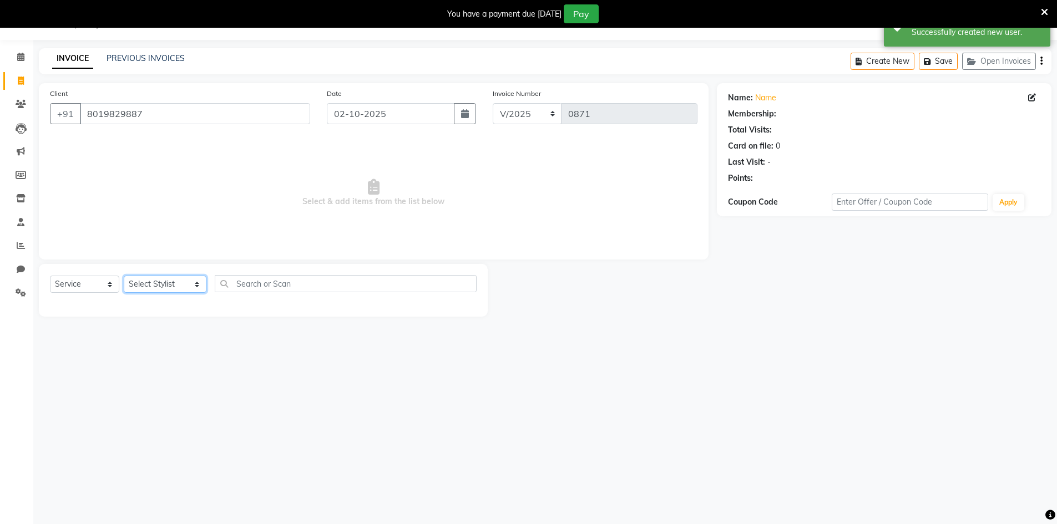
click at [159, 279] on select "Select Stylist [PERSON_NAME] Makeup/[PERSON_NAME] Services Manager Mehndi Artis…" at bounding box center [165, 284] width 83 height 17
select select "83690"
click at [124, 276] on select "Select Stylist [PERSON_NAME] Makeup/[PERSON_NAME] Services Manager Mehndi Artis…" at bounding box center [165, 284] width 83 height 17
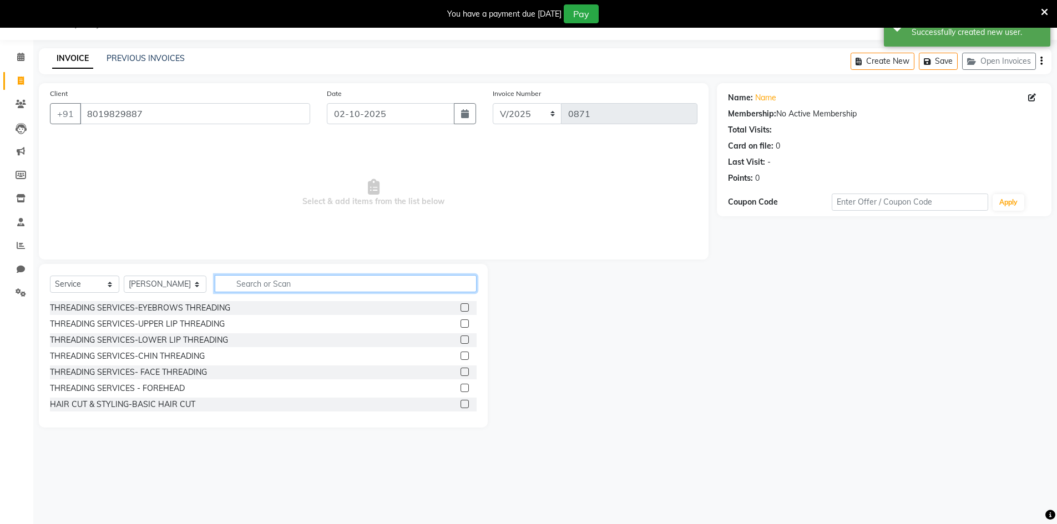
click at [245, 281] on input "text" at bounding box center [346, 283] width 262 height 17
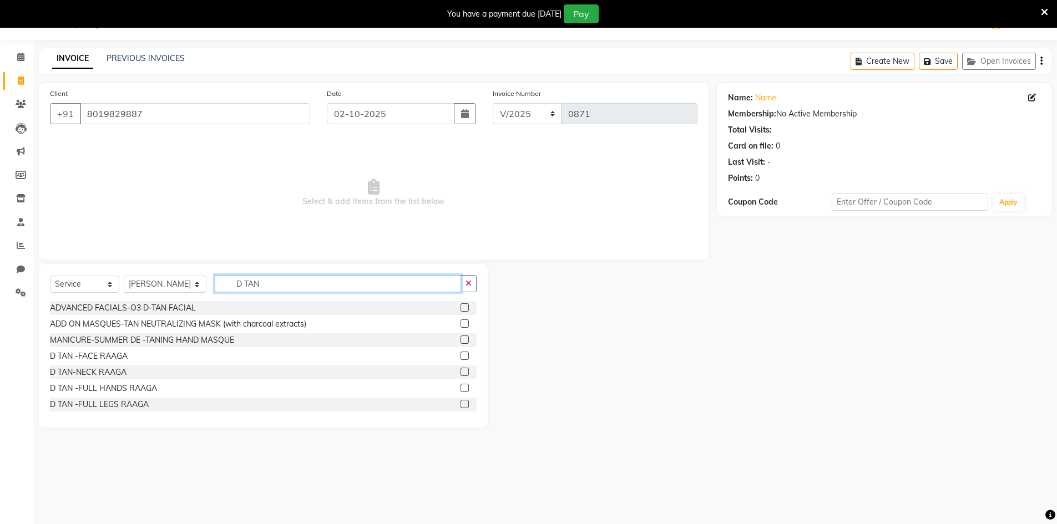
type input "D TAN"
click at [461, 356] on label at bounding box center [465, 356] width 8 height 8
click at [461, 356] on input "checkbox" at bounding box center [464, 356] width 7 height 7
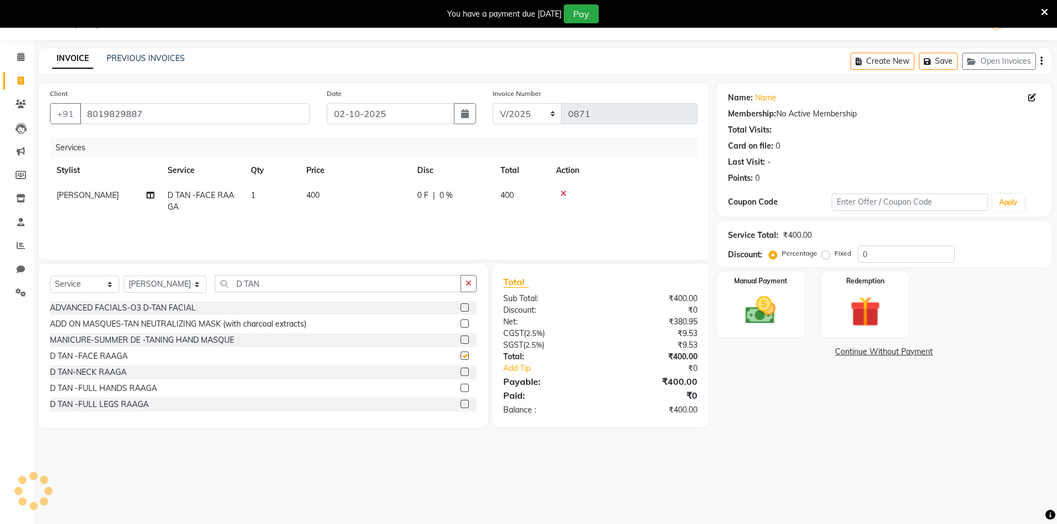
checkbox input "false"
click at [464, 283] on button "button" at bounding box center [469, 283] width 16 height 17
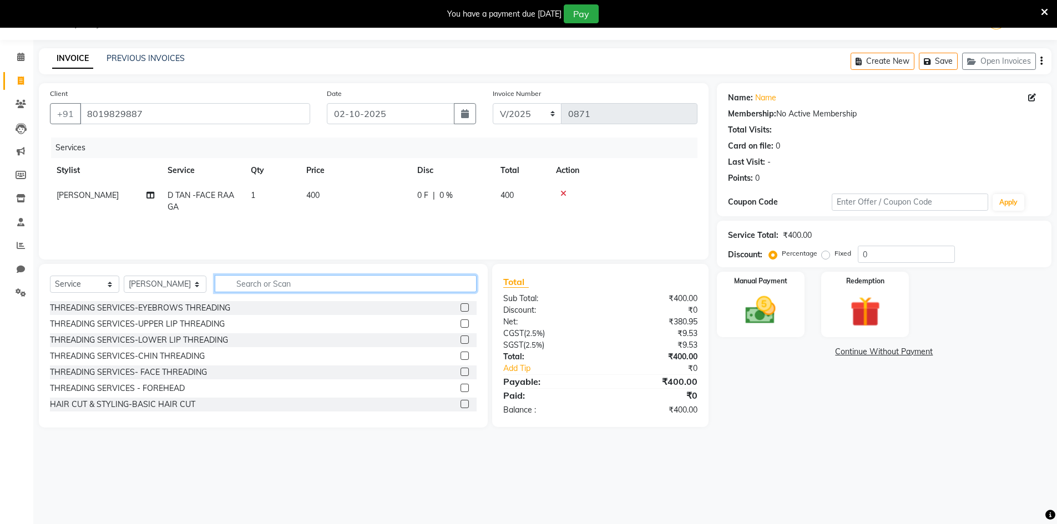
click at [446, 287] on input "text" at bounding box center [346, 283] width 262 height 17
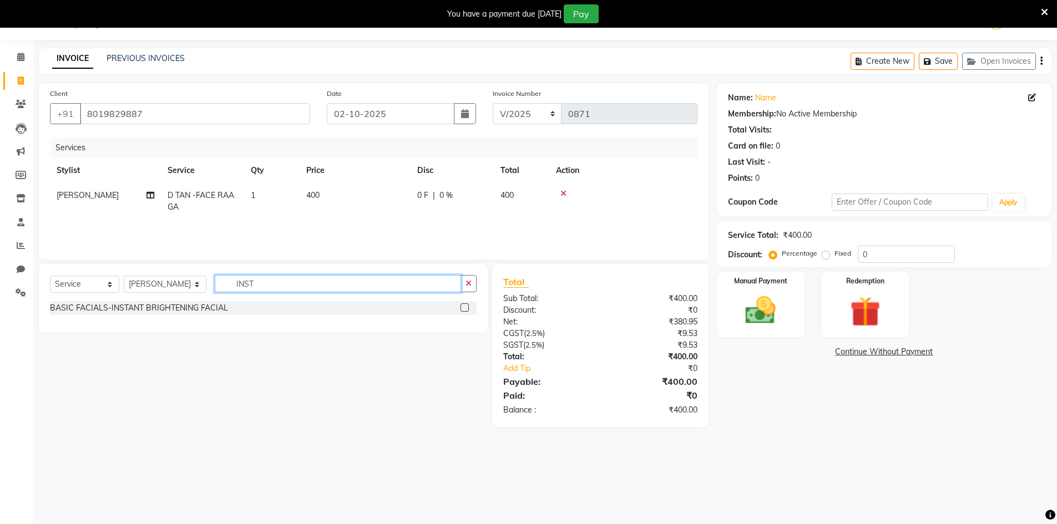
type input "INST"
click at [466, 306] on label at bounding box center [465, 307] width 8 height 8
click at [466, 306] on input "checkbox" at bounding box center [464, 308] width 7 height 7
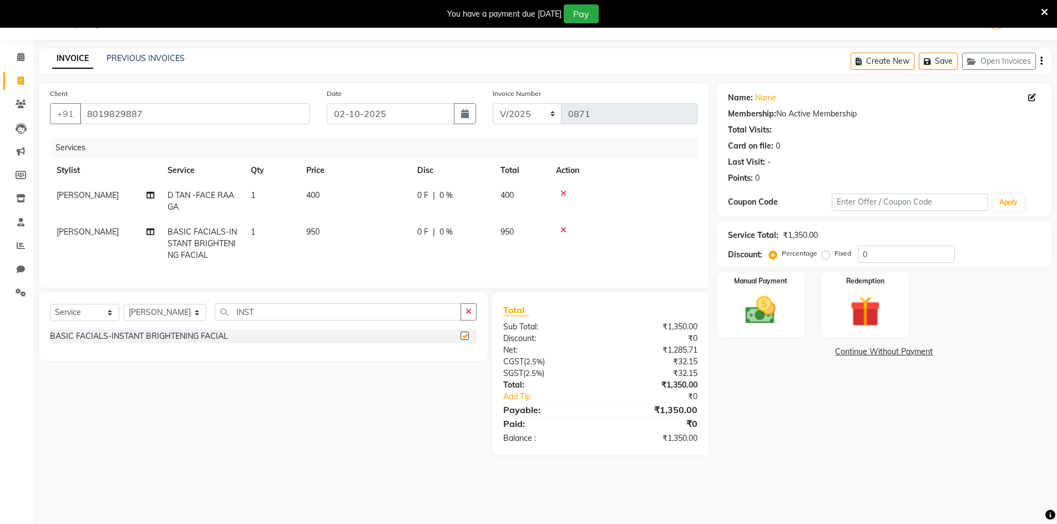
checkbox input "false"
click at [464, 321] on button "button" at bounding box center [469, 311] width 16 height 17
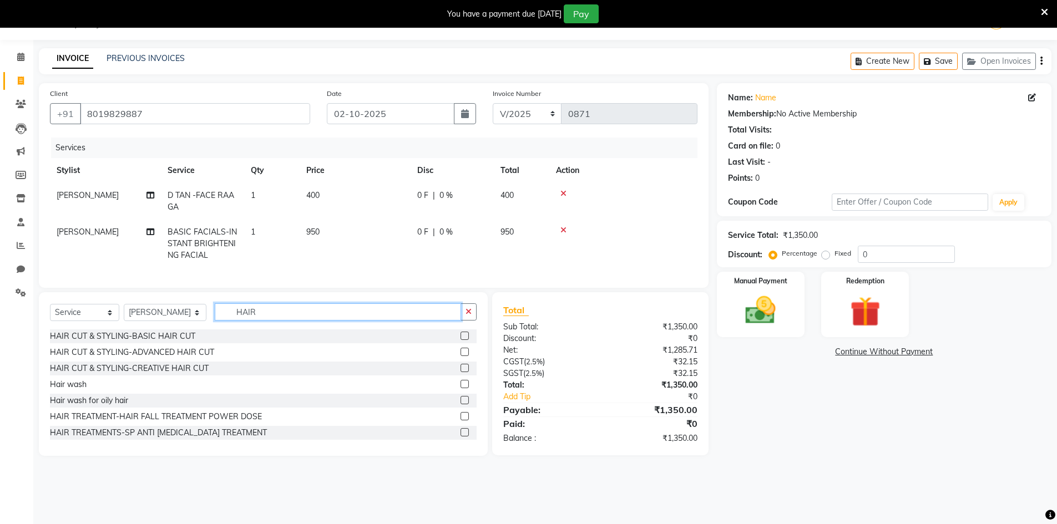
type input "HAIR"
click at [461, 388] on label at bounding box center [465, 384] width 8 height 8
click at [461, 388] on input "checkbox" at bounding box center [464, 384] width 7 height 7
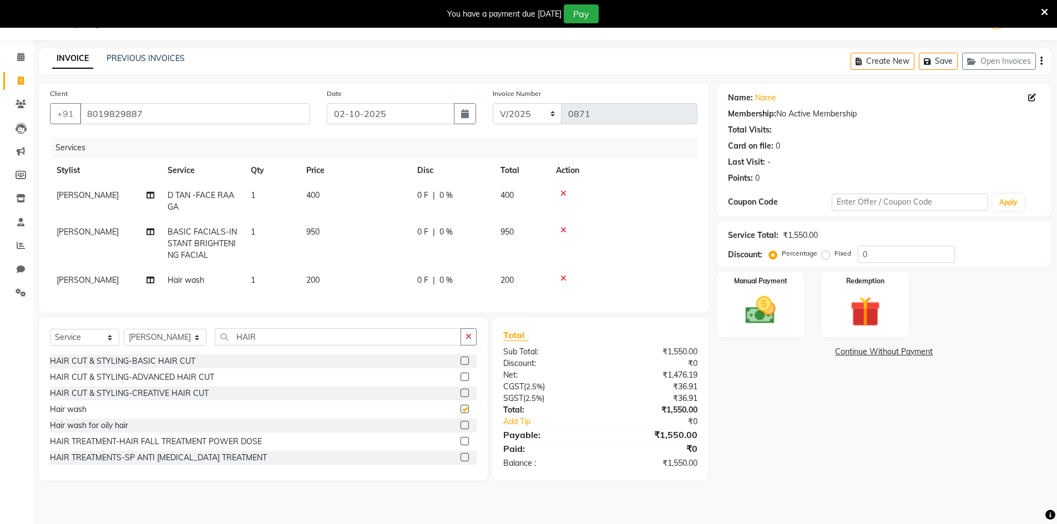
checkbox input "false"
click at [776, 470] on div "Name: Name Membership: No Active Membership Total Visits: Card on file: 0 Last …" at bounding box center [888, 282] width 343 height 398
click at [885, 263] on div "Service Total: ₹1,550.00 Discount: Percentage Fixed 0" at bounding box center [884, 244] width 335 height 47
click at [886, 256] on input "0" at bounding box center [906, 254] width 97 height 17
type input "30"
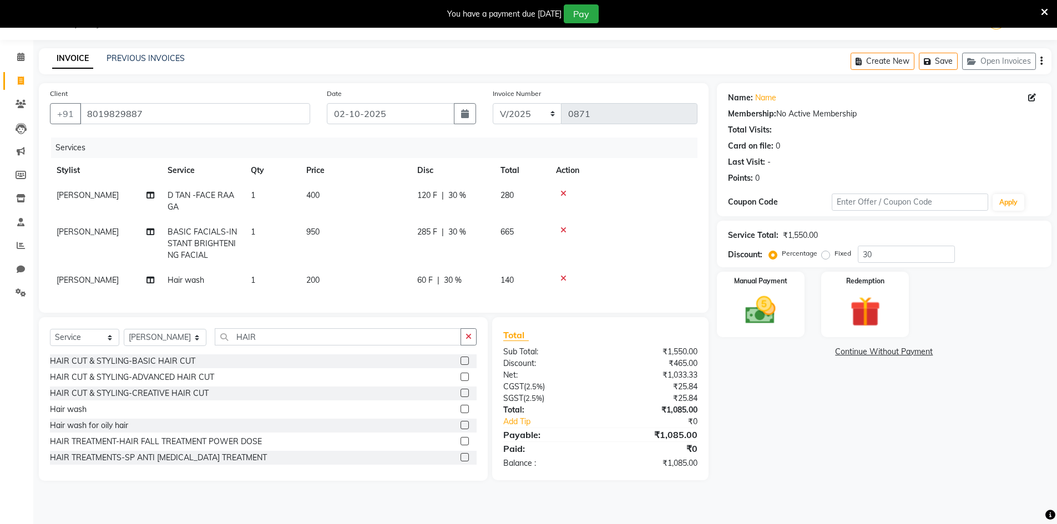
click at [371, 239] on td "950" at bounding box center [355, 244] width 111 height 48
select select "83690"
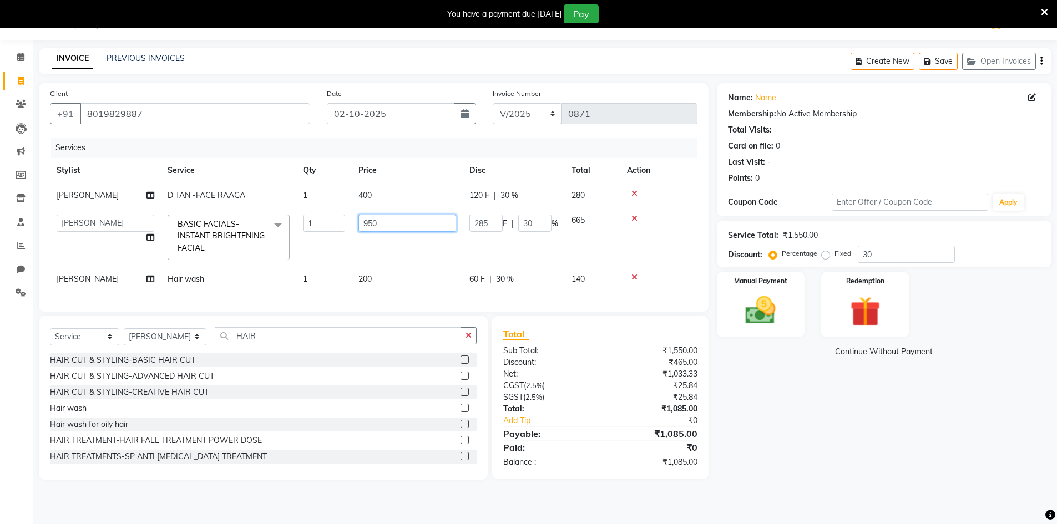
click at [416, 226] on input "950" at bounding box center [407, 223] width 98 height 17
type input "9"
type input "800"
click at [408, 290] on td "200" at bounding box center [407, 279] width 111 height 25
select select "83690"
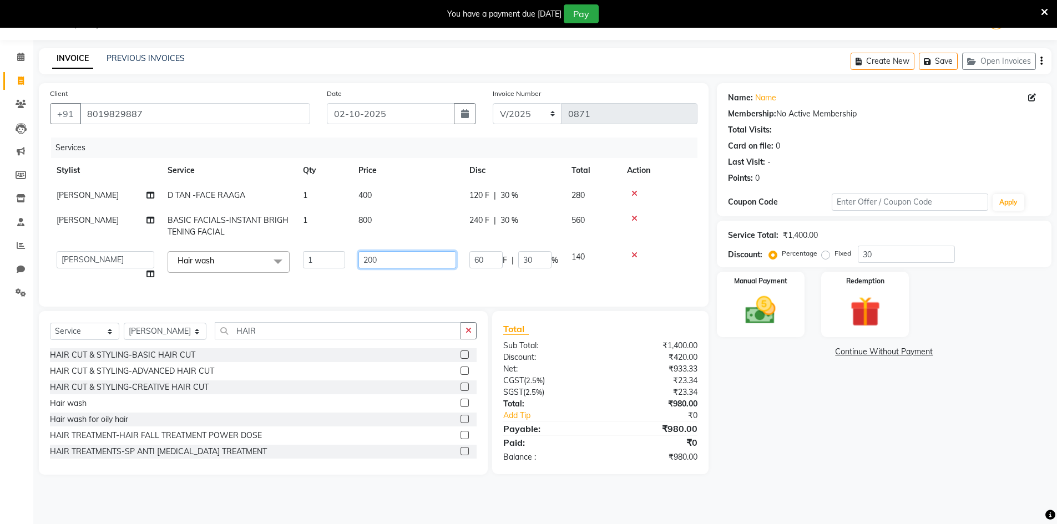
click at [417, 260] on input "200" at bounding box center [407, 259] width 98 height 17
type input "500"
click at [869, 464] on div "Name: Name Membership: No Active Membership Total Visits: Card on file: 0 Last …" at bounding box center [888, 279] width 343 height 392
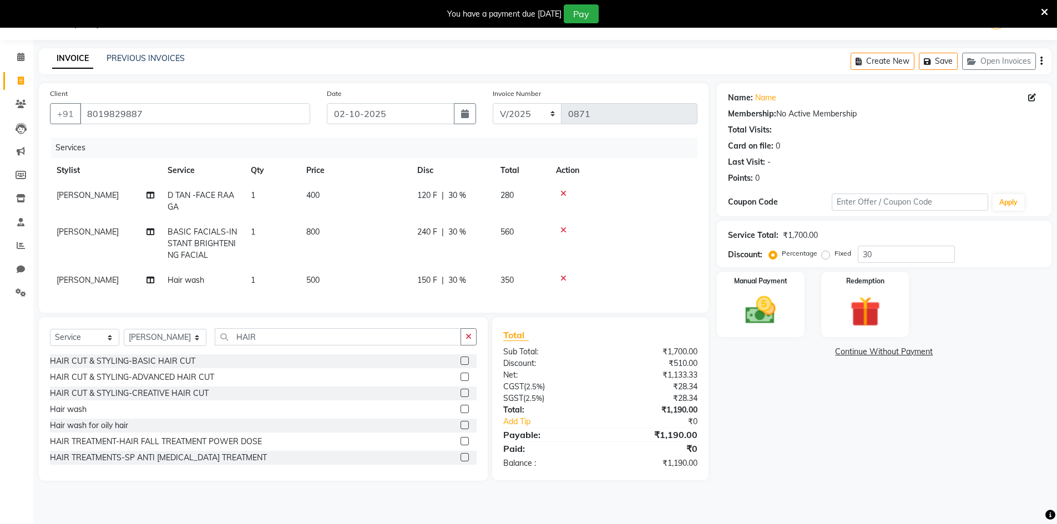
click at [340, 194] on td "400" at bounding box center [355, 201] width 111 height 37
select select "83690"
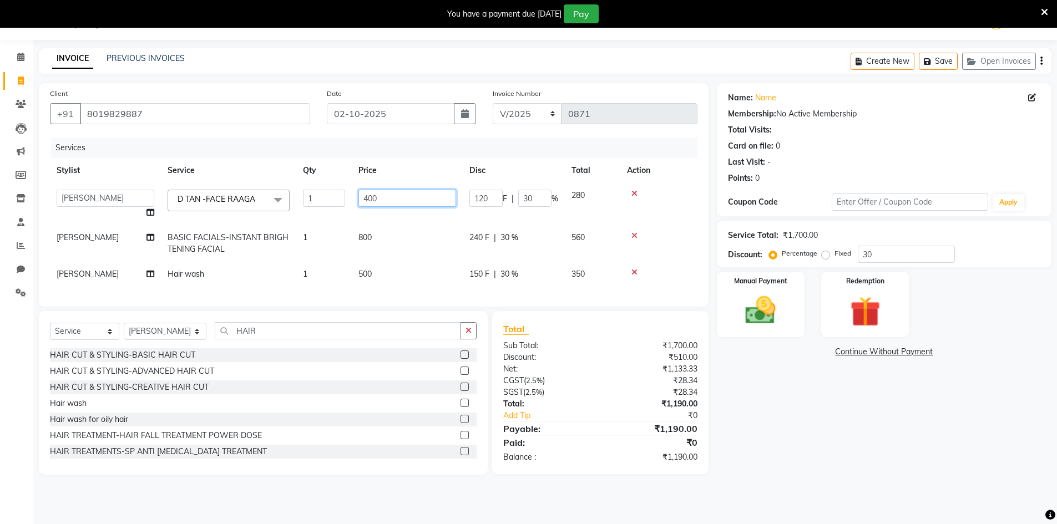
click at [397, 201] on input "400" at bounding box center [407, 198] width 98 height 17
type input "4"
type input "380"
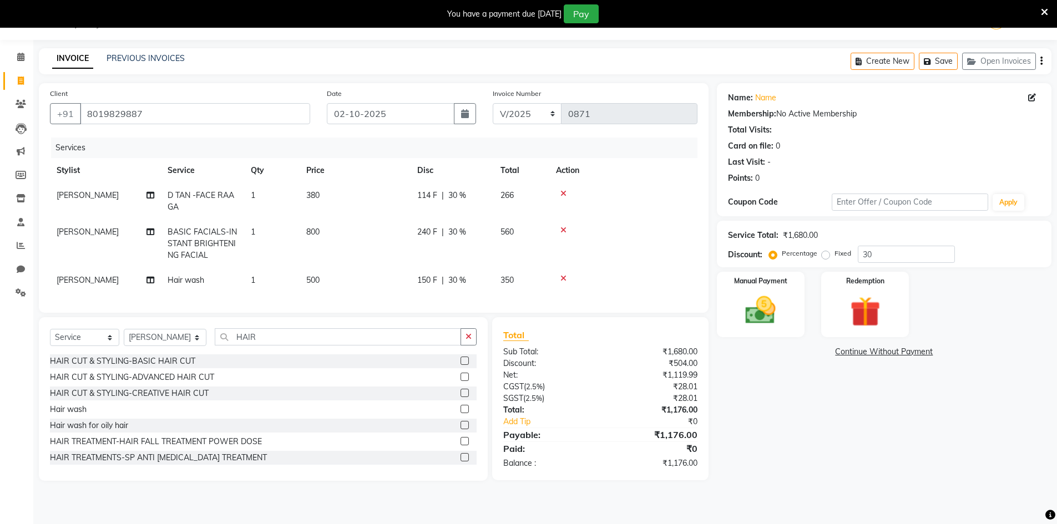
click at [836, 414] on div "Name: Name Membership: No Active Membership Total Visits: Card on file: 0 Last …" at bounding box center [888, 282] width 343 height 398
click at [755, 327] on img at bounding box center [760, 310] width 51 height 36
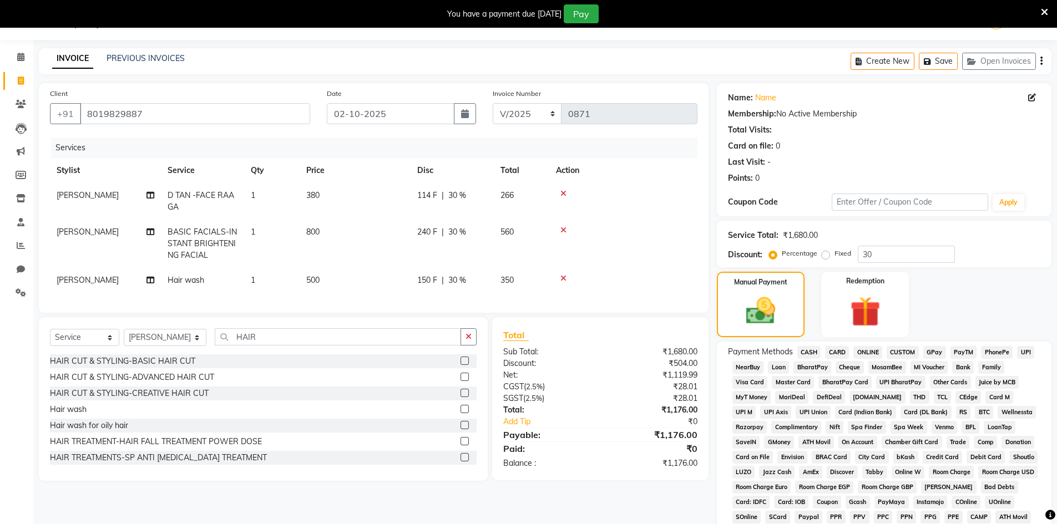
click at [807, 351] on span "CASH" at bounding box center [809, 352] width 24 height 13
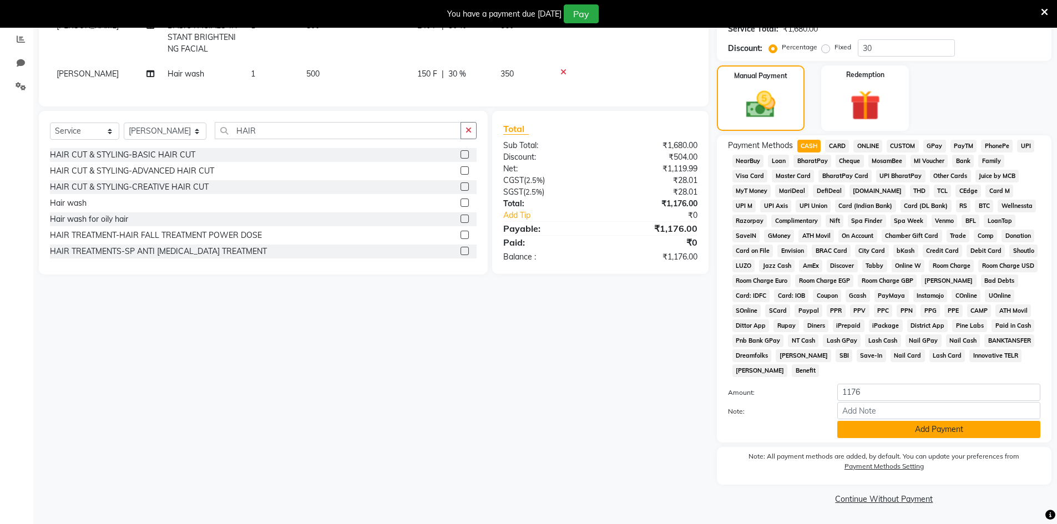
click at [857, 433] on button "Add Payment" at bounding box center [938, 429] width 203 height 17
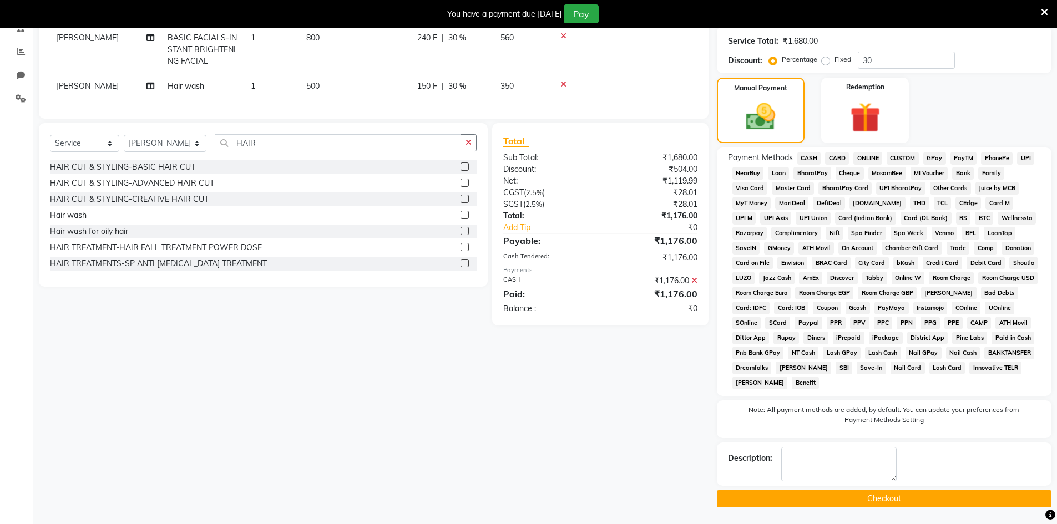
scroll to position [222, 0]
click at [827, 504] on button "Checkout" at bounding box center [884, 498] width 335 height 17
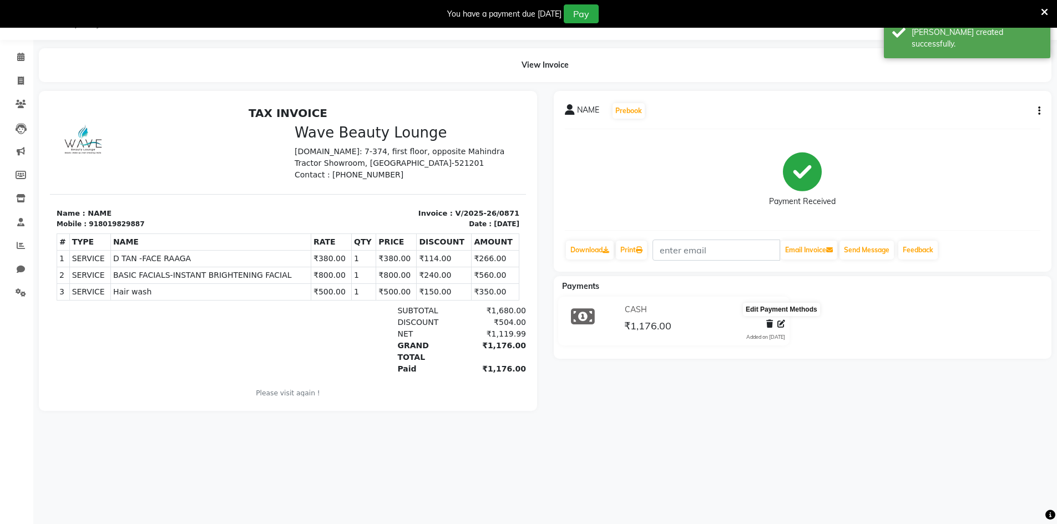
click at [783, 328] on span at bounding box center [781, 324] width 8 height 12
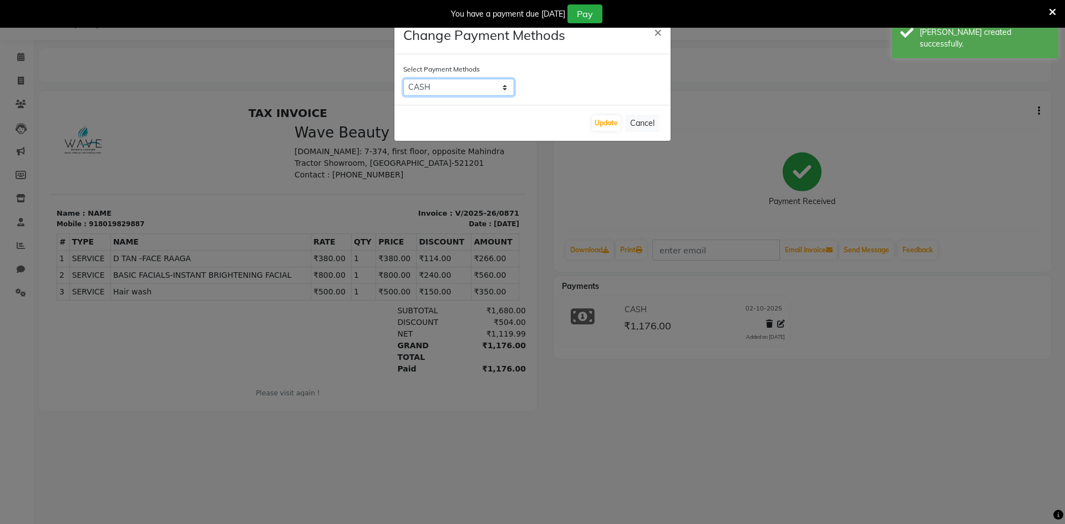
click at [484, 95] on select "CASH CARD ONLINE CUSTOM GPay PayTM PhonePe UPI NearBuy Loan BharatPay Cheque Mo…" at bounding box center [458, 87] width 111 height 17
click at [469, 94] on select "CASH CARD ONLINE CUSTOM GPay PayTM PhonePe UPI NearBuy Loan BharatPay Cheque Mo…" at bounding box center [458, 87] width 111 height 17
click at [613, 122] on button "Update" at bounding box center [606, 123] width 29 height 16
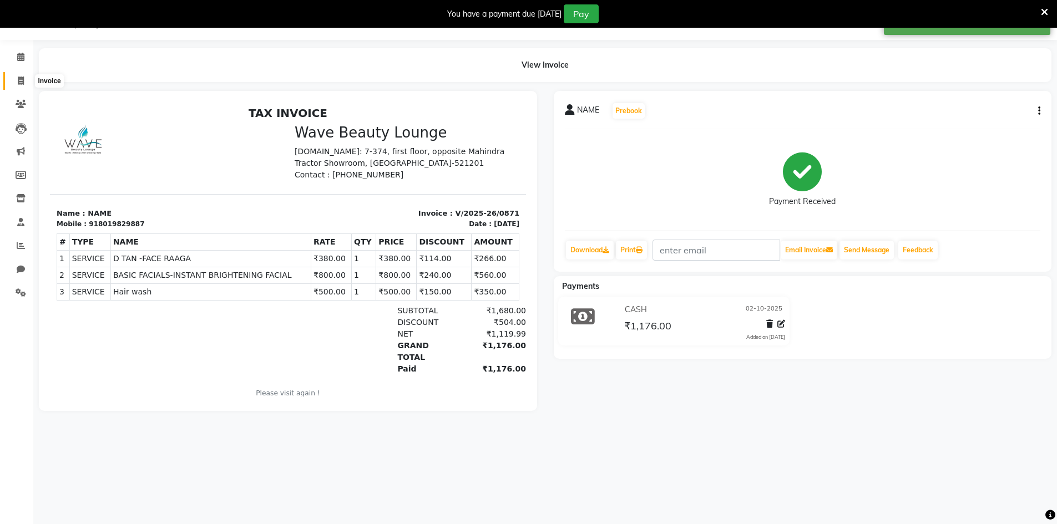
click at [18, 80] on icon at bounding box center [21, 81] width 6 height 8
select select "service"
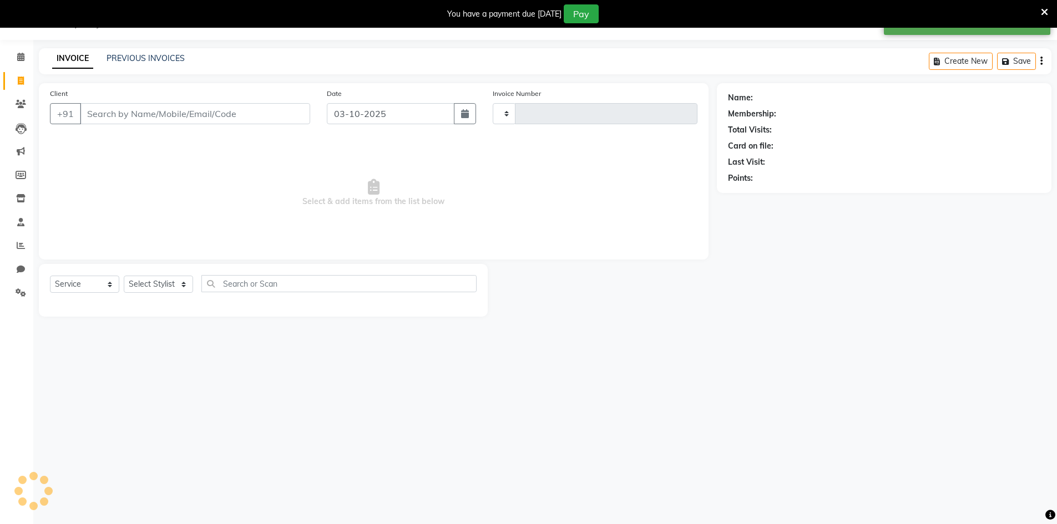
type input "0872"
select select "6830"
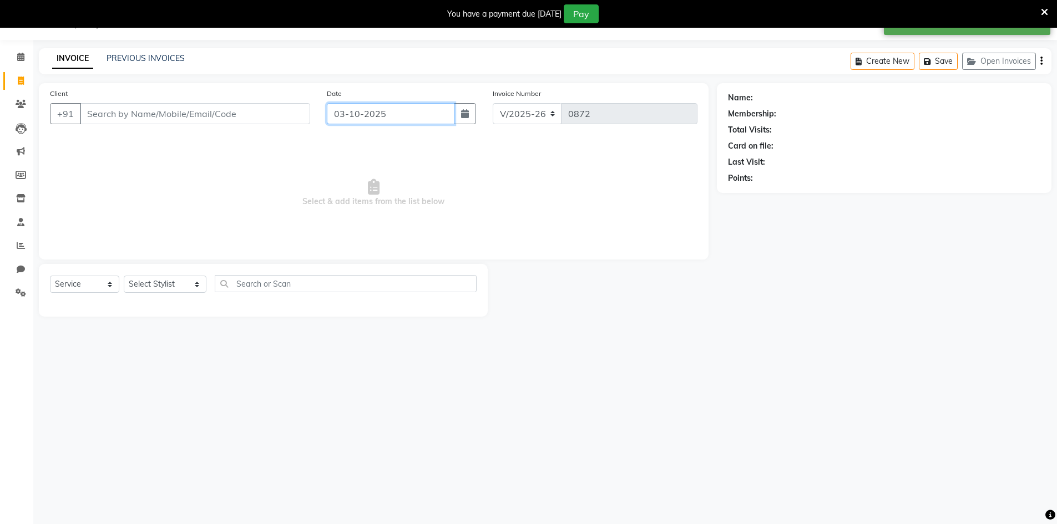
click at [417, 122] on input "03-10-2025" at bounding box center [391, 113] width 128 height 21
select select "10"
select select "2025"
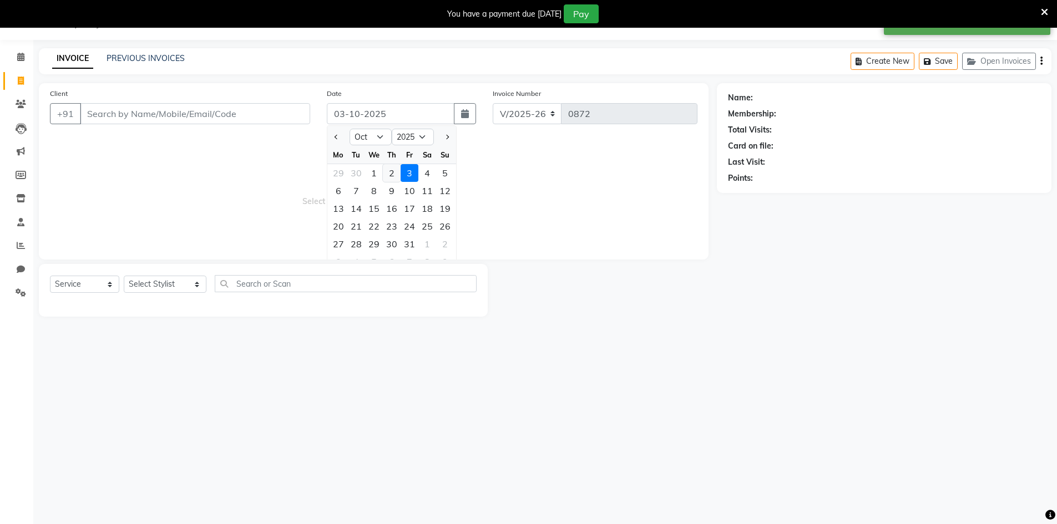
click at [389, 174] on div "2" at bounding box center [392, 173] width 18 height 18
type input "02-10-2025"
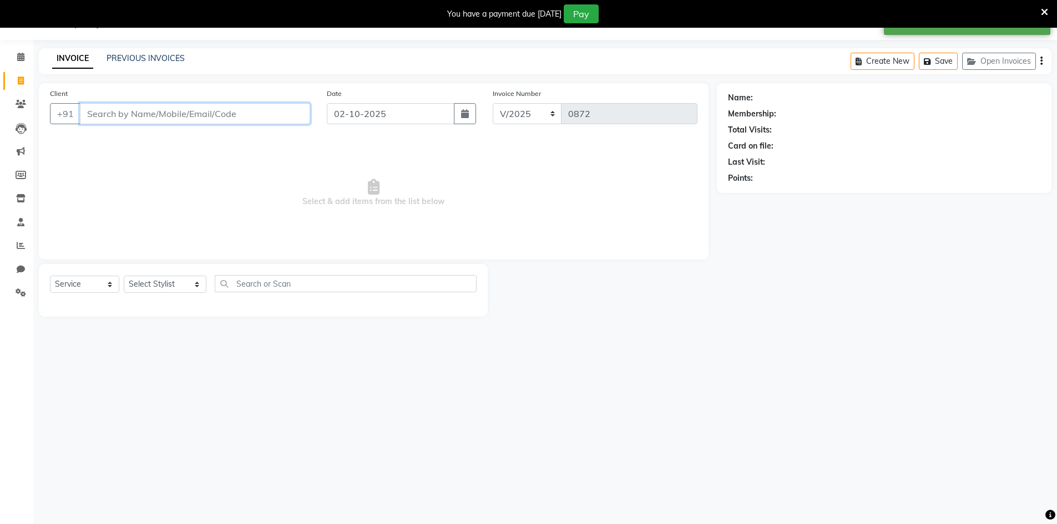
click at [287, 118] on input "Client" at bounding box center [195, 113] width 230 height 21
click at [301, 120] on input "Client" at bounding box center [195, 113] width 230 height 21
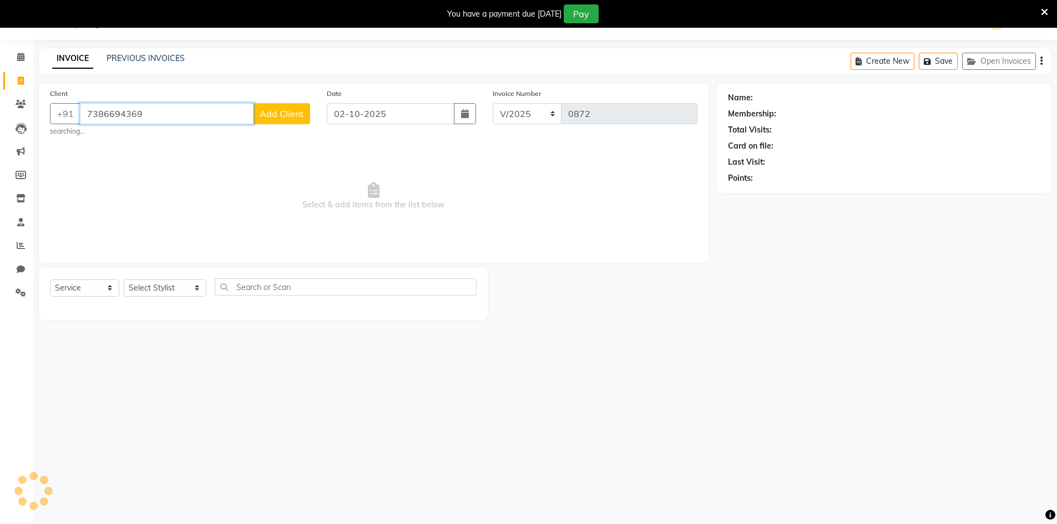
type input "7386694369"
click at [301, 120] on button "Add Client" at bounding box center [281, 113] width 57 height 21
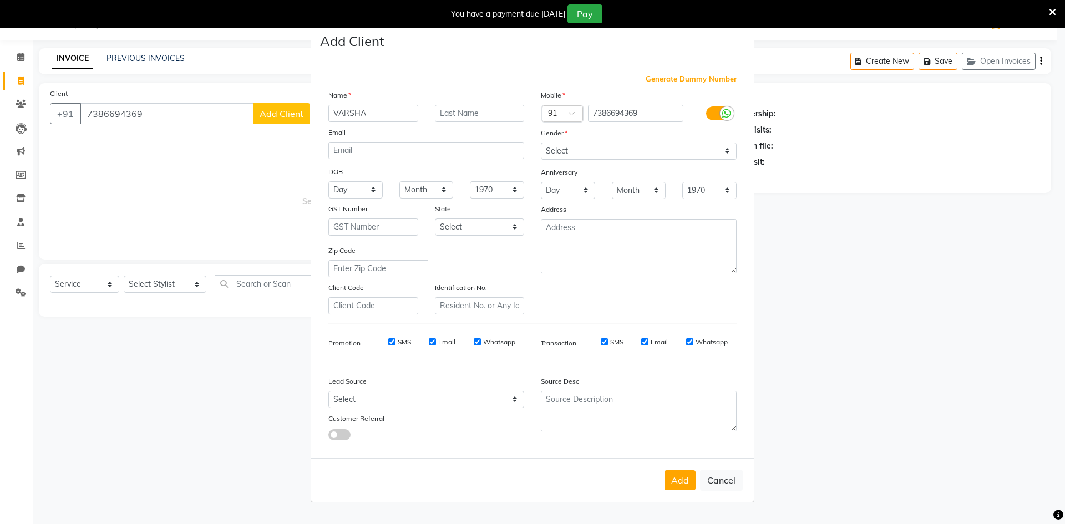
type input "VARSHA"
click at [488, 230] on select "Select [GEOGRAPHIC_DATA] [GEOGRAPHIC_DATA] [GEOGRAPHIC_DATA] [GEOGRAPHIC_DATA] …" at bounding box center [480, 227] width 90 height 17
select select "2"
click at [435, 219] on select "Select [GEOGRAPHIC_DATA] [GEOGRAPHIC_DATA] [GEOGRAPHIC_DATA] [GEOGRAPHIC_DATA] …" at bounding box center [480, 227] width 90 height 17
click at [461, 408] on div "Lead Source Select Walk-in Referral Internet Friend Word of Mouth Advertisement…" at bounding box center [426, 405] width 213 height 69
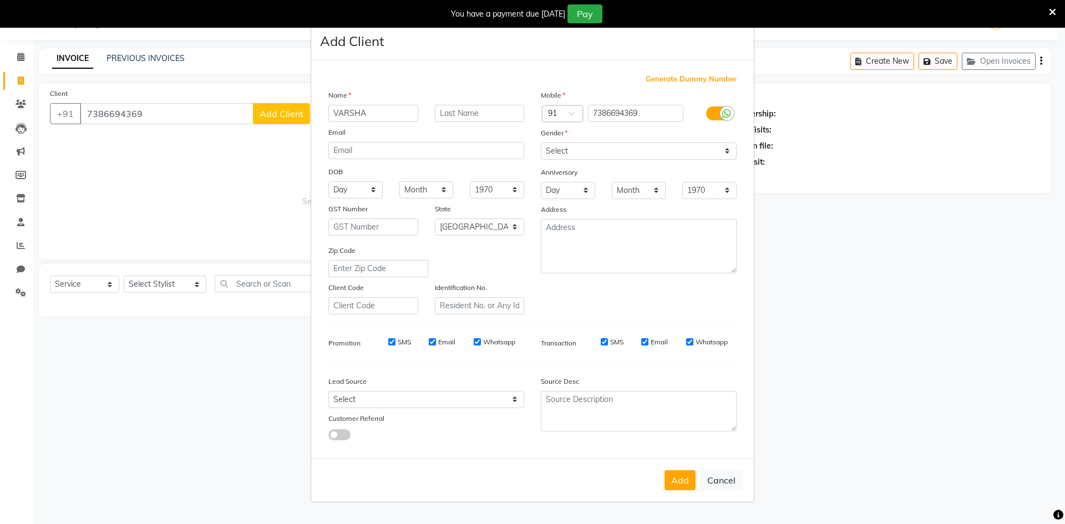
click at [439, 386] on div "Lead Source" at bounding box center [426, 384] width 213 height 16
click at [432, 394] on select "Select Walk-in Referral Internet Friend Word of Mouth Advertisement Facebook Ju…" at bounding box center [426, 399] width 196 height 17
select select "47862"
click at [328, 391] on select "Select Walk-in Referral Internet Friend Word of Mouth Advertisement Facebook Ju…" at bounding box center [426, 399] width 196 height 17
click at [600, 150] on select "Select [DEMOGRAPHIC_DATA] [DEMOGRAPHIC_DATA] Other Prefer Not To Say" at bounding box center [639, 151] width 196 height 17
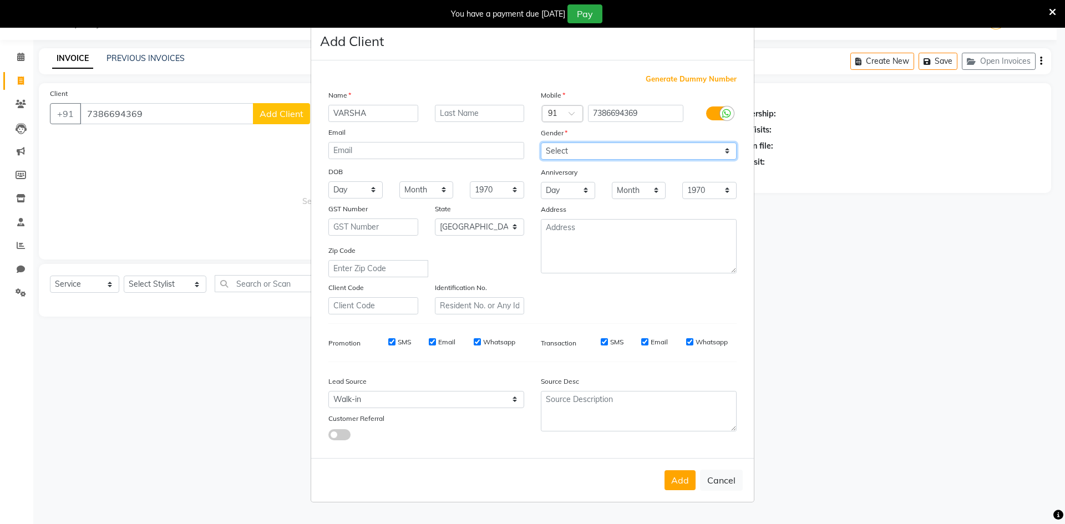
select select "[DEMOGRAPHIC_DATA]"
click at [541, 143] on select "Select [DEMOGRAPHIC_DATA] [DEMOGRAPHIC_DATA] Other Prefer Not To Say" at bounding box center [639, 151] width 196 height 17
click at [674, 482] on button "Add" at bounding box center [680, 481] width 31 height 20
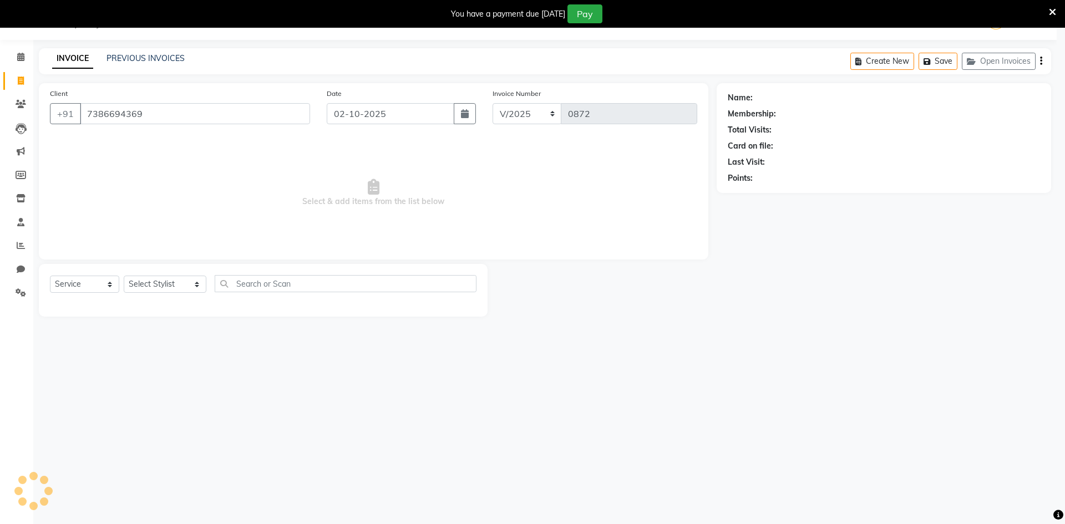
select select
select select "null"
select select
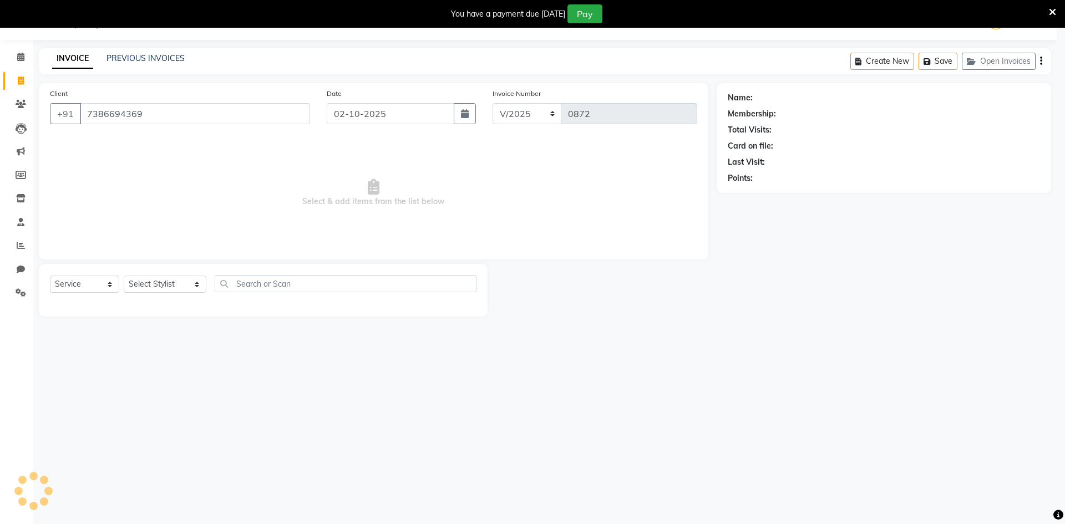
select select
checkbox input "false"
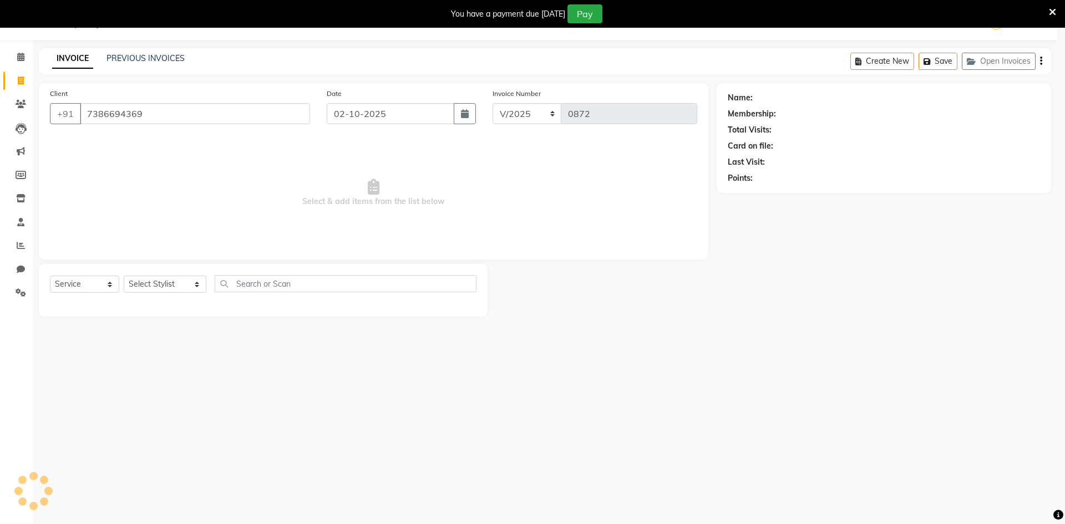
checkbox input "false"
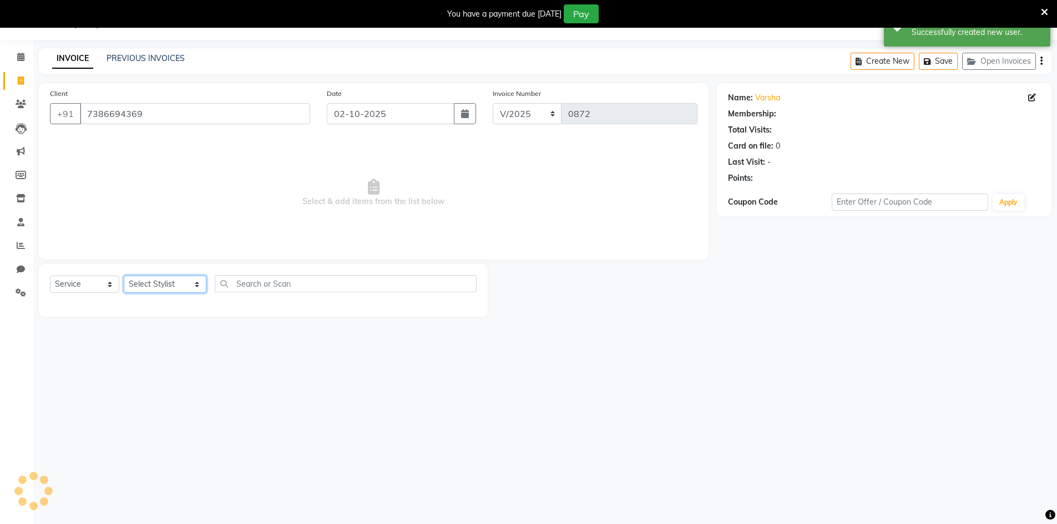
click at [155, 287] on select "Select Stylist [PERSON_NAME] Makeup/[PERSON_NAME] Services Manager Mehndi Artis…" at bounding box center [165, 284] width 83 height 17
select select "65299"
click at [124, 276] on select "Select Stylist [PERSON_NAME] Makeup/[PERSON_NAME] Services Manager Mehndi Artis…" at bounding box center [165, 284] width 83 height 17
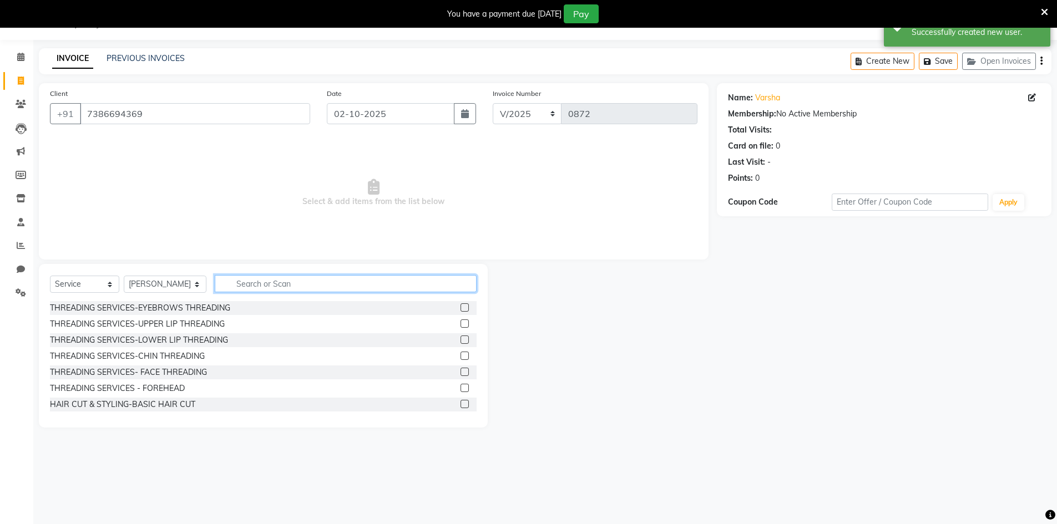
click at [288, 286] on input "text" at bounding box center [346, 283] width 262 height 17
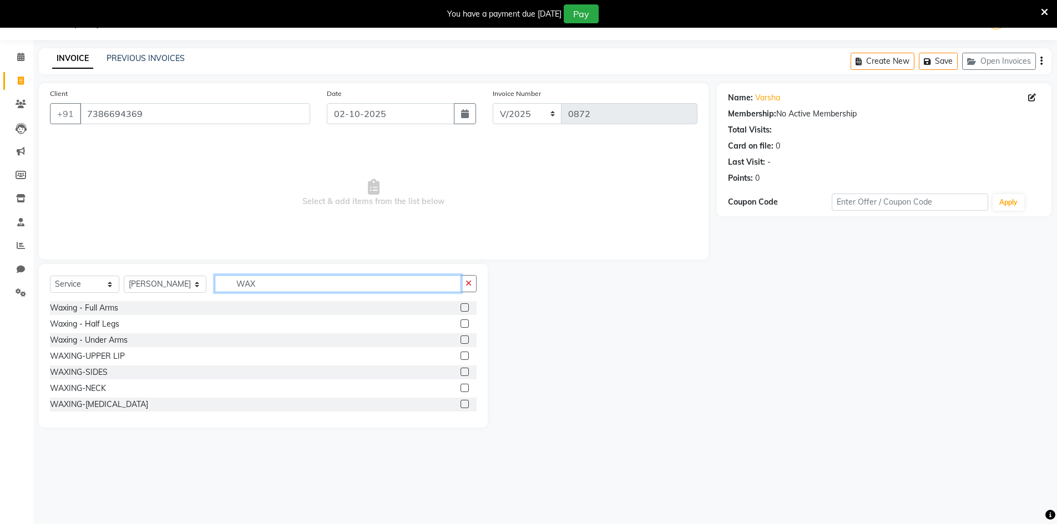
scroll to position [55, 0]
type input "WAX"
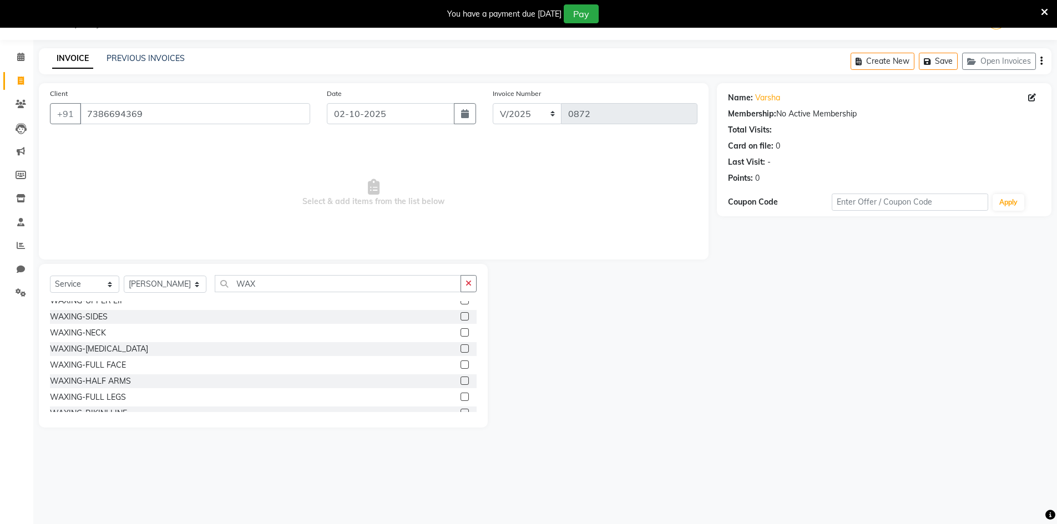
click at [461, 366] on label at bounding box center [465, 365] width 8 height 8
click at [461, 366] on input "checkbox" at bounding box center [464, 365] width 7 height 7
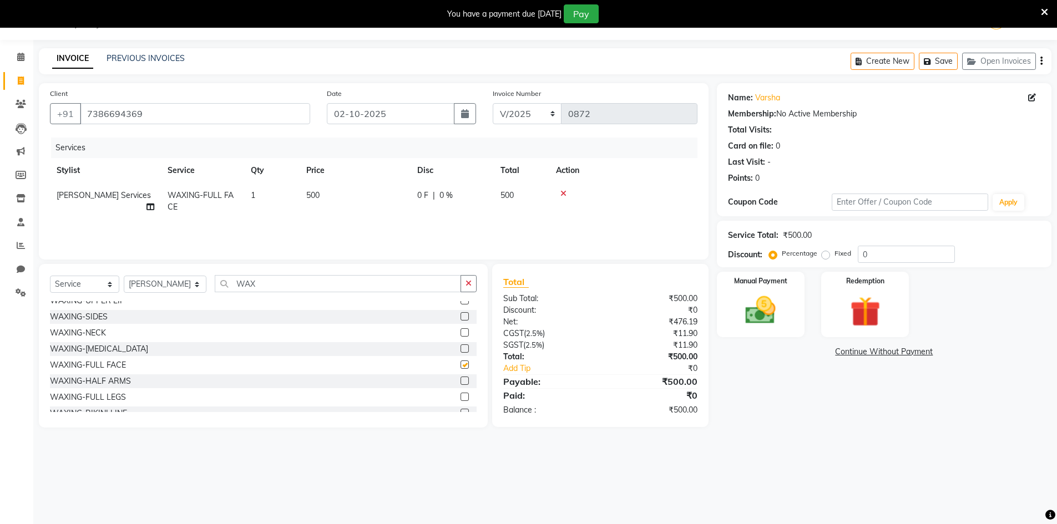
checkbox input "false"
click at [469, 283] on icon "button" at bounding box center [469, 284] width 6 height 8
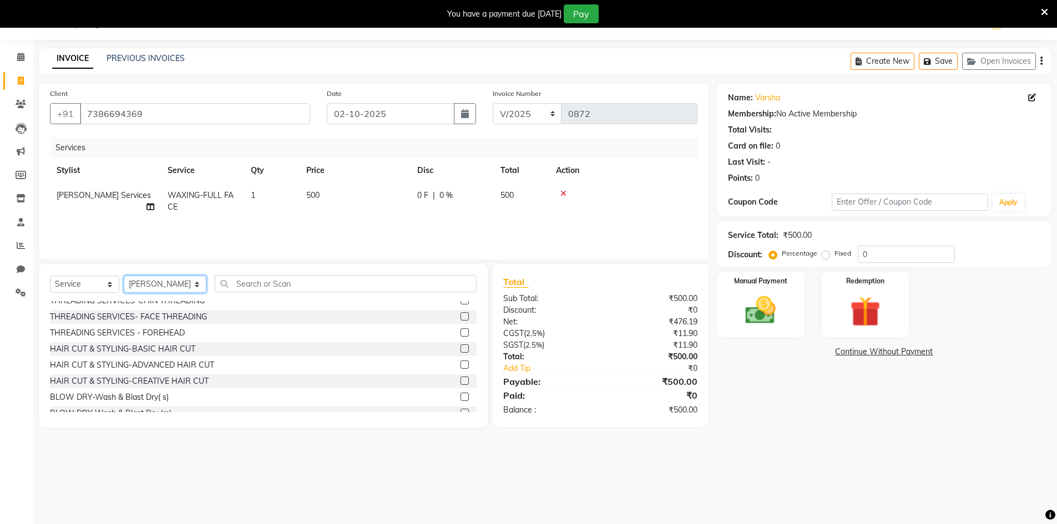
click at [154, 279] on select "Select Stylist [PERSON_NAME] Makeup/[PERSON_NAME] Services Manager Mehndi Artis…" at bounding box center [165, 284] width 83 height 17
select select "83690"
click at [124, 276] on select "Select Stylist [PERSON_NAME] Makeup/[PERSON_NAME] Services Manager Mehndi Artis…" at bounding box center [165, 284] width 83 height 17
click at [257, 284] on input "text" at bounding box center [346, 283] width 262 height 17
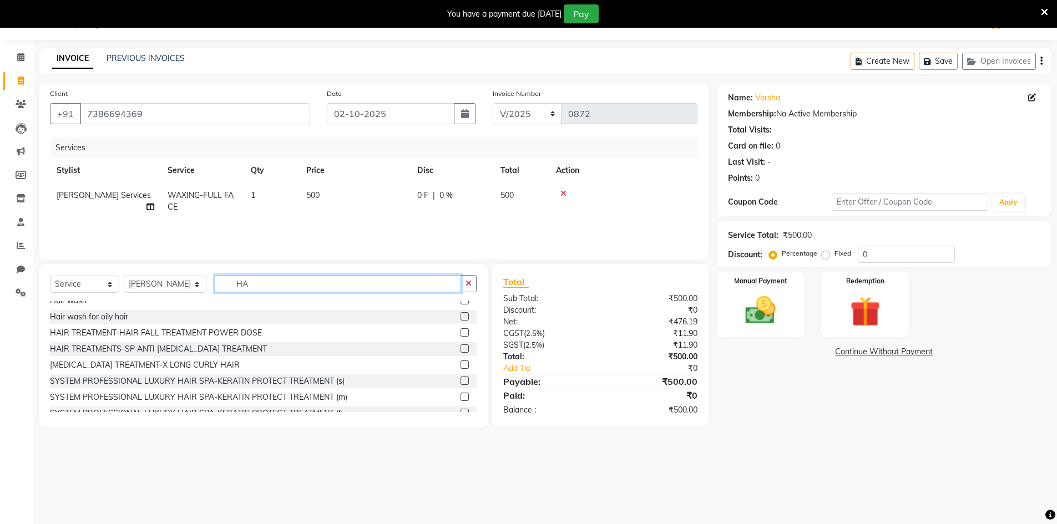
scroll to position [0, 0]
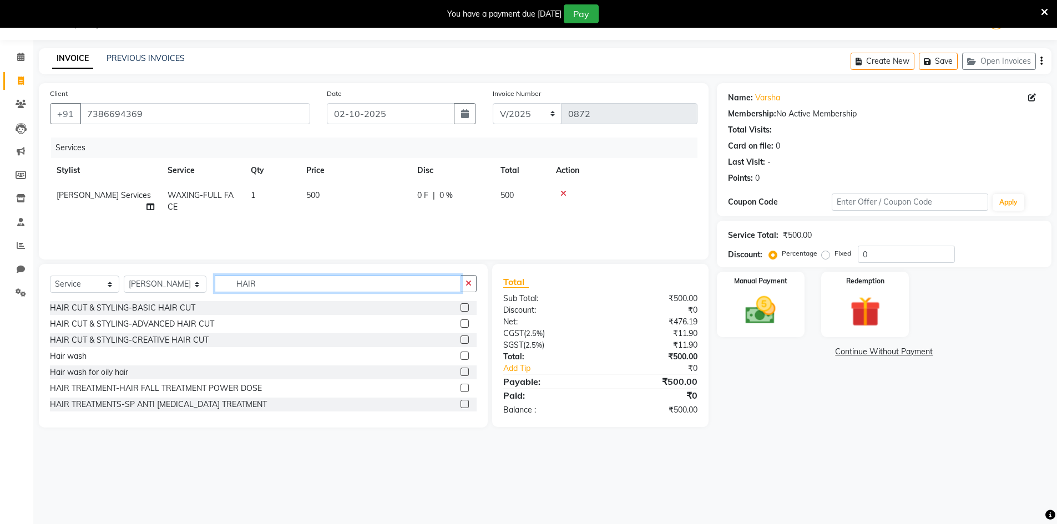
type input "HAIR"
click at [461, 324] on label at bounding box center [465, 324] width 8 height 8
click at [461, 324] on input "checkbox" at bounding box center [464, 324] width 7 height 7
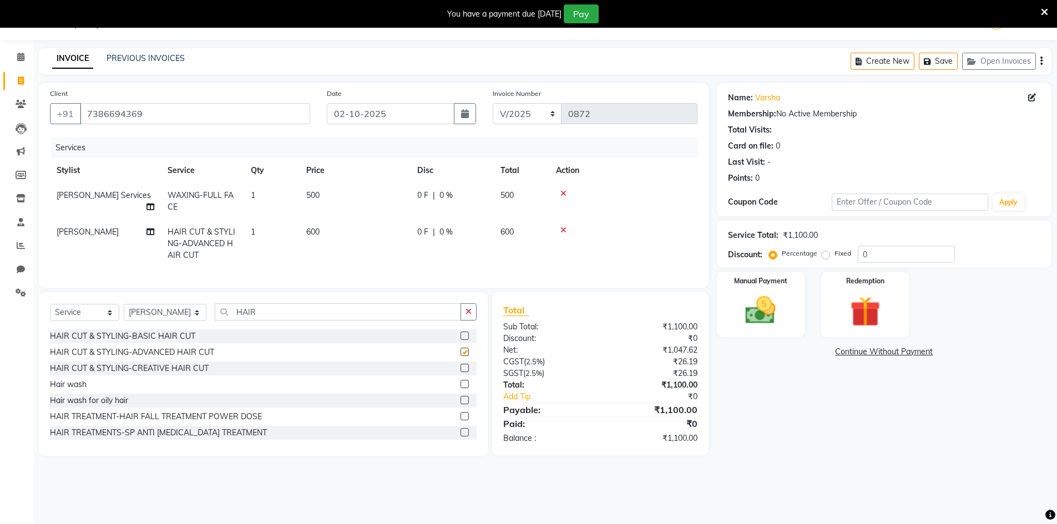
checkbox input "false"
click at [352, 240] on td "600" at bounding box center [355, 244] width 111 height 48
select select "83690"
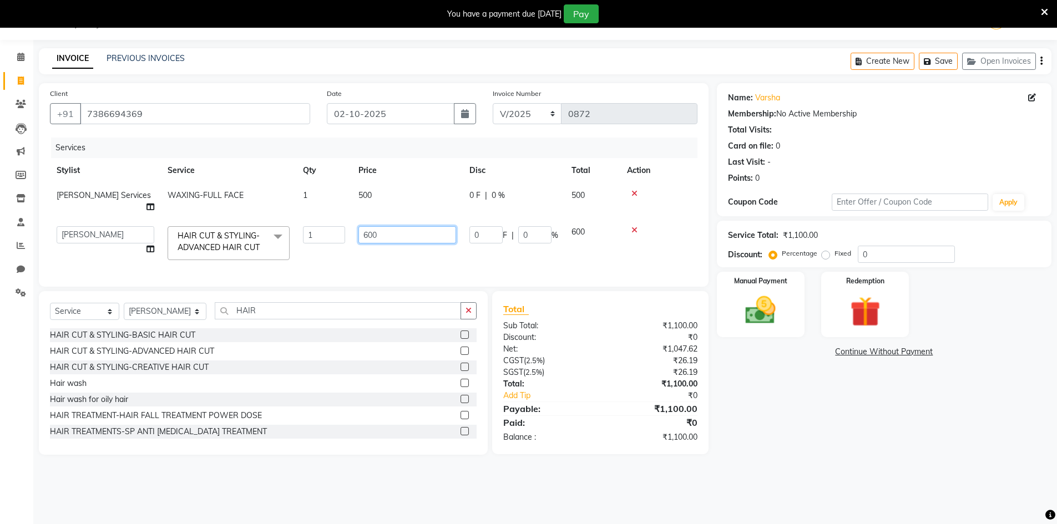
click at [403, 229] on input "600" at bounding box center [407, 234] width 98 height 17
type input "6"
type input "560"
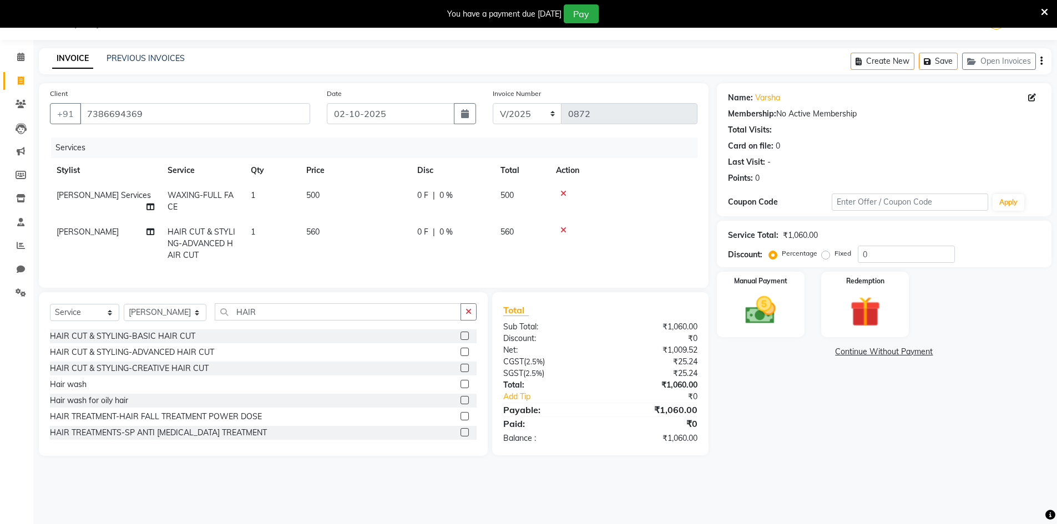
click at [765, 398] on div "Name: [PERSON_NAME] Membership: No Active Membership Total Visits: Card on file…" at bounding box center [888, 269] width 343 height 373
click at [757, 310] on img at bounding box center [760, 310] width 51 height 36
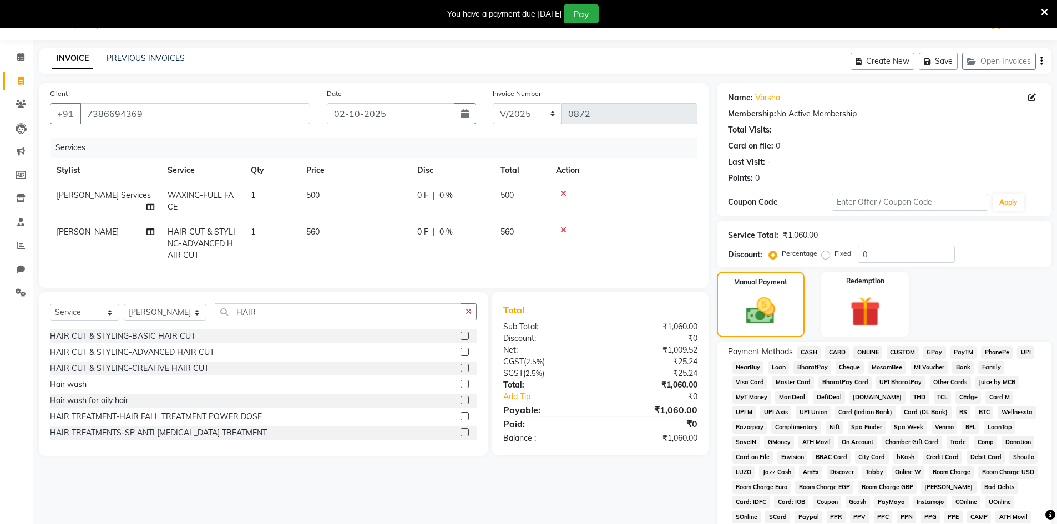
click at [808, 352] on span "CASH" at bounding box center [809, 352] width 24 height 13
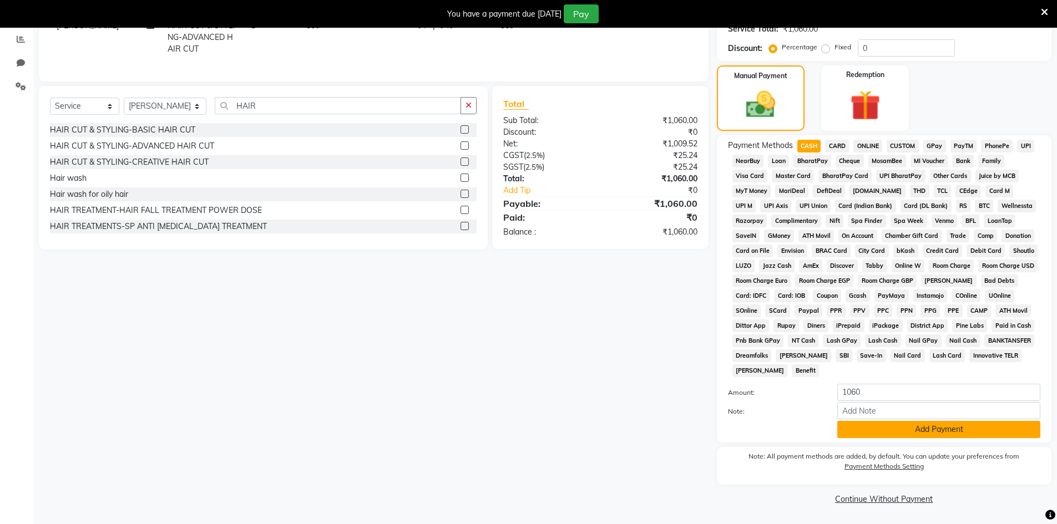
click at [873, 427] on button "Add Payment" at bounding box center [938, 429] width 203 height 17
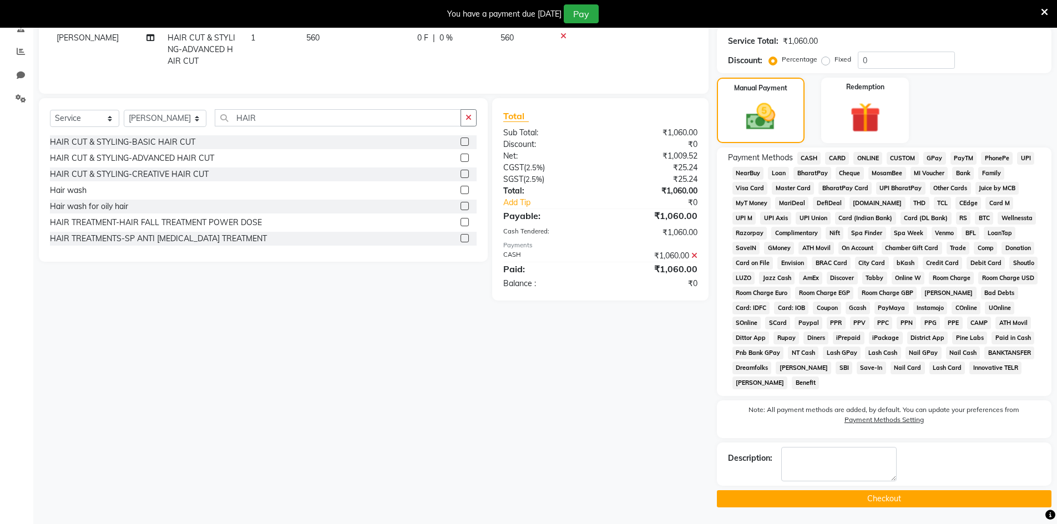
click at [862, 494] on button "Checkout" at bounding box center [884, 498] width 335 height 17
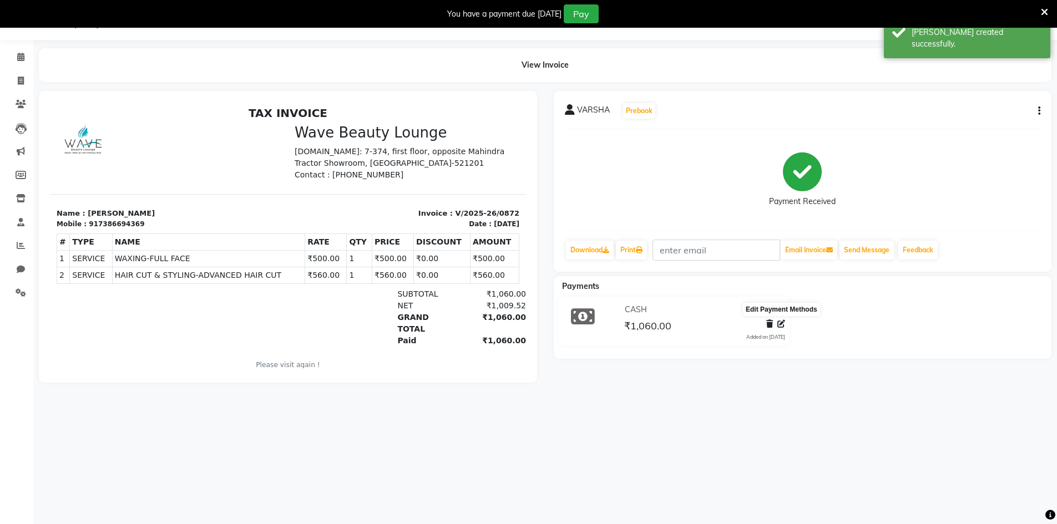
click at [777, 327] on icon at bounding box center [781, 324] width 8 height 8
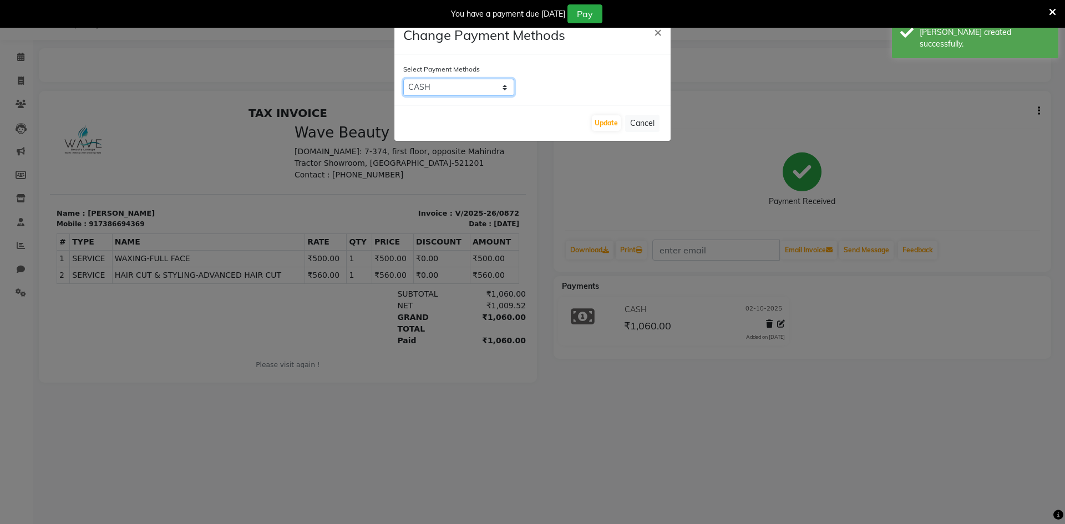
click at [465, 94] on select "CASH CARD ONLINE CUSTOM GPay PayTM PhonePe UPI NearBuy Loan BharatPay Cheque Mo…" at bounding box center [458, 87] width 111 height 17
select select "7"
click at [403, 79] on select "CASH CARD ONLINE CUSTOM GPay PayTM PhonePe UPI NearBuy Loan BharatPay Cheque Mo…" at bounding box center [458, 87] width 111 height 17
click at [605, 124] on button "Update" at bounding box center [606, 123] width 29 height 16
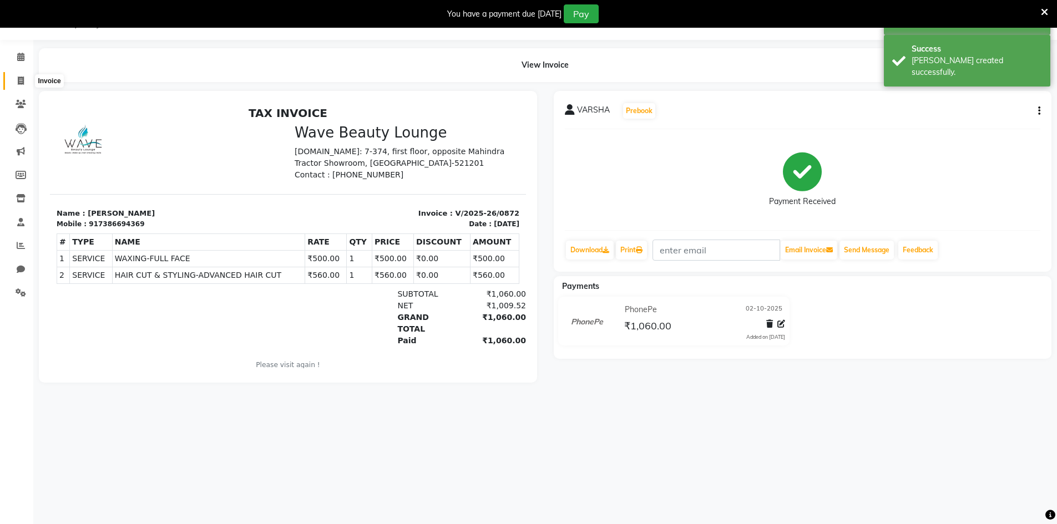
click at [21, 79] on icon at bounding box center [21, 81] width 6 height 8
select select "service"
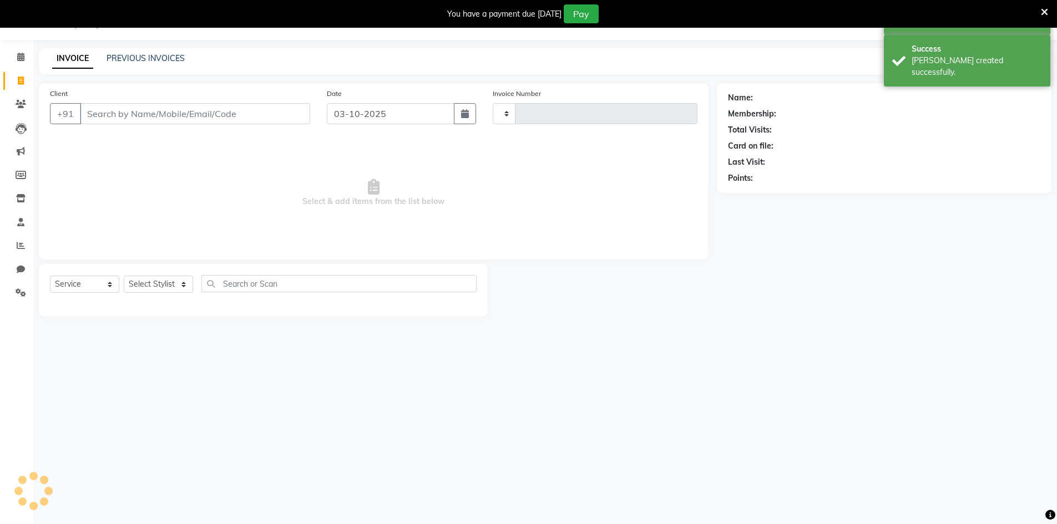
type input "0873"
select select "6830"
click at [341, 109] on input "03-10-2025" at bounding box center [391, 113] width 128 height 21
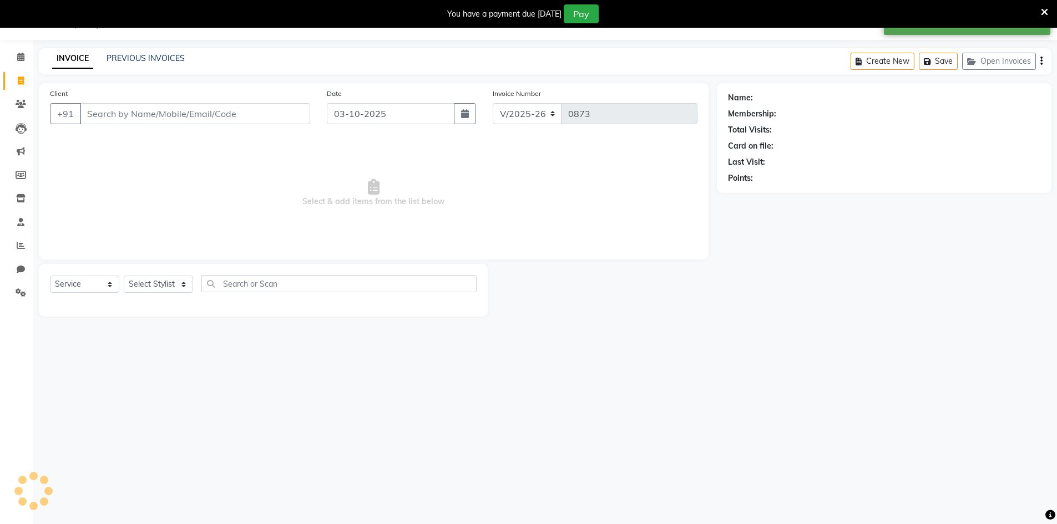
select select "10"
select select "2025"
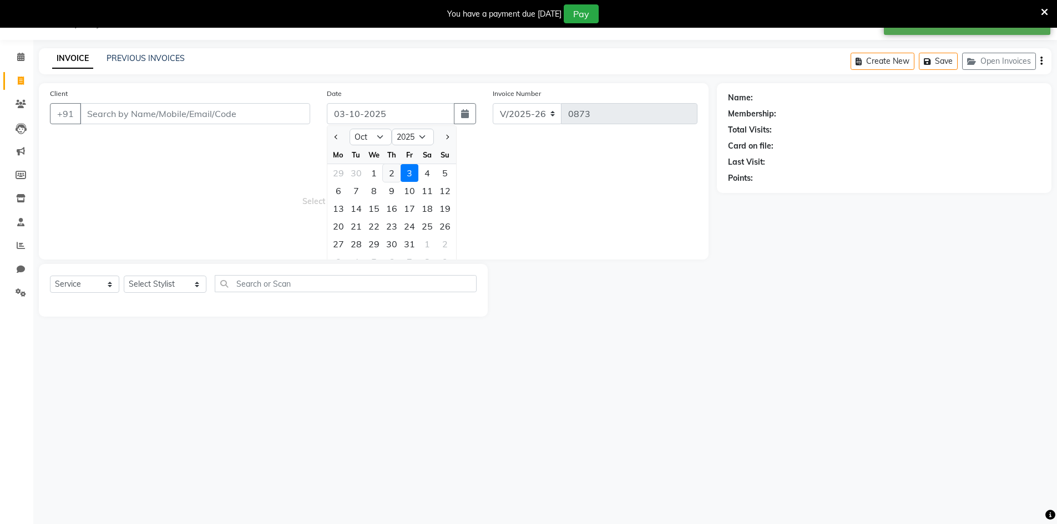
click at [387, 171] on div "2" at bounding box center [392, 173] width 18 height 18
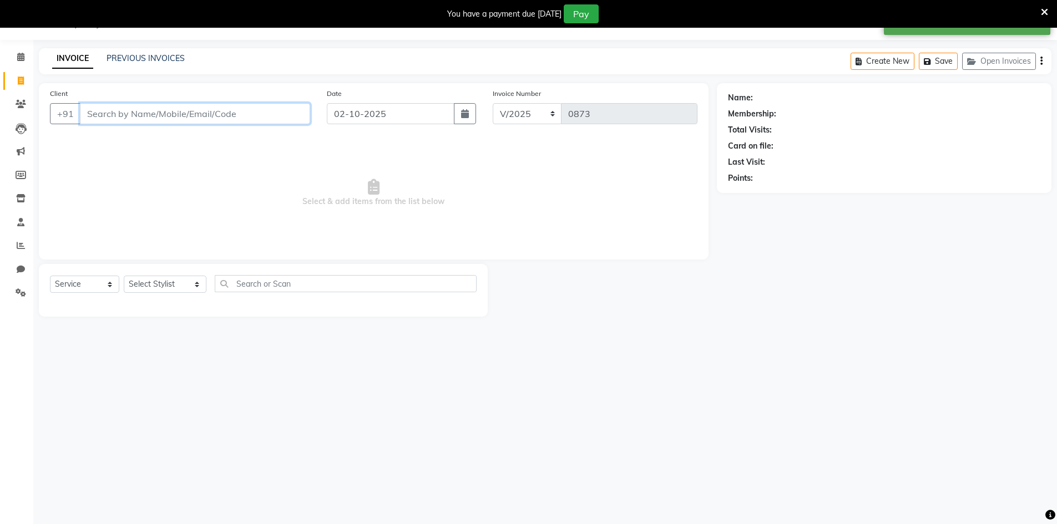
click at [270, 120] on input "Client" at bounding box center [195, 113] width 230 height 21
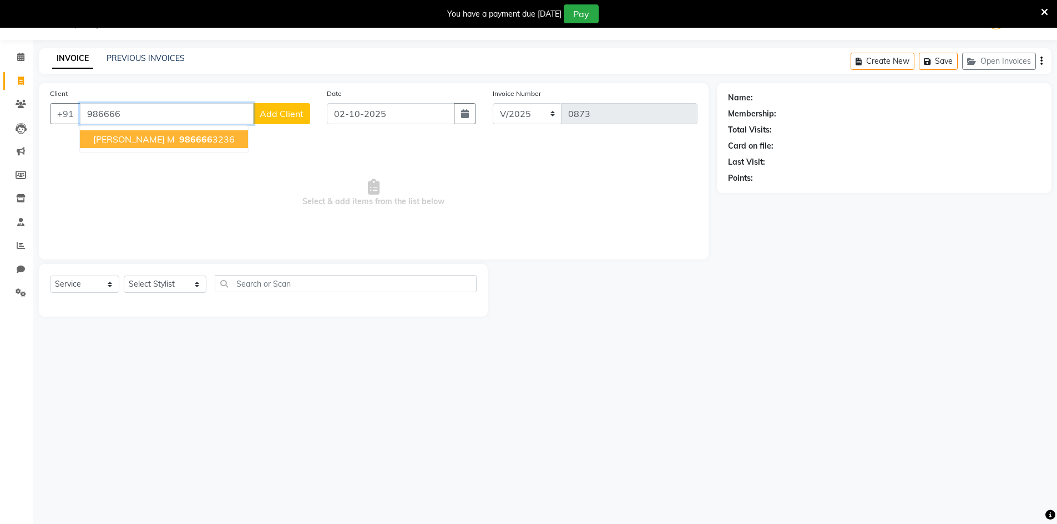
click at [188, 140] on button "[PERSON_NAME] M 986666 3236" at bounding box center [164, 139] width 168 height 18
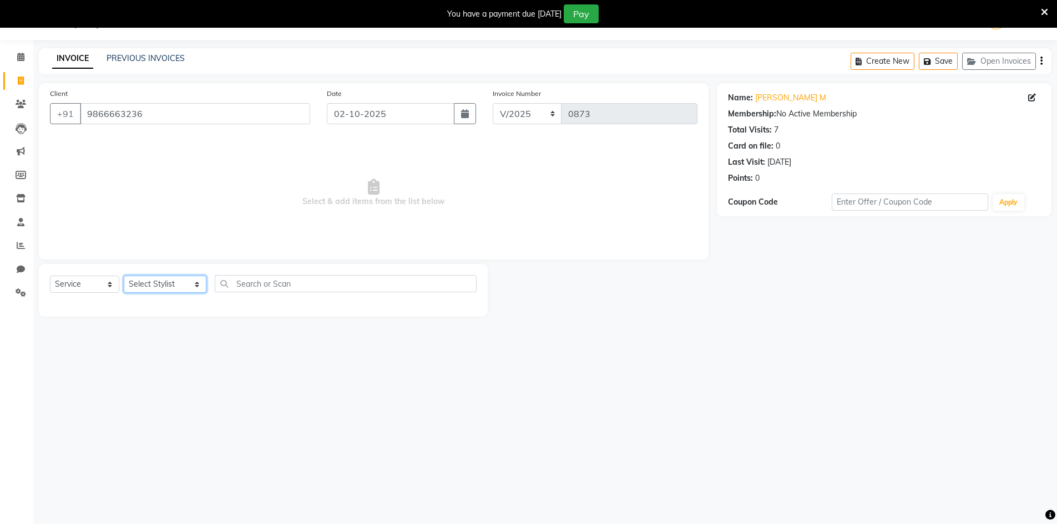
click at [180, 280] on select "Select Stylist [PERSON_NAME] Makeup/[PERSON_NAME] Services Manager Mehndi Artis…" at bounding box center [165, 284] width 83 height 17
click at [124, 276] on select "Select Stylist [PERSON_NAME] Makeup/[PERSON_NAME] Services Manager Mehndi Artis…" at bounding box center [165, 284] width 83 height 17
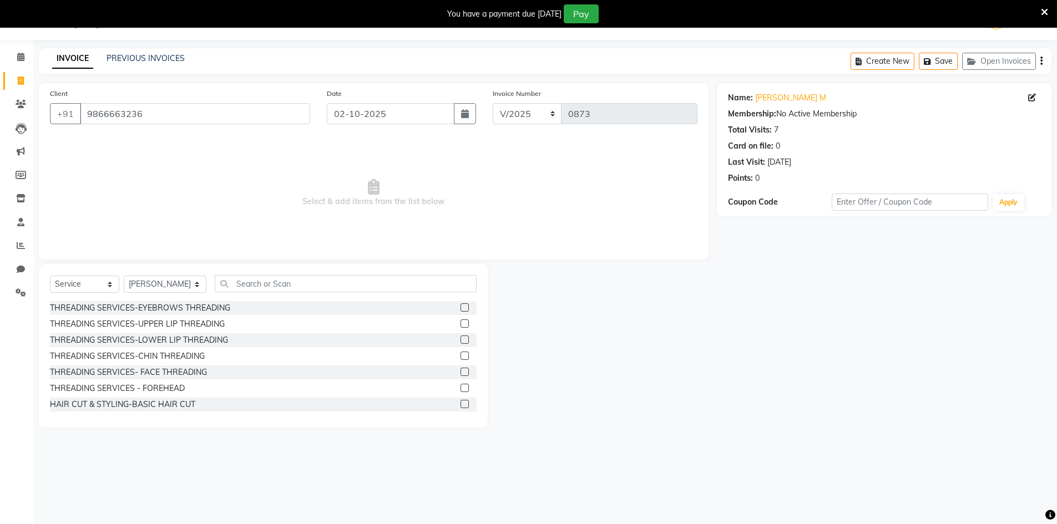
click at [461, 308] on label at bounding box center [465, 307] width 8 height 8
click at [461, 308] on input "checkbox" at bounding box center [464, 308] width 7 height 7
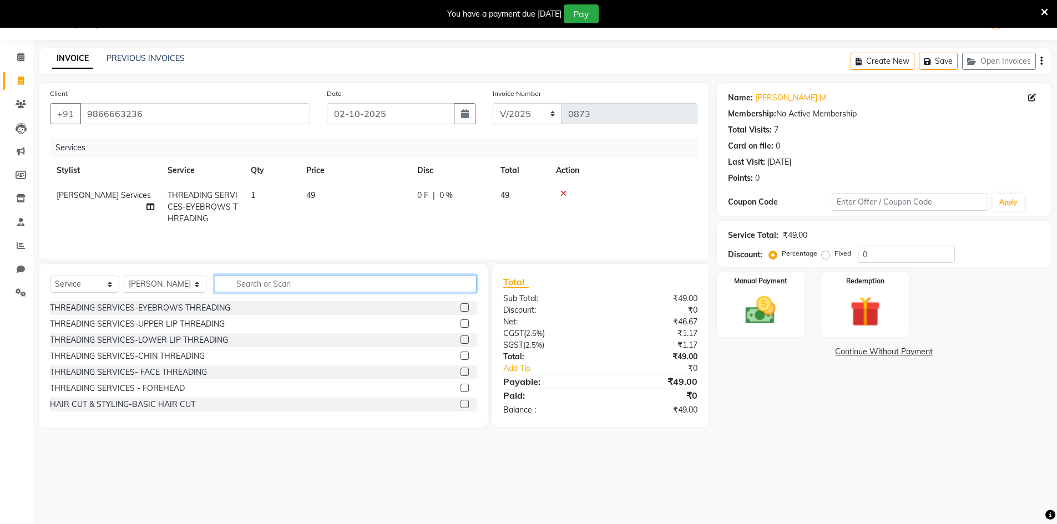
click at [432, 285] on input "text" at bounding box center [346, 283] width 262 height 17
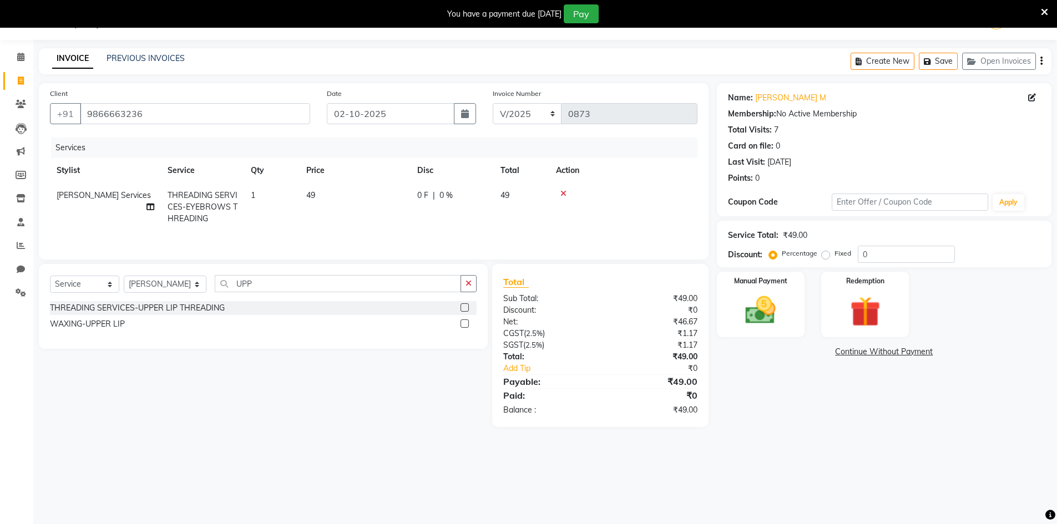
click at [467, 328] on div at bounding box center [464, 326] width 7 height 12
click at [466, 325] on label at bounding box center [465, 324] width 8 height 8
click at [466, 325] on input "checkbox" at bounding box center [464, 324] width 7 height 7
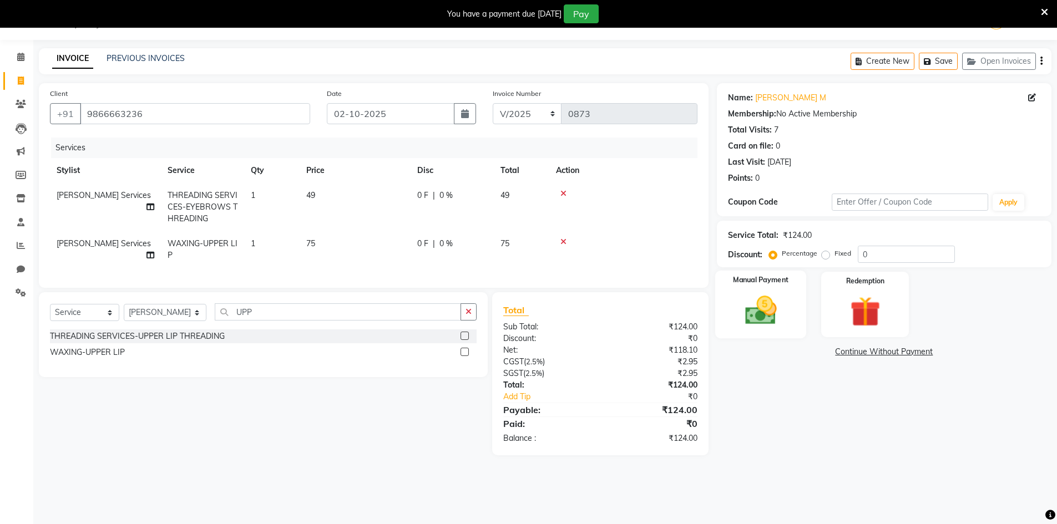
click at [783, 321] on img at bounding box center [760, 310] width 51 height 36
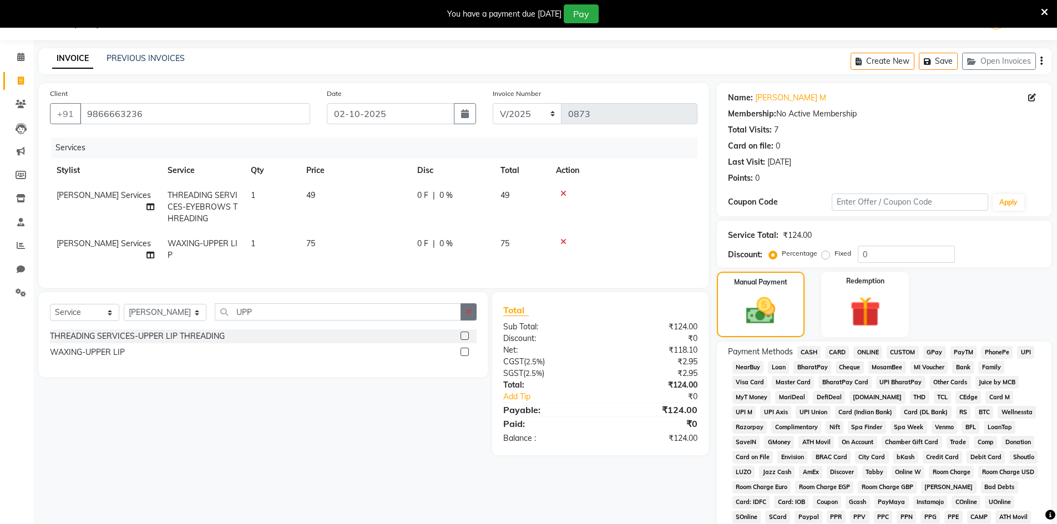
click at [463, 321] on button "button" at bounding box center [469, 311] width 16 height 17
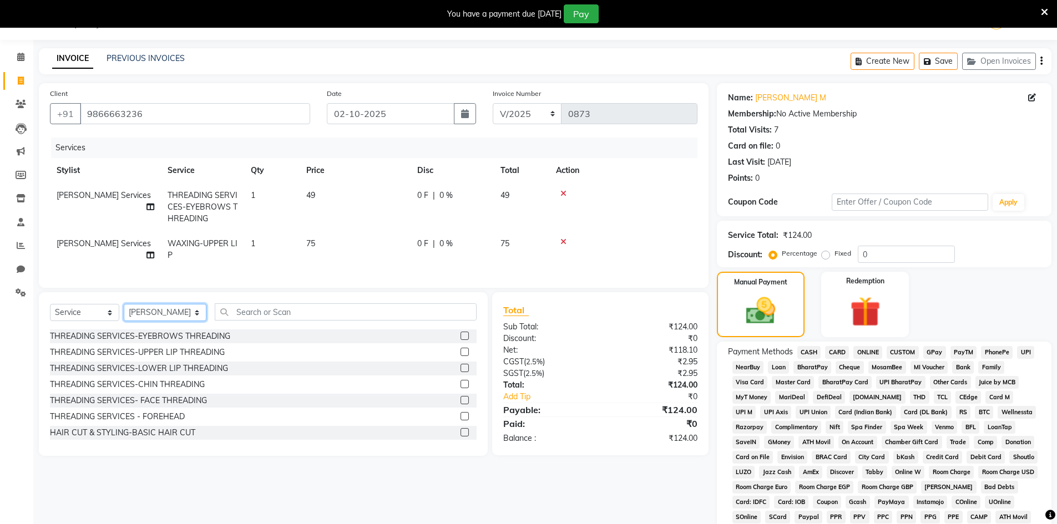
click at [178, 320] on select "Select Stylist [PERSON_NAME] Makeup/[PERSON_NAME] Services Manager Mehndi Artis…" at bounding box center [165, 312] width 83 height 17
click at [124, 312] on select "Select Stylist [PERSON_NAME] Makeup/[PERSON_NAME] Services Manager Mehndi Artis…" at bounding box center [165, 312] width 83 height 17
click at [254, 321] on input "text" at bounding box center [346, 311] width 262 height 17
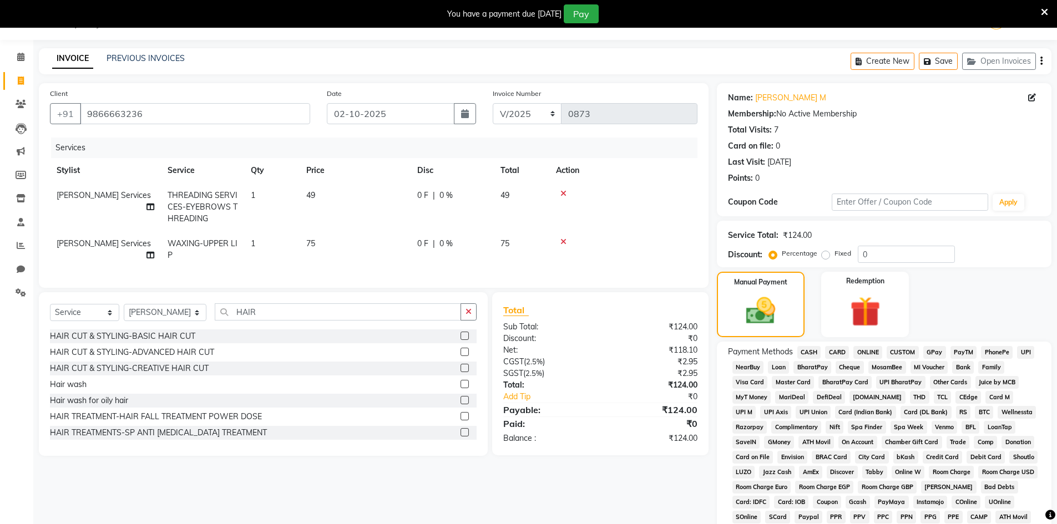
click at [461, 340] on label at bounding box center [465, 336] width 8 height 8
click at [461, 340] on input "checkbox" at bounding box center [464, 336] width 7 height 7
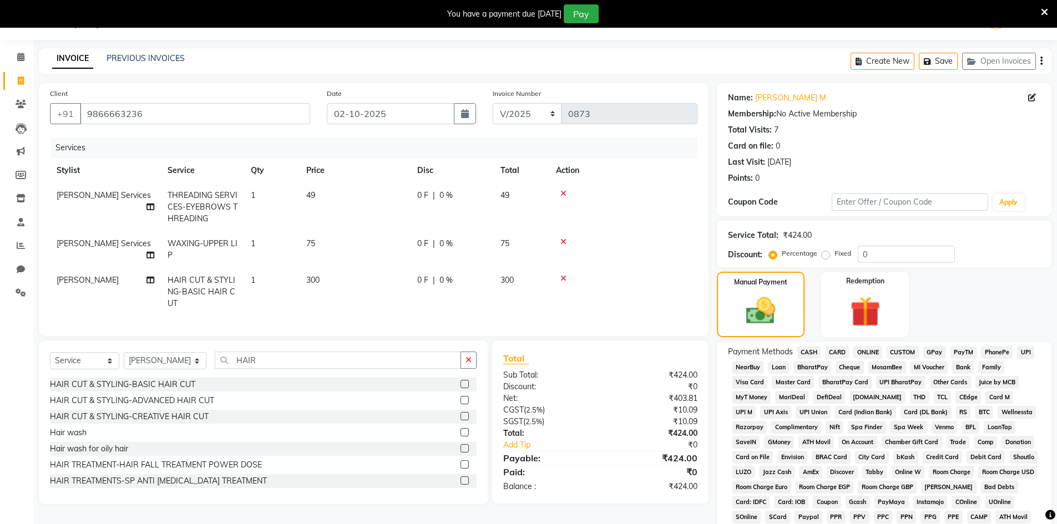
click at [807, 349] on span "CASH" at bounding box center [809, 352] width 24 height 13
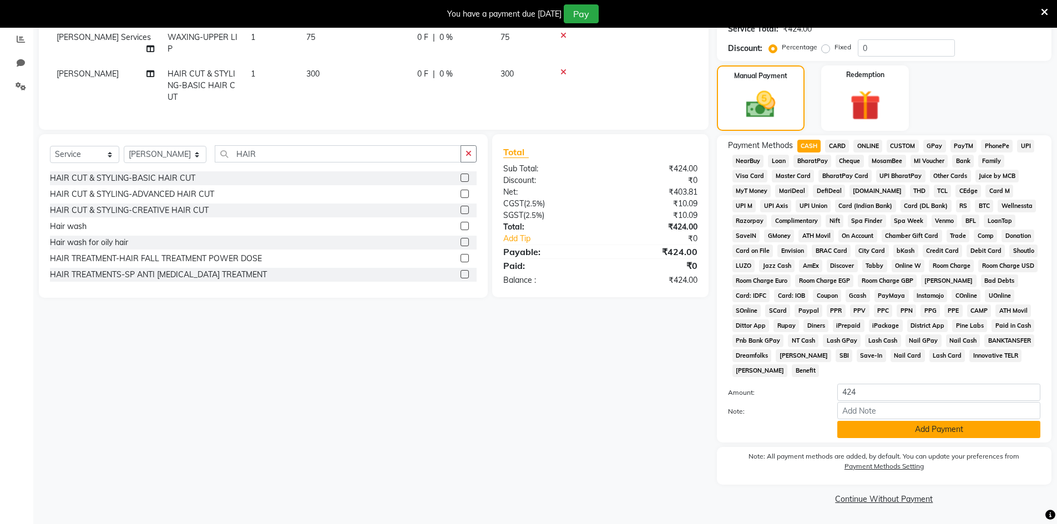
click at [881, 431] on button "Add Payment" at bounding box center [938, 429] width 203 height 17
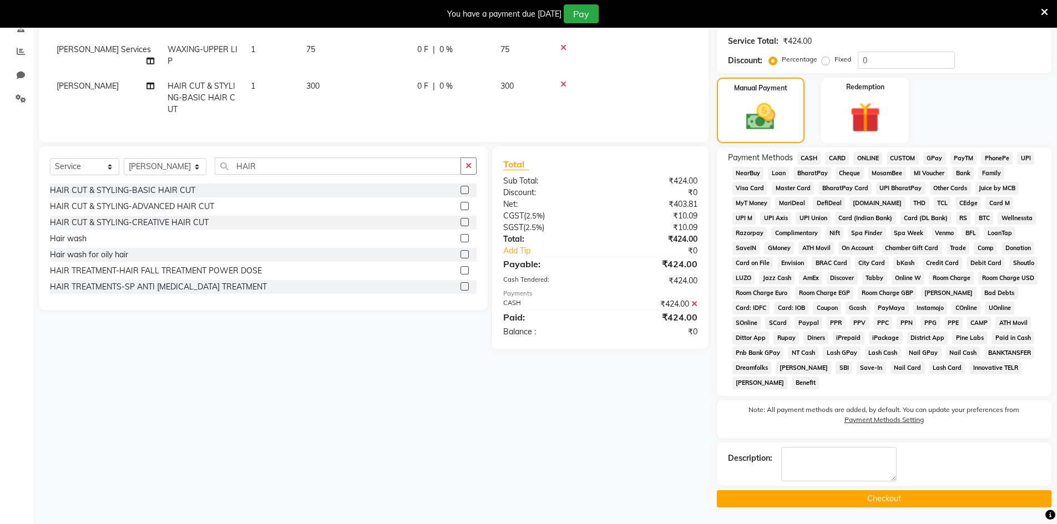
scroll to position [222, 0]
click at [843, 495] on button "Checkout" at bounding box center [884, 498] width 335 height 17
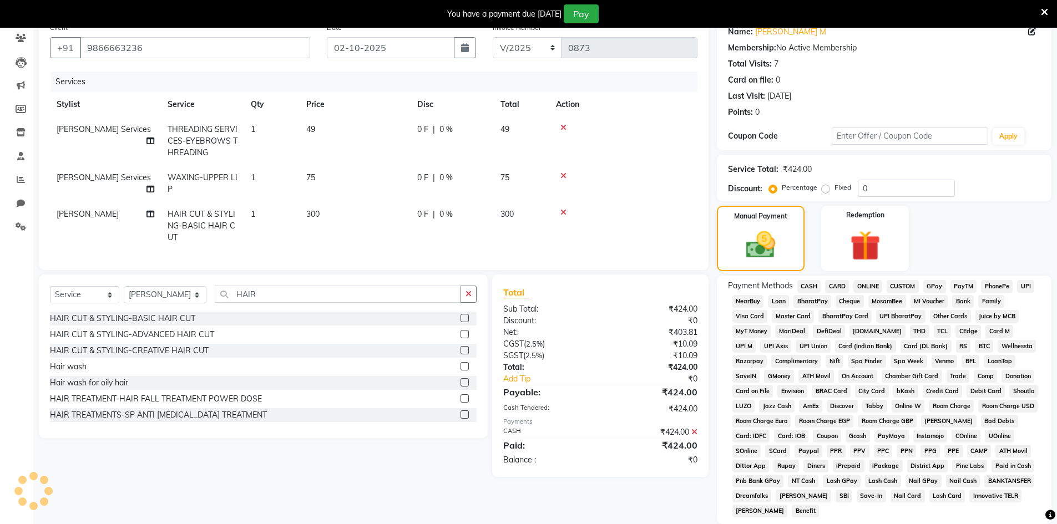
scroll to position [0, 0]
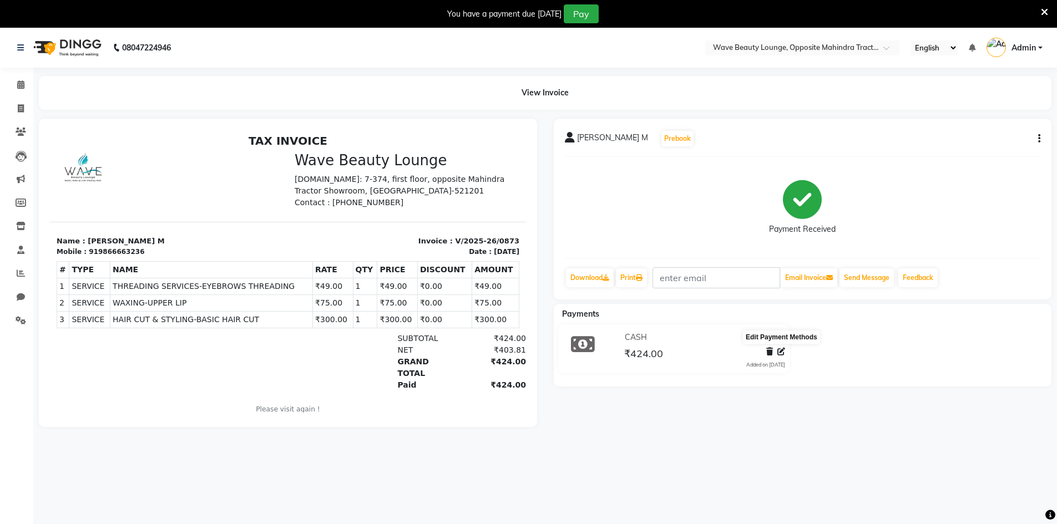
click at [778, 356] on span at bounding box center [781, 352] width 8 height 12
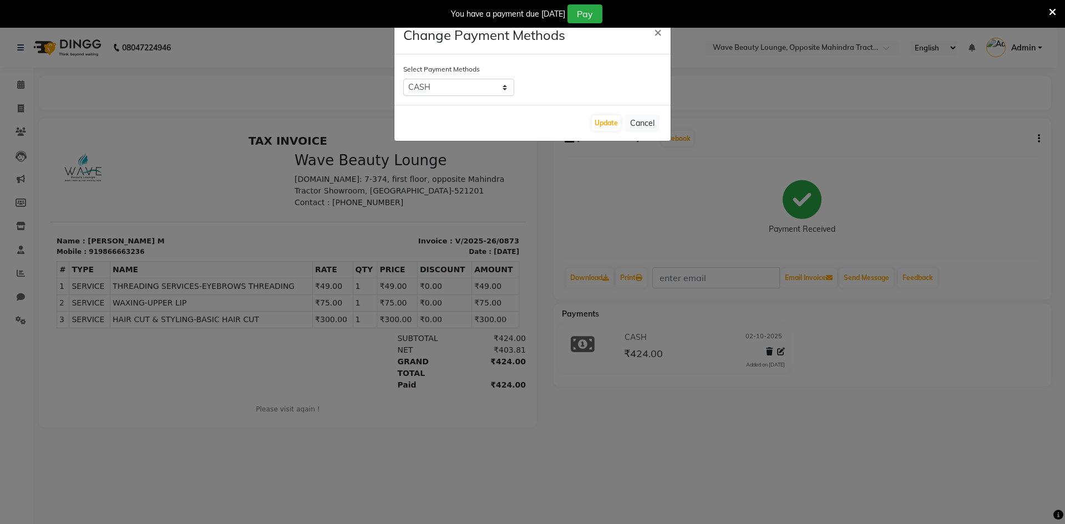
click at [595, 115] on div "Update Cancel" at bounding box center [532, 123] width 276 height 36
click at [592, 127] on button "Update" at bounding box center [606, 123] width 29 height 16
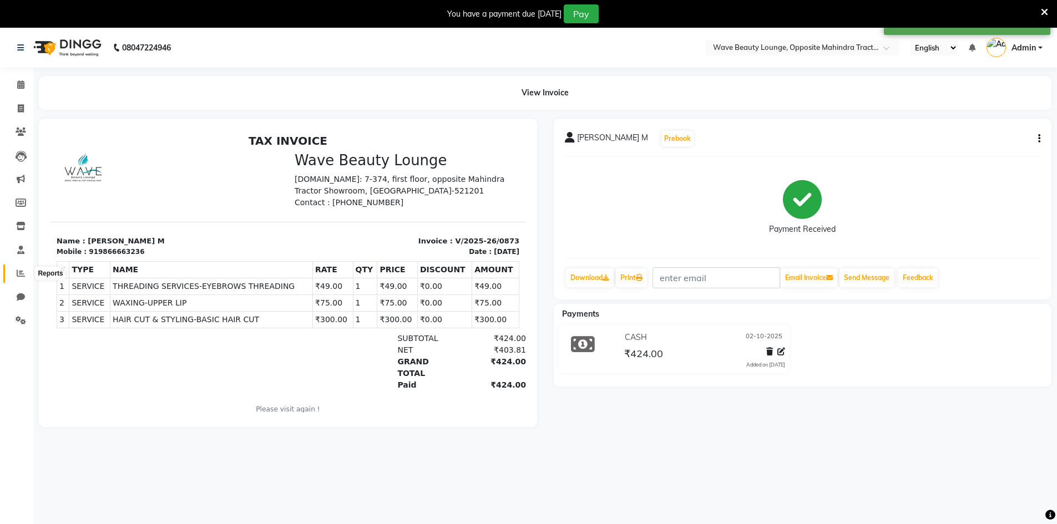
click at [20, 278] on span at bounding box center [20, 273] width 19 height 13
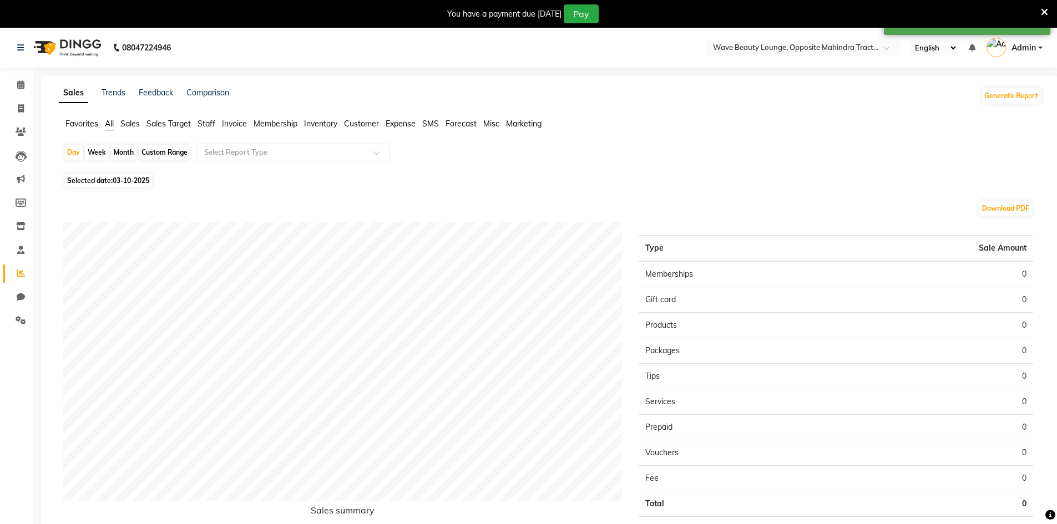
click at [110, 185] on span "Selected date: 03-10-2025" at bounding box center [108, 181] width 88 height 14
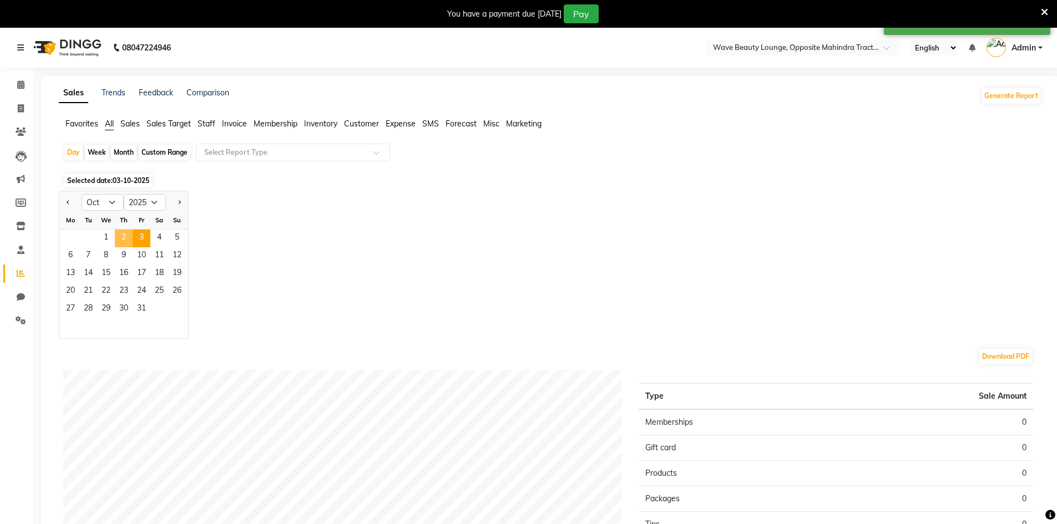
click at [128, 235] on span "2" at bounding box center [124, 239] width 18 height 18
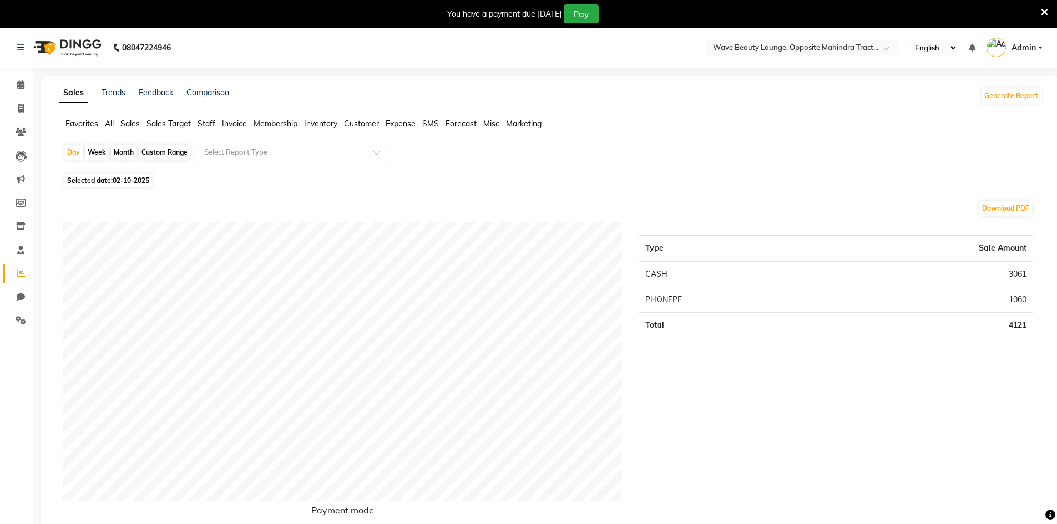
click at [135, 178] on span "02-10-2025" at bounding box center [131, 180] width 37 height 8
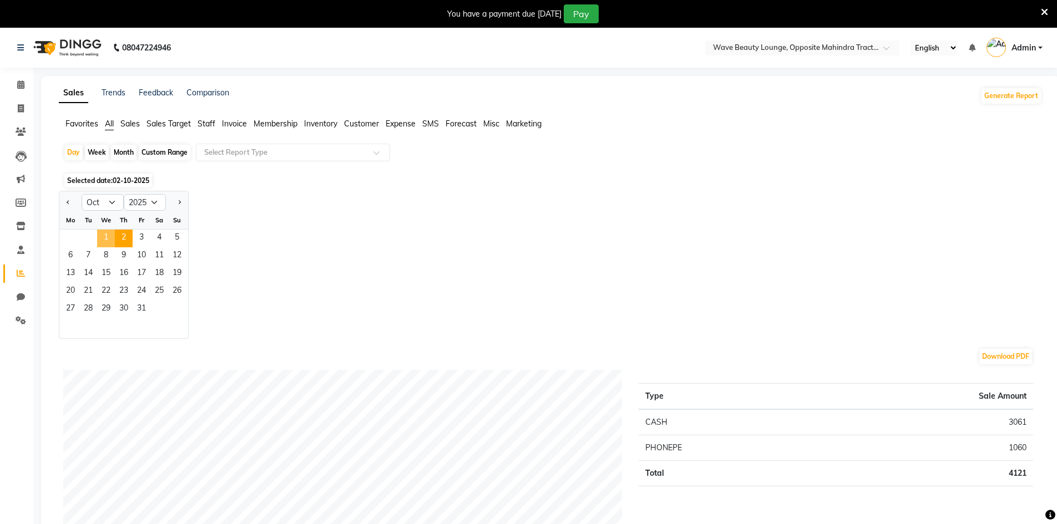
click at [107, 236] on span "1" at bounding box center [106, 239] width 18 height 18
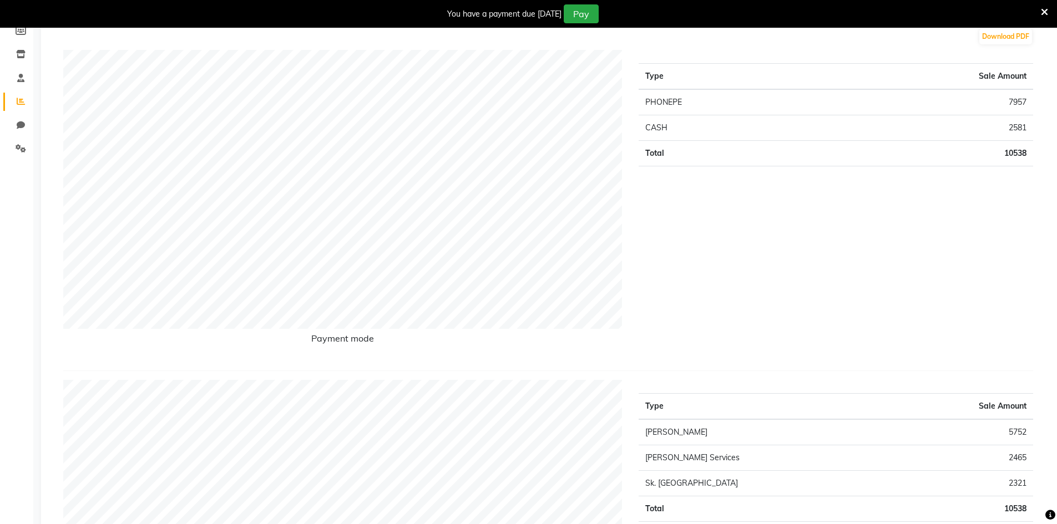
scroll to position [333, 0]
